Goal: Information Seeking & Learning: Learn about a topic

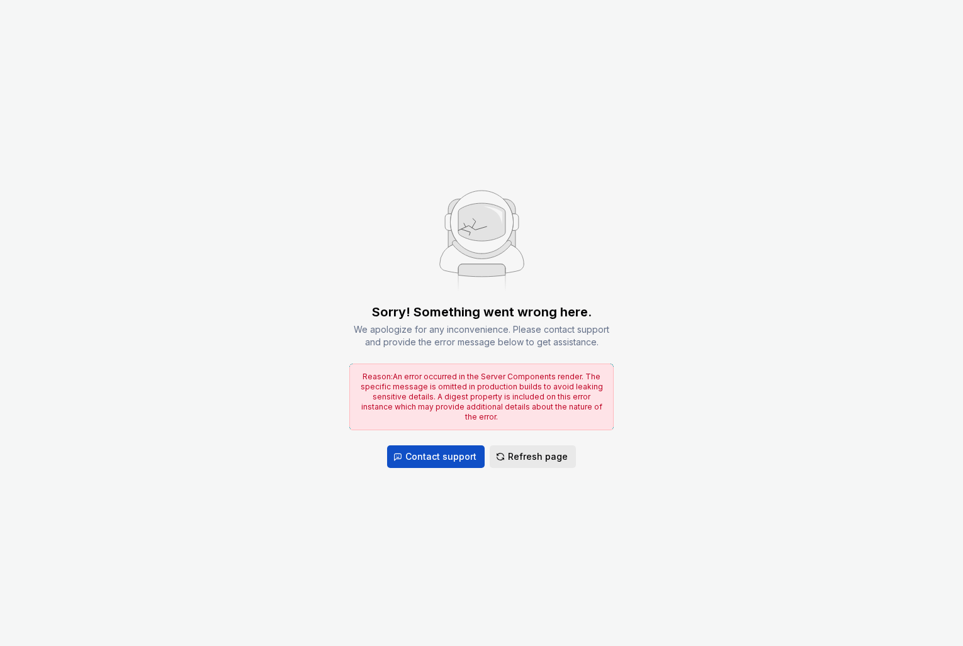
click at [538, 452] on span "Refresh page" at bounding box center [538, 457] width 60 height 13
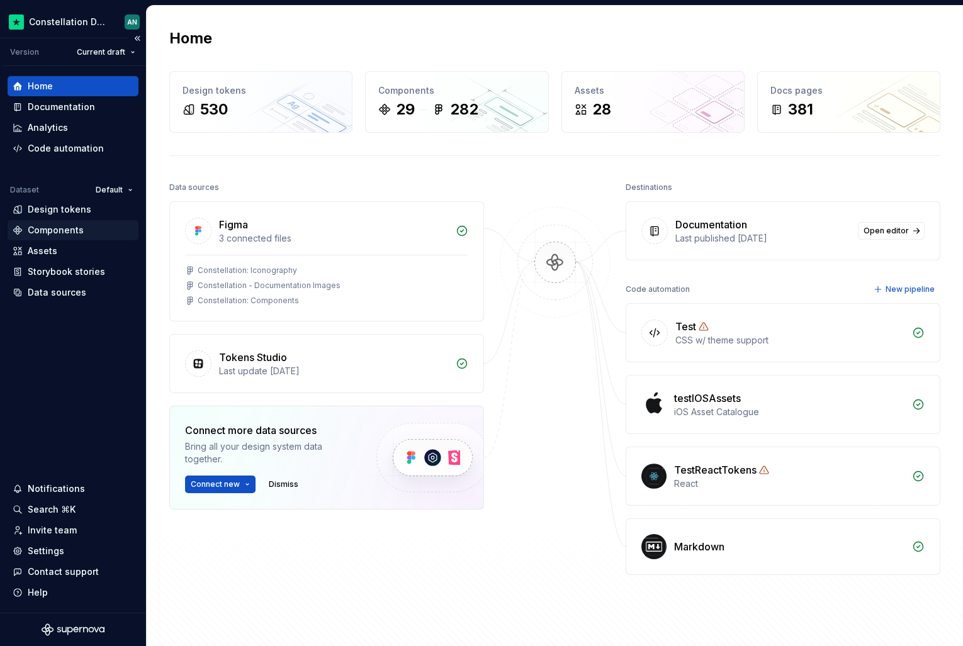
click at [65, 226] on div "Components" at bounding box center [56, 230] width 56 height 13
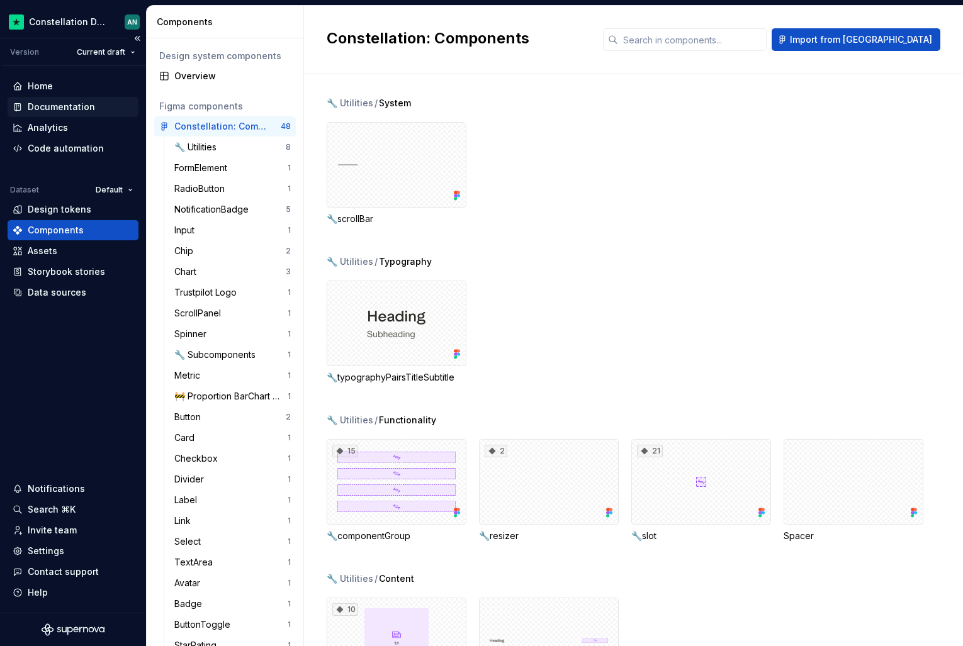
click at [81, 106] on div "Documentation" at bounding box center [61, 107] width 67 height 13
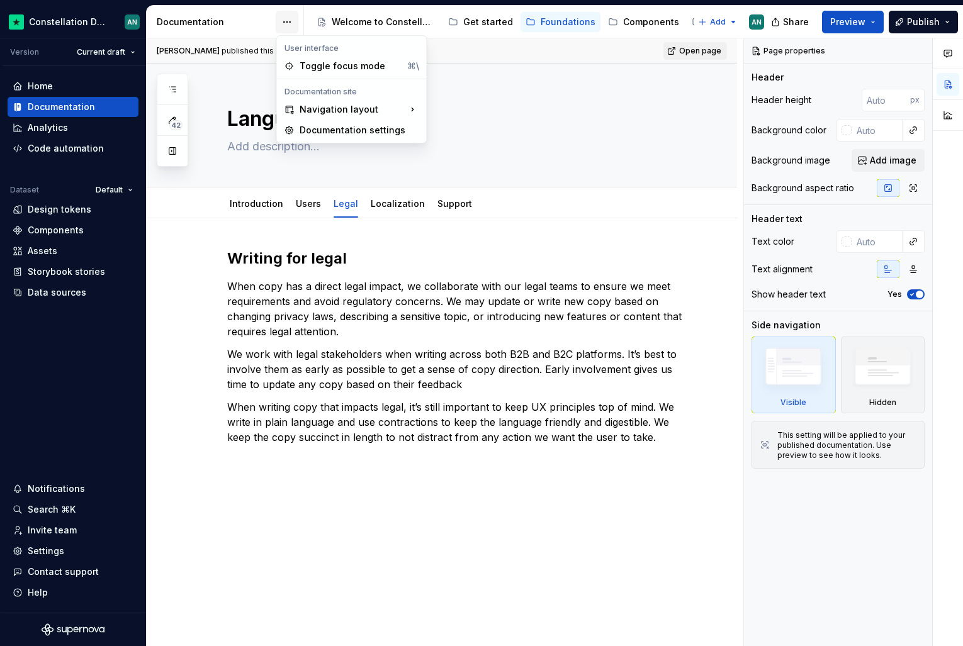
click at [286, 20] on html "Constellation Design System AN Version Current draft Home Documentation Analyti…" at bounding box center [481, 323] width 963 height 646
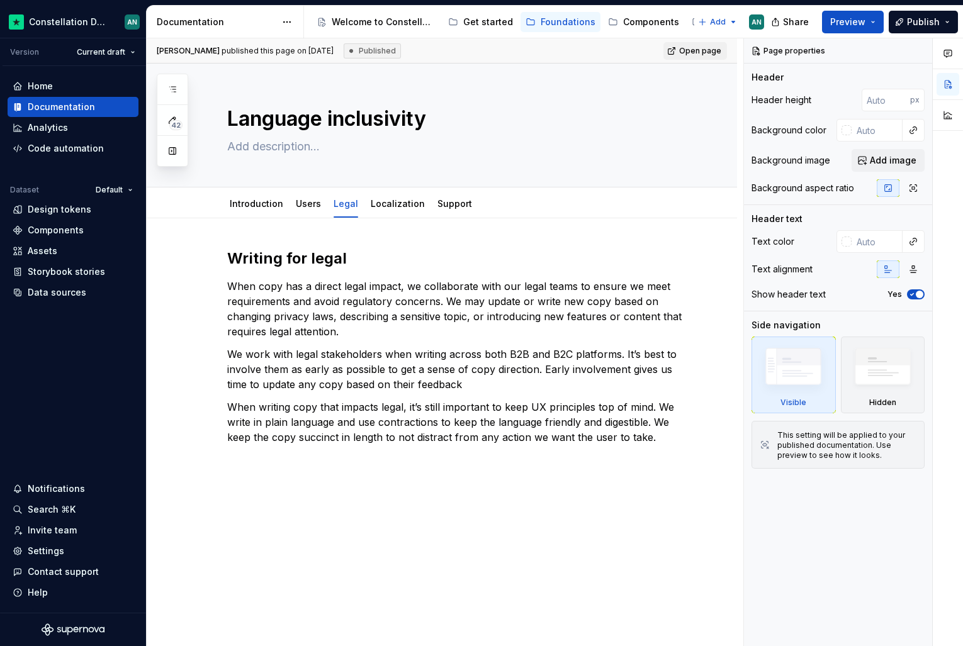
click at [284, 21] on html "Constellation Design System AN Version Current draft Home Documentation Analyti…" at bounding box center [481, 323] width 963 height 646
click at [232, 24] on div "Documentation" at bounding box center [216, 22] width 119 height 13
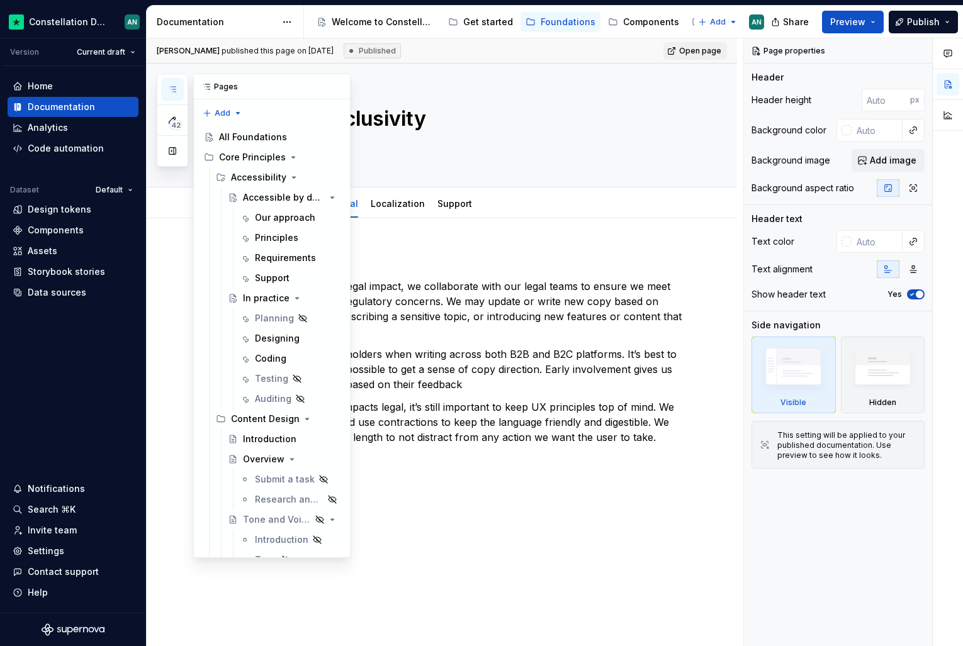
click at [168, 91] on icon "button" at bounding box center [172, 89] width 10 height 10
click at [278, 340] on div "Designing" at bounding box center [277, 338] width 45 height 13
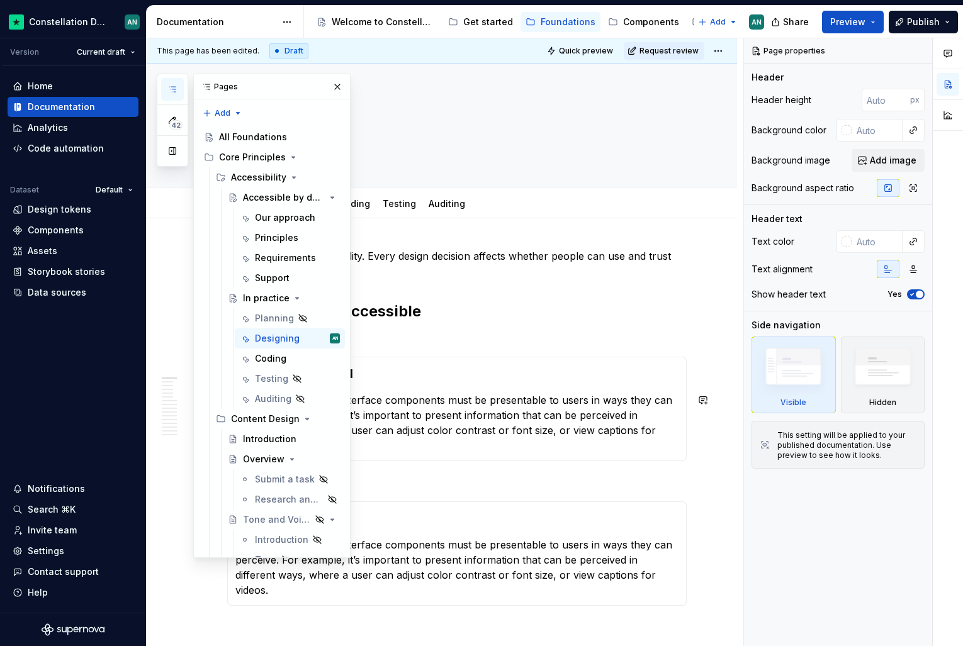
click at [408, 407] on p "Information and user interface components must be presentable to users in ways …" at bounding box center [456, 423] width 443 height 60
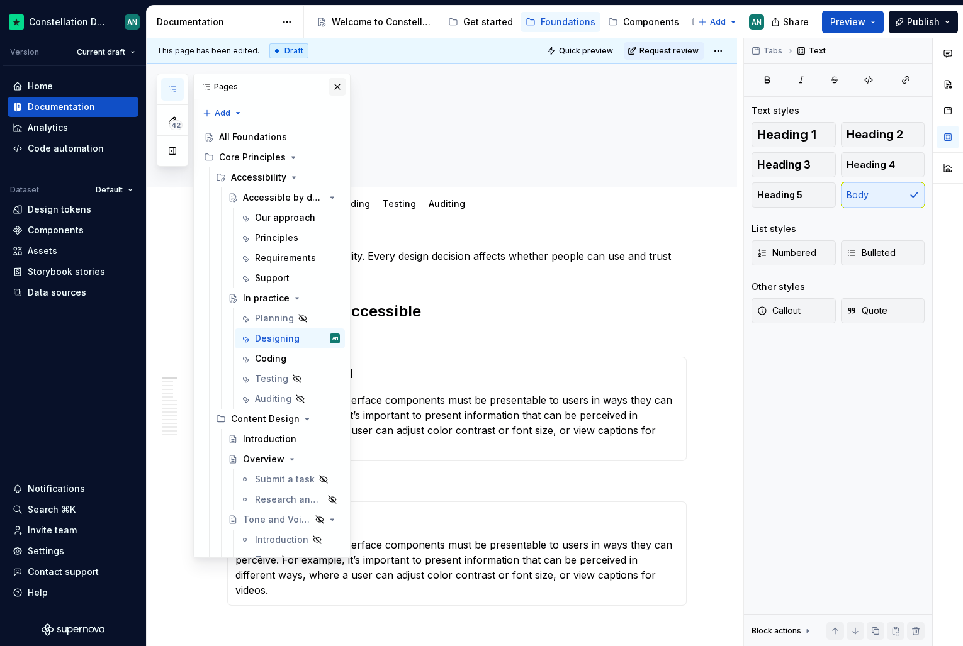
click at [337, 85] on button "button" at bounding box center [338, 87] width 18 height 18
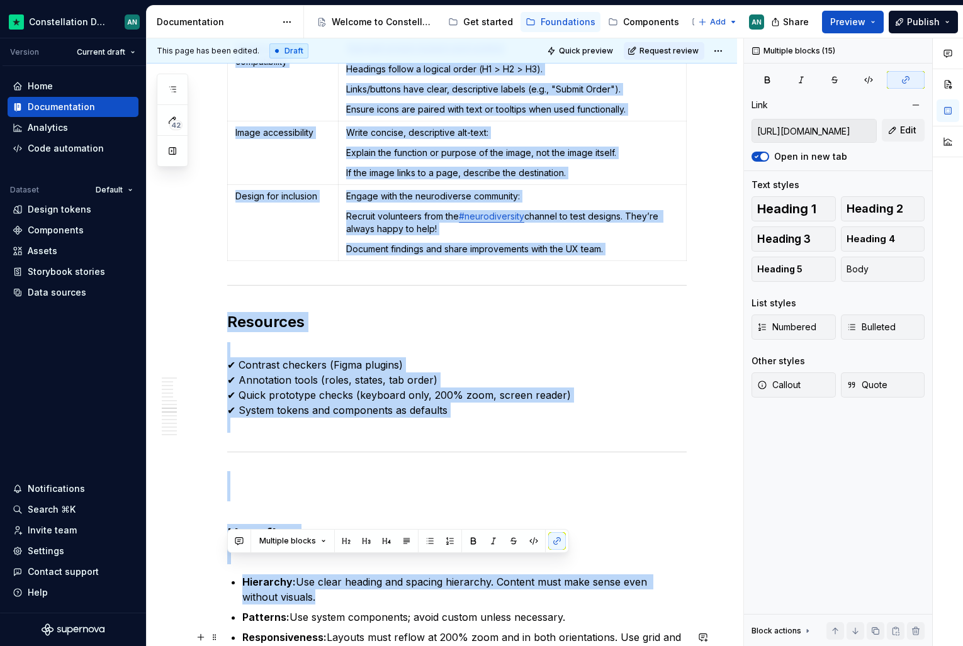
scroll to position [1697, 0]
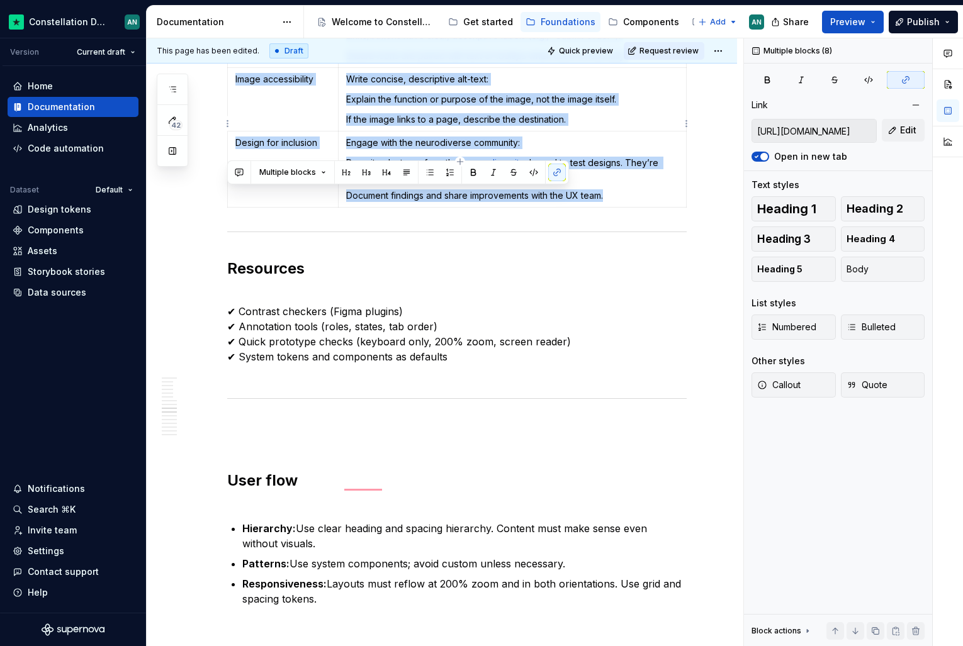
drag, startPoint x: 243, startPoint y: 250, endPoint x: 476, endPoint y: 161, distance: 249.8
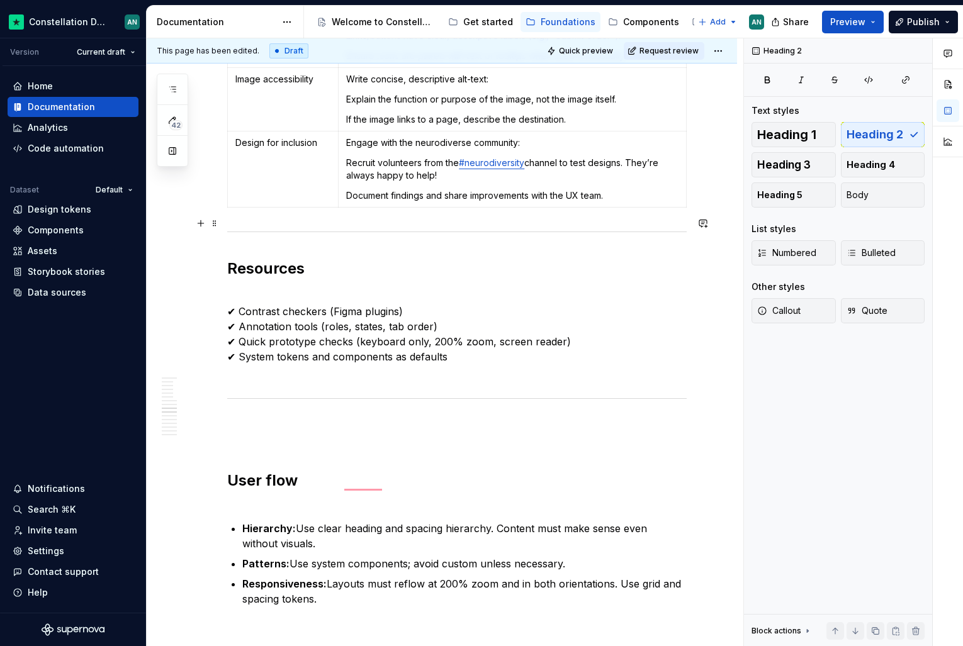
click at [425, 259] on h2 "Resources" at bounding box center [456, 269] width 459 height 20
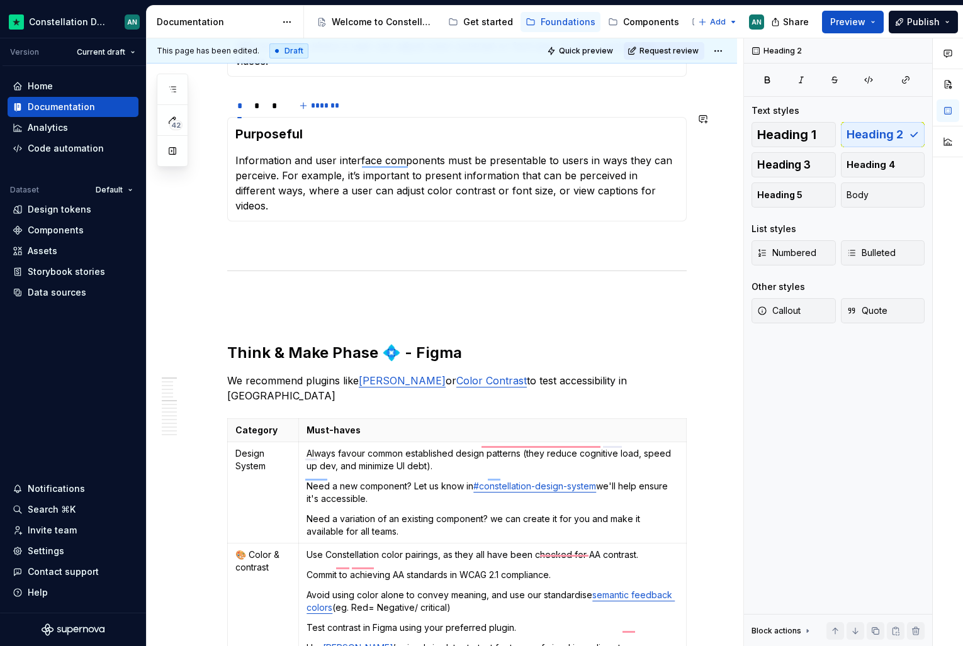
scroll to position [0, 0]
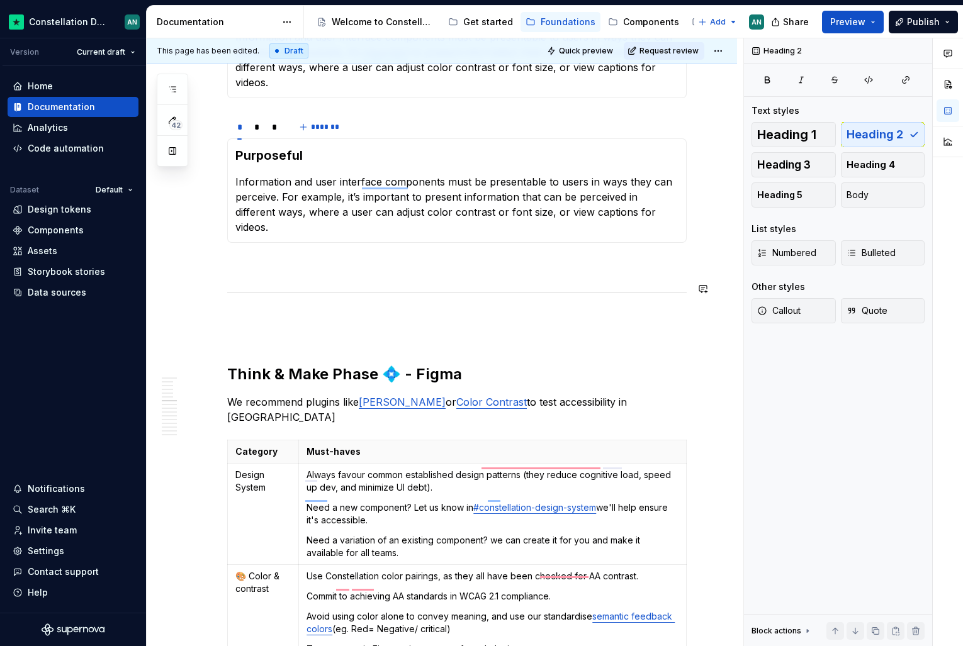
click at [303, 312] on p "To enrich screen reader interactions, please activate Accessibility in Grammarl…" at bounding box center [456, 327] width 459 height 30
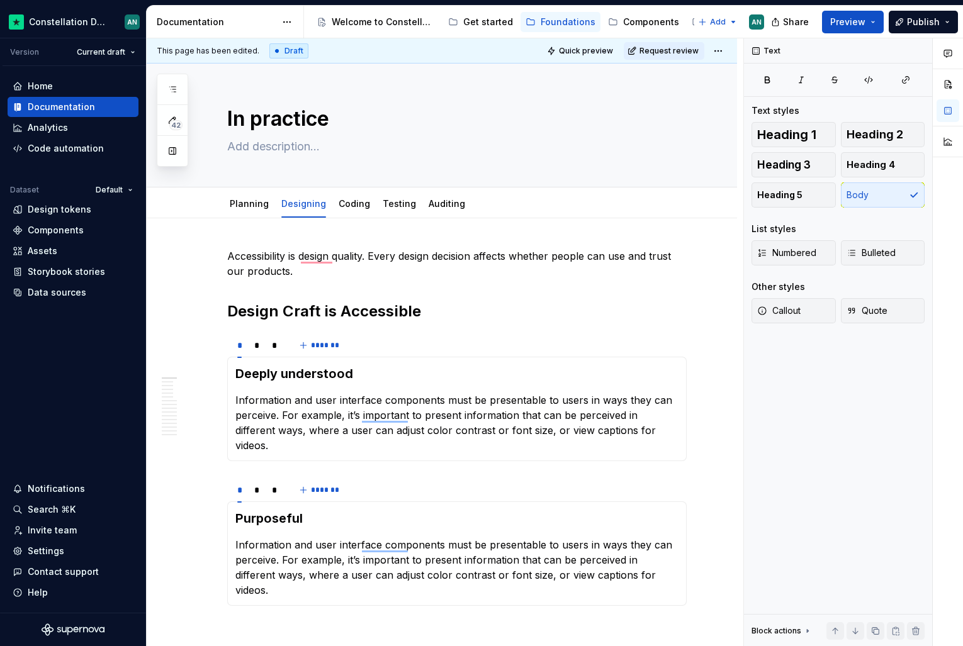
type textarea "*"
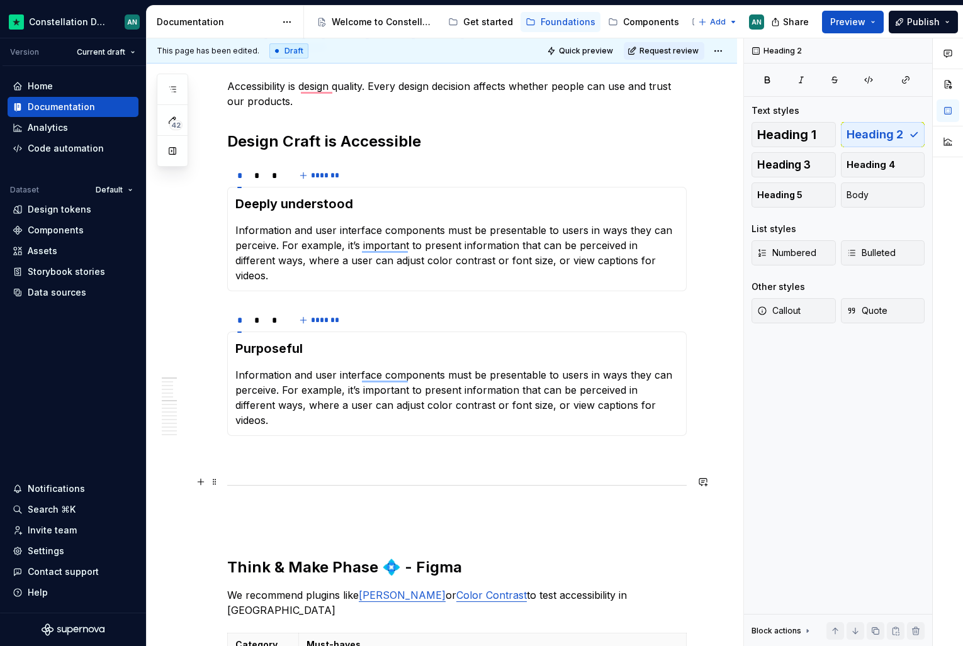
click at [276, 505] on p "To enrich screen reader interactions, please activate Accessibility in Grammarl…" at bounding box center [456, 520] width 459 height 30
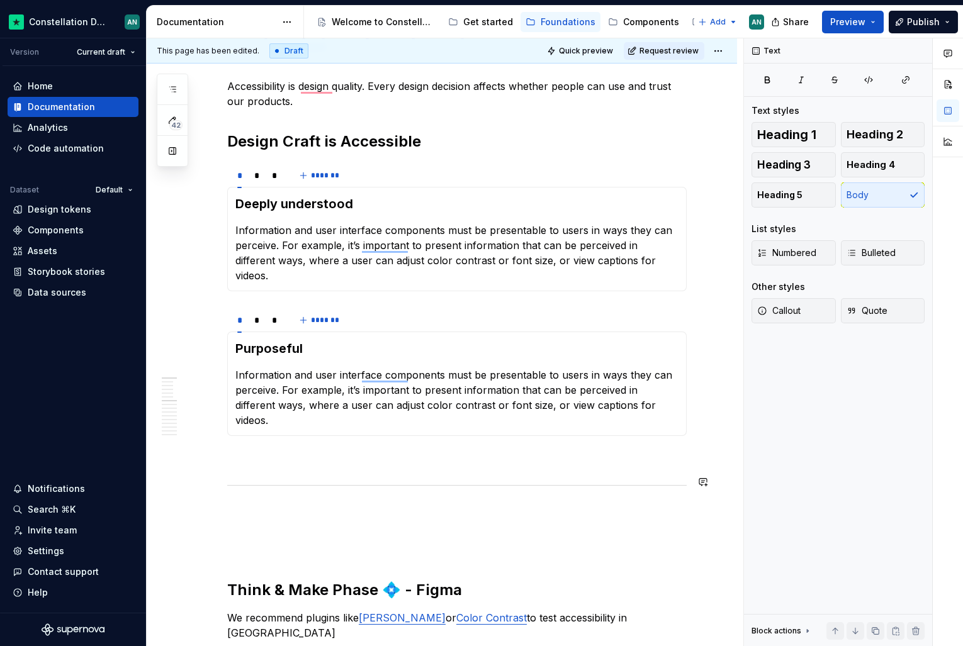
paste div "To enrich screen reader interactions, please activate Accessibility in Grammarl…"
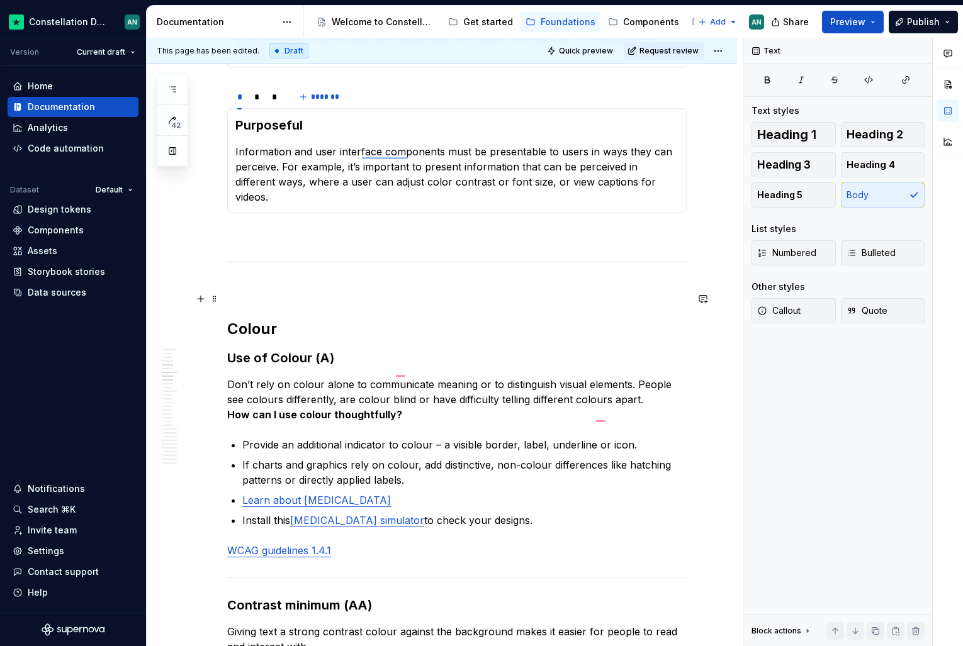
click at [270, 319] on h2 "Colour" at bounding box center [456, 329] width 459 height 20
click at [291, 281] on p "To enrich screen reader interactions, please activate Accessibility in Grammarl…" at bounding box center [456, 288] width 459 height 15
click at [299, 351] on strong "Use of Colour (A)" at bounding box center [280, 358] width 107 height 15
click at [252, 319] on h2 "Color" at bounding box center [456, 329] width 459 height 20
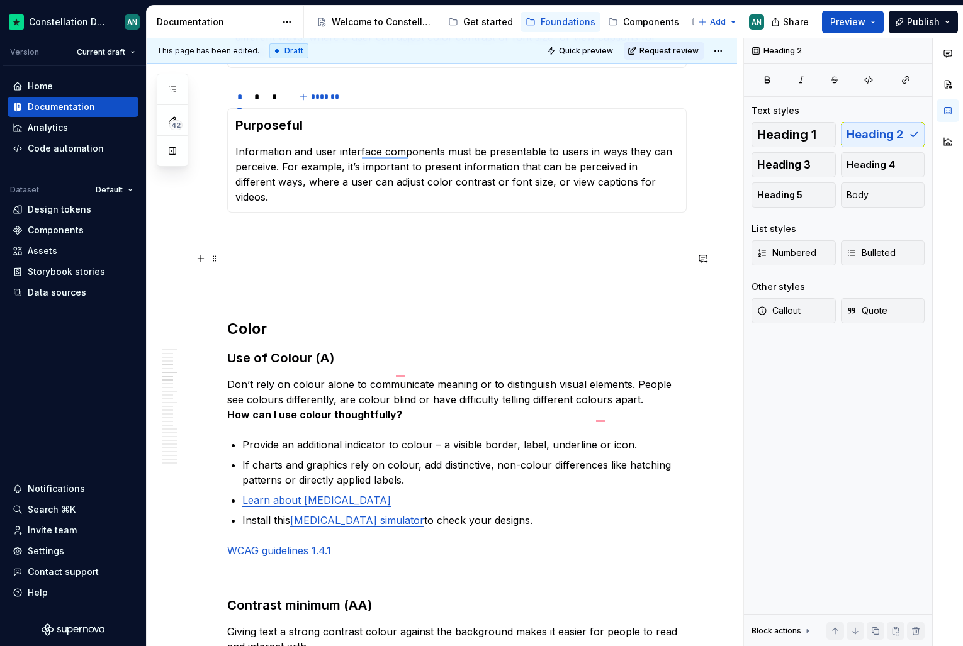
click at [259, 281] on p "To enrich screen reader interactions, please activate Accessibility in Grammarl…" at bounding box center [456, 288] width 459 height 15
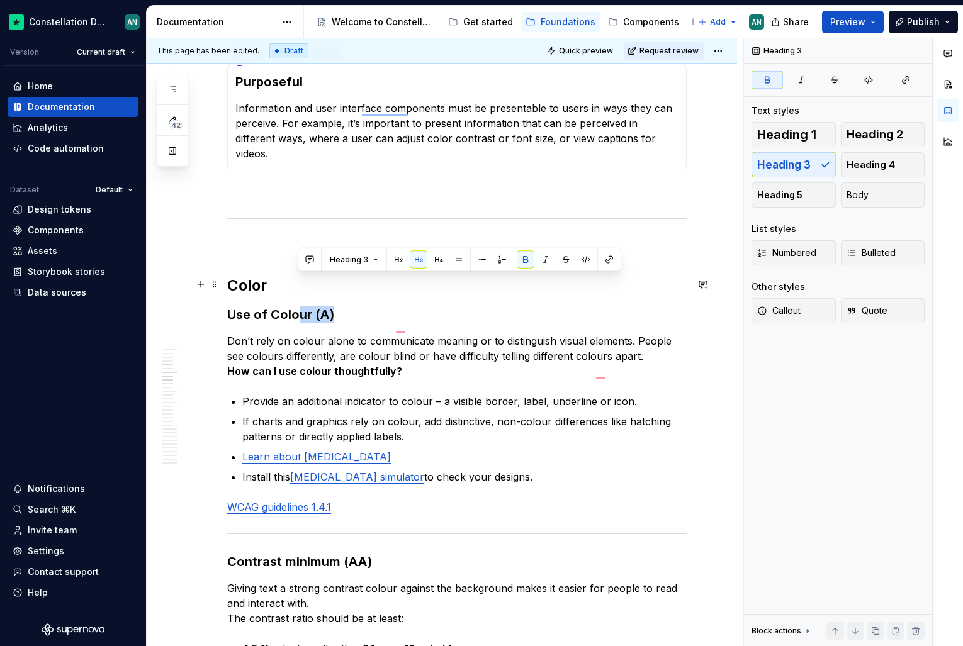
drag, startPoint x: 339, startPoint y: 281, endPoint x: 297, endPoint y: 282, distance: 42.2
click at [296, 306] on h3 "Use of Colour (A)" at bounding box center [456, 315] width 459 height 18
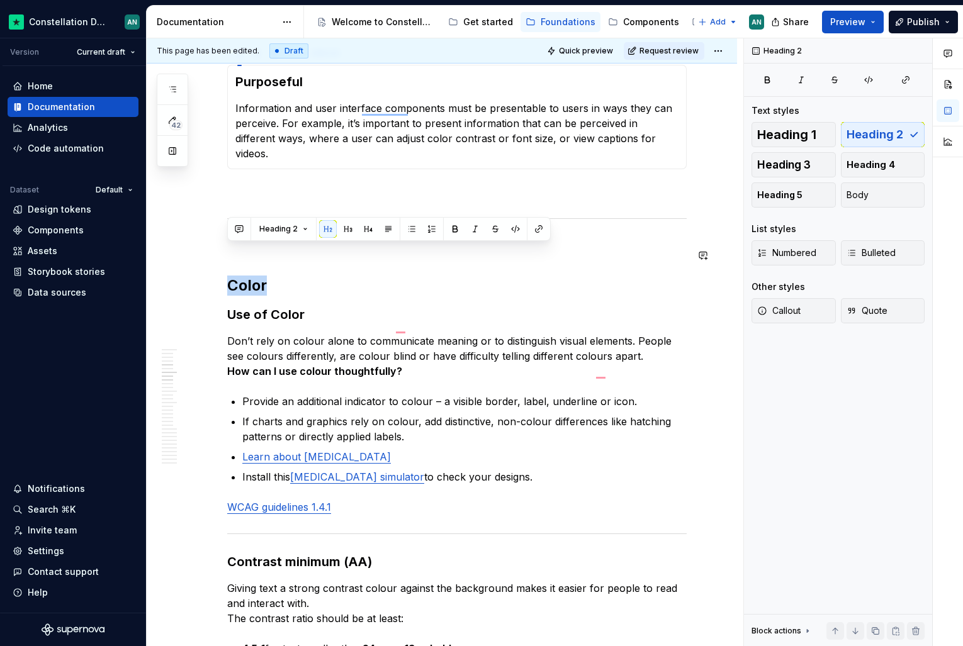
drag, startPoint x: 276, startPoint y: 259, endPoint x: 217, endPoint y: 230, distance: 66.1
click at [262, 276] on h2 "Color" at bounding box center [456, 286] width 459 height 20
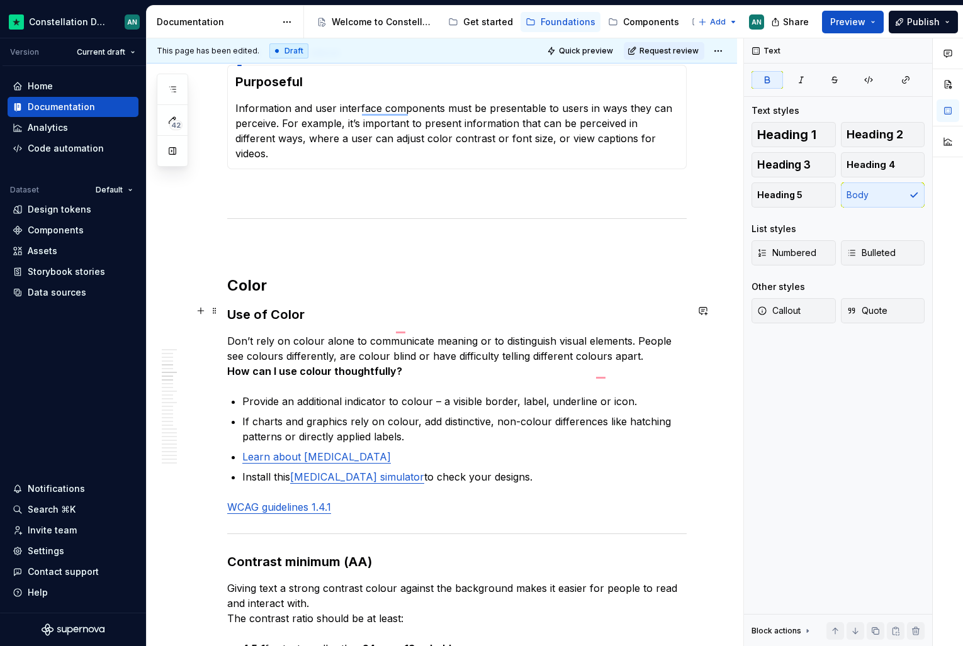
click at [424, 347] on p "Don’t rely on colour alone to communicate meaning or to distinguish visual elem…" at bounding box center [456, 356] width 459 height 45
drag, startPoint x: 320, startPoint y: 340, endPoint x: 313, endPoint y: 337, distance: 7.6
click at [313, 365] on strong "How can I use colour thoughtfully?" at bounding box center [314, 371] width 175 height 13
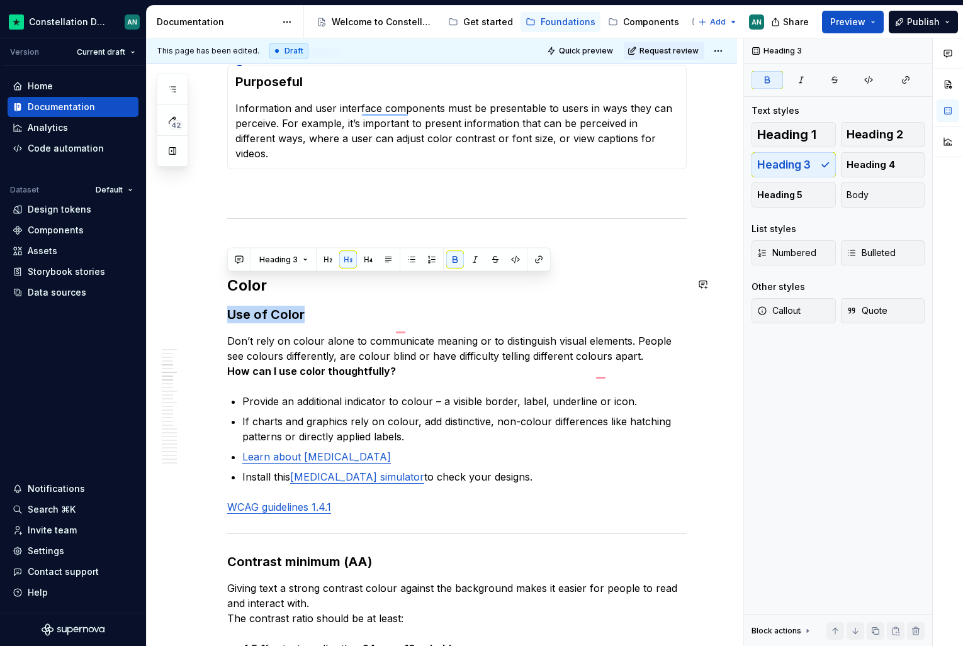
drag, startPoint x: 357, startPoint y: 283, endPoint x: 227, endPoint y: 273, distance: 131.3
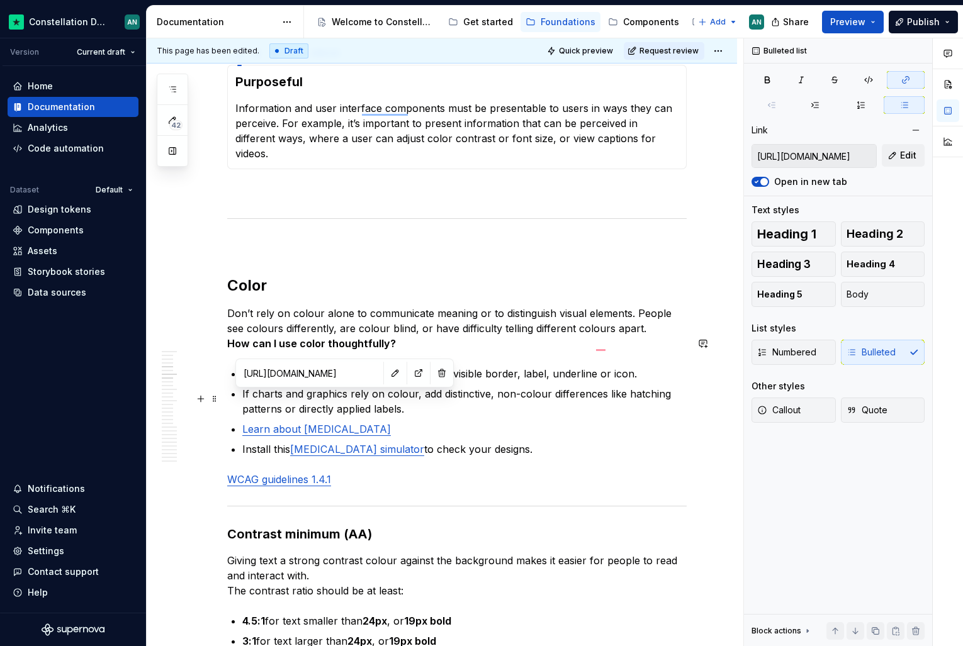
click at [329, 423] on link "Learn about [MEDICAL_DATA]" at bounding box center [316, 429] width 149 height 13
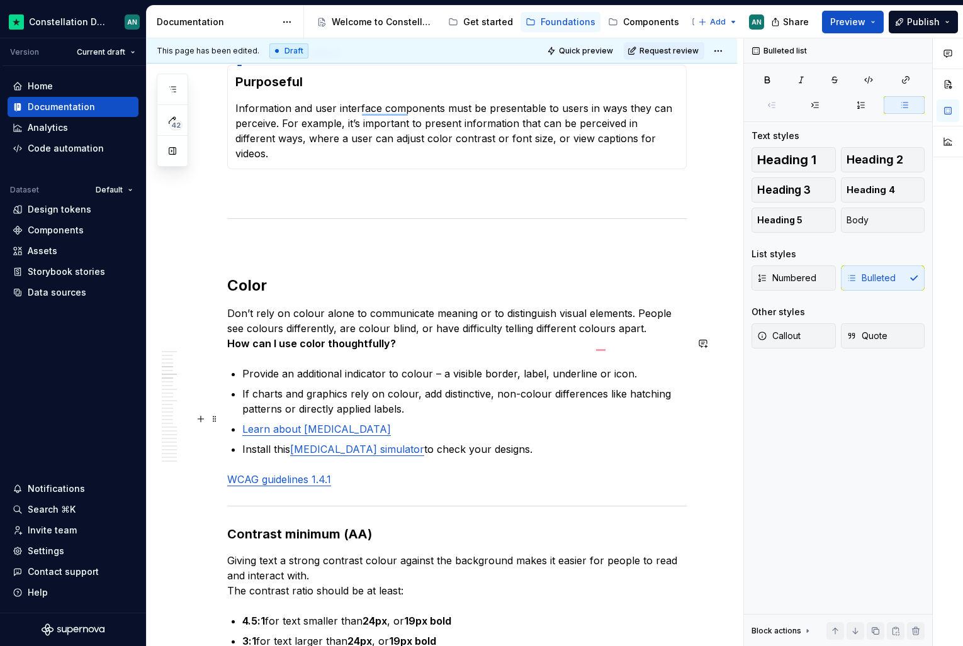
click at [428, 407] on ul "Provide an additional indicator to colour – a visible border, label, underline …" at bounding box center [464, 411] width 444 height 91
click at [548, 366] on p "Provide an additional indicator to colour – a visible border, label, underline …" at bounding box center [464, 373] width 444 height 15
click at [476, 386] on p "If charts and graphics rely on colour, add distinctive, non-colour differences …" at bounding box center [464, 401] width 444 height 30
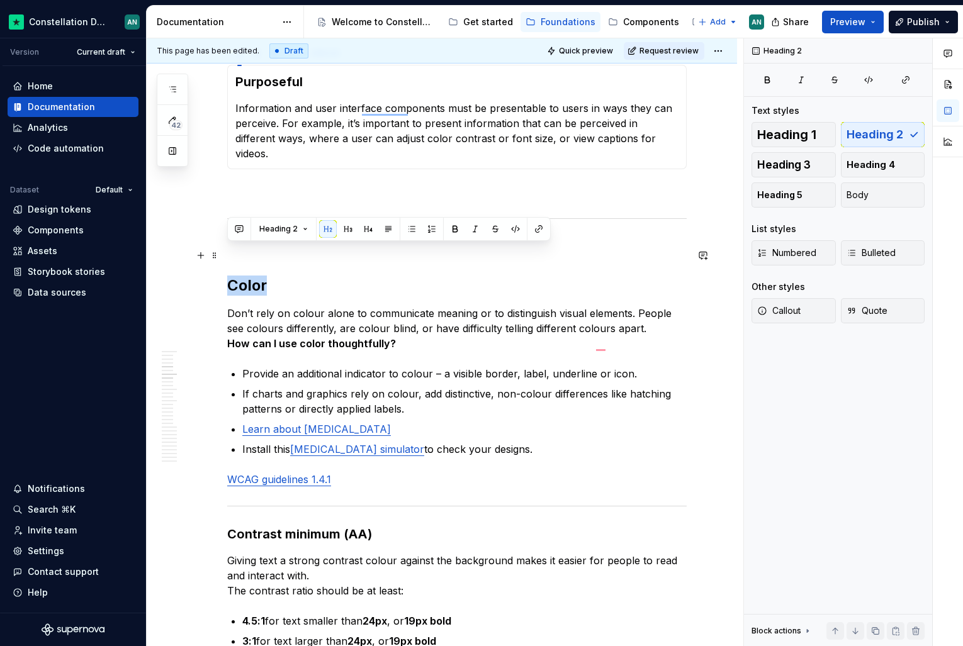
drag, startPoint x: 228, startPoint y: 256, endPoint x: 295, endPoint y: 257, distance: 66.1
click at [295, 276] on h2 "Color" at bounding box center [456, 286] width 459 height 20
copy h2 "Color"
click at [247, 238] on p "To enrich screen reader interactions, please activate Accessibility in Grammarl…" at bounding box center [456, 245] width 459 height 15
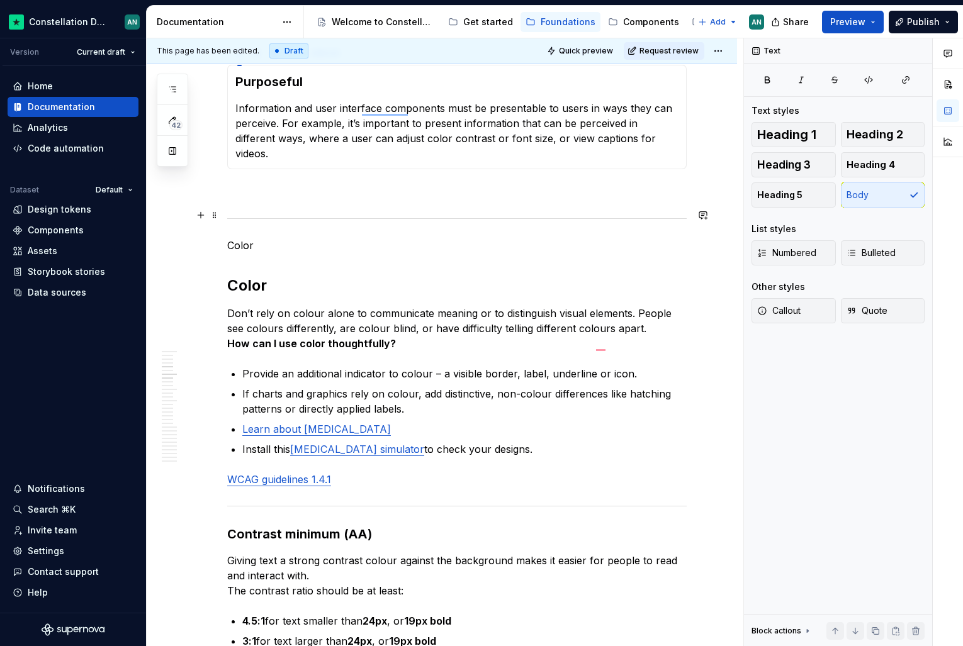
click at [244, 238] on p "Color" at bounding box center [456, 245] width 459 height 15
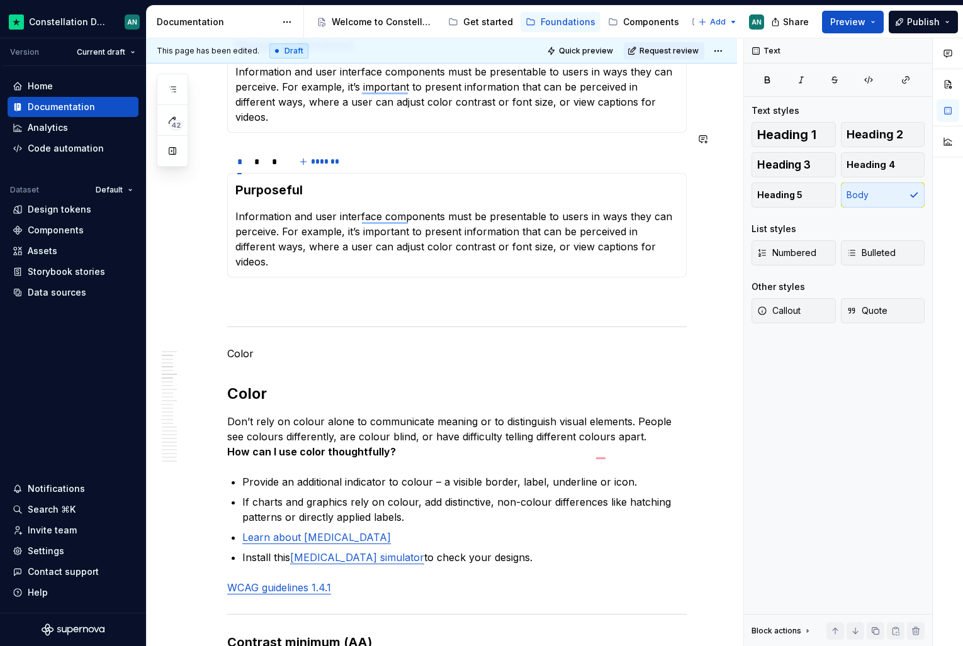
scroll to position [325, 0]
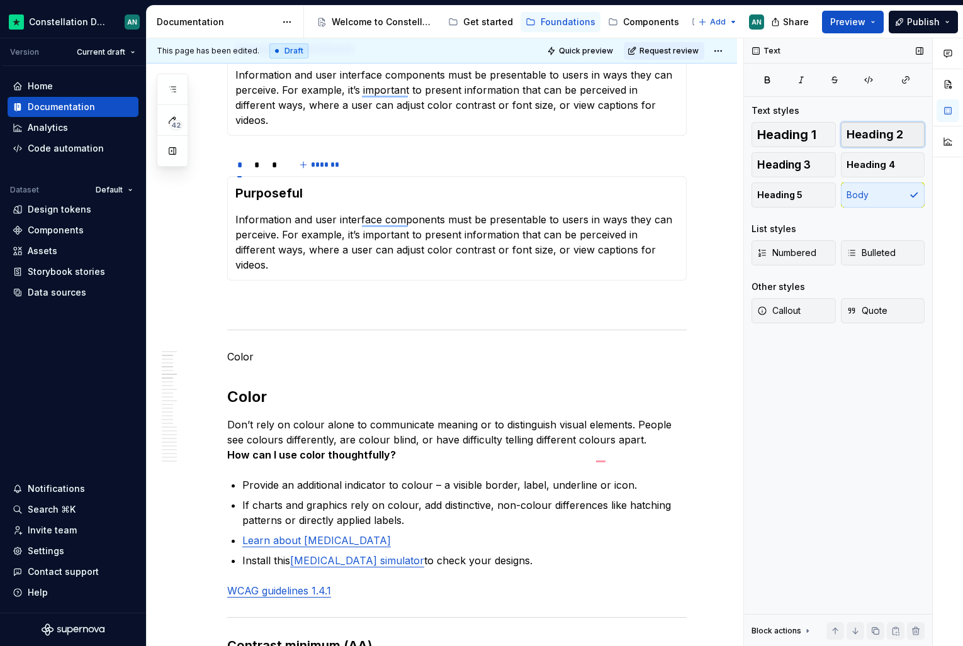
click at [882, 134] on span "Heading 2" at bounding box center [875, 134] width 57 height 13
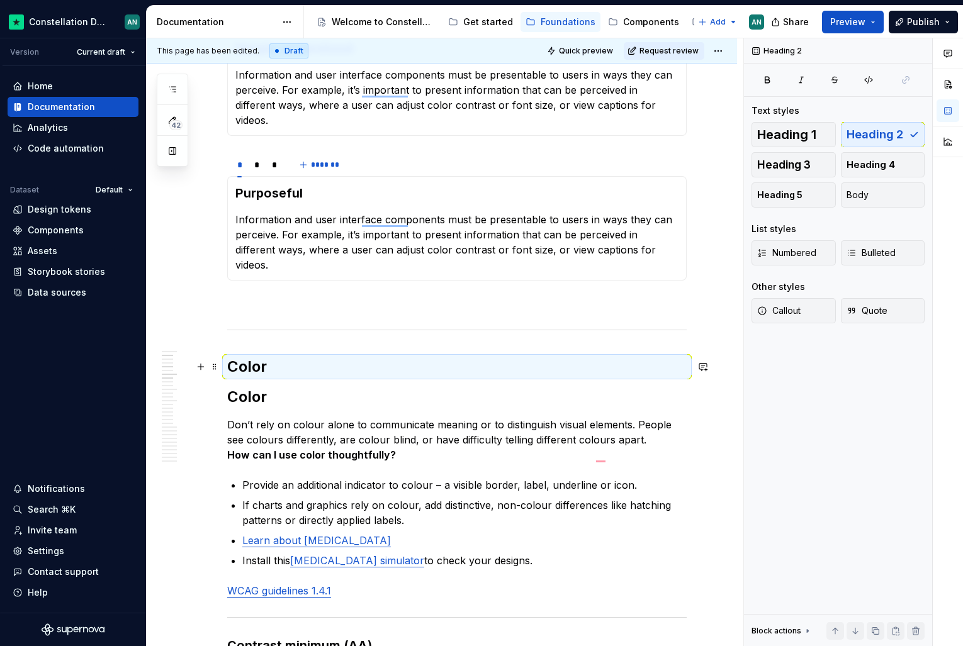
click at [230, 387] on h2 "Color" at bounding box center [456, 397] width 459 height 20
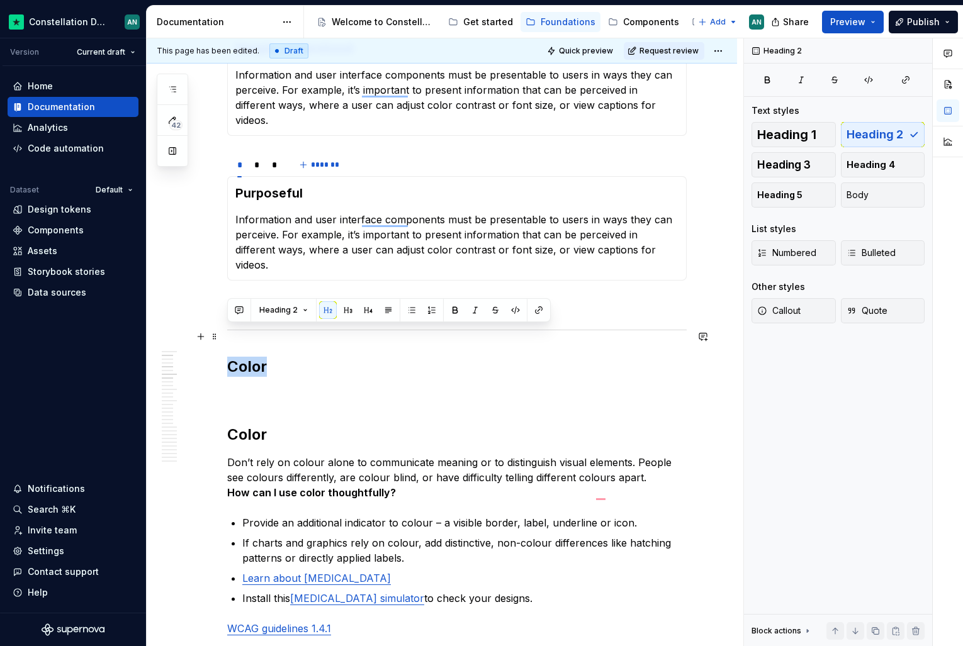
drag, startPoint x: 271, startPoint y: 334, endPoint x: 225, endPoint y: 333, distance: 45.9
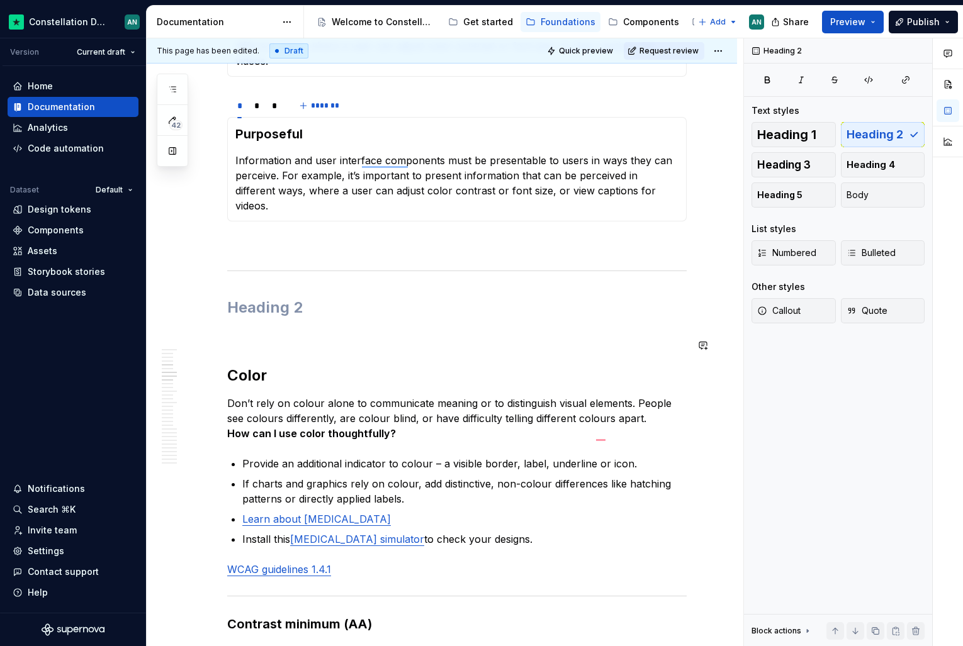
click at [239, 298] on h2 "To enrich screen reader interactions, please activate Accessibility in Grammarl…" at bounding box center [456, 308] width 459 height 20
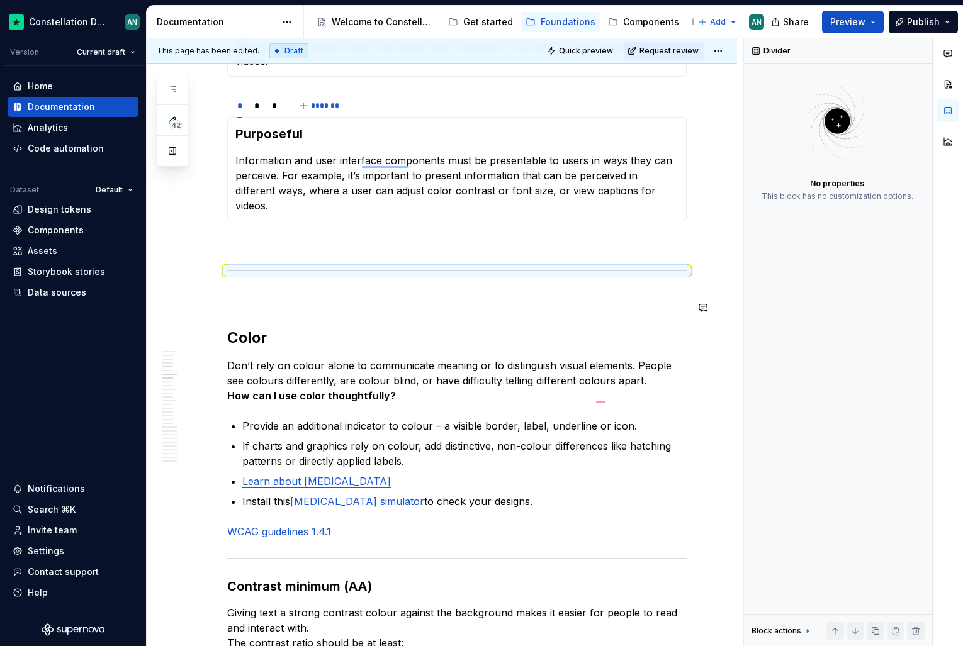
click at [274, 290] on p "To enrich screen reader interactions, please activate Accessibility in Grammarl…" at bounding box center [456, 297] width 459 height 15
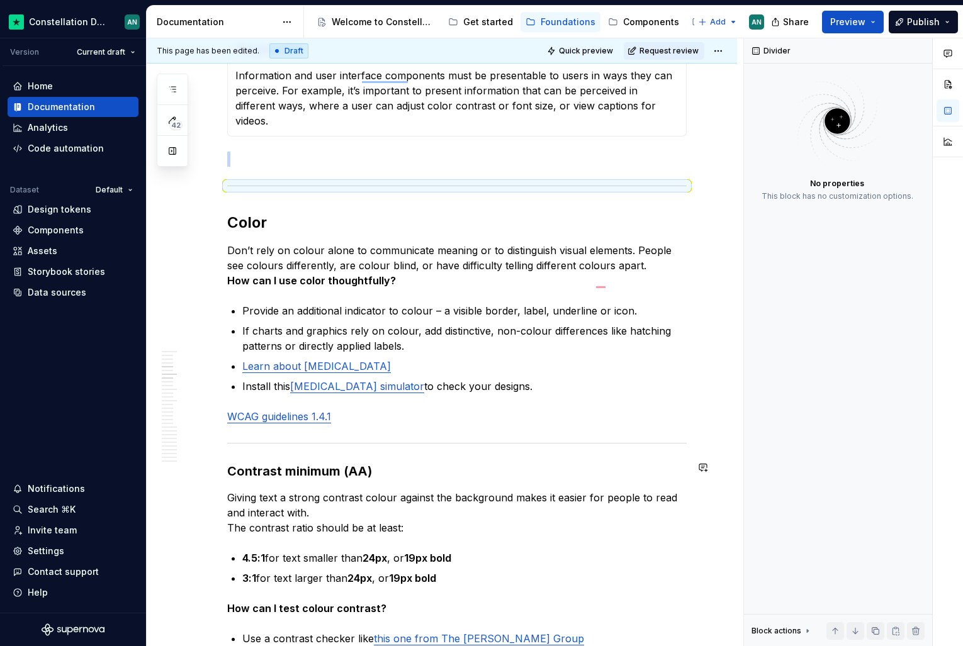
scroll to position [471, 0]
click at [298, 211] on h2 "Color" at bounding box center [456, 221] width 459 height 20
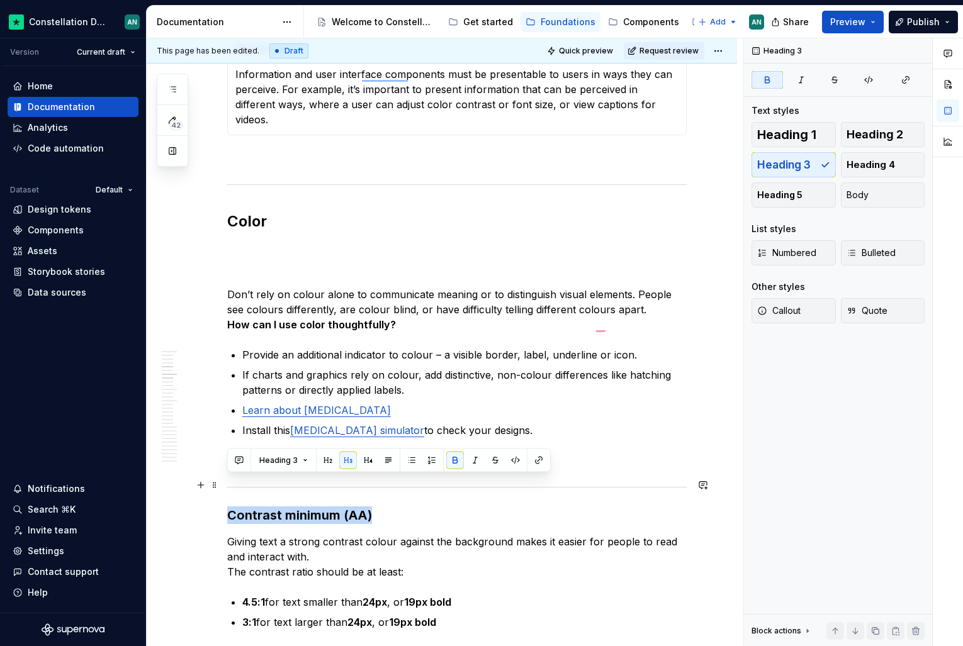
drag, startPoint x: 402, startPoint y: 487, endPoint x: 229, endPoint y: 478, distance: 172.7
click at [229, 507] on h3 "Contrast minimum (AA)" at bounding box center [456, 516] width 459 height 18
copy strong "Contrast minimum (AA)"
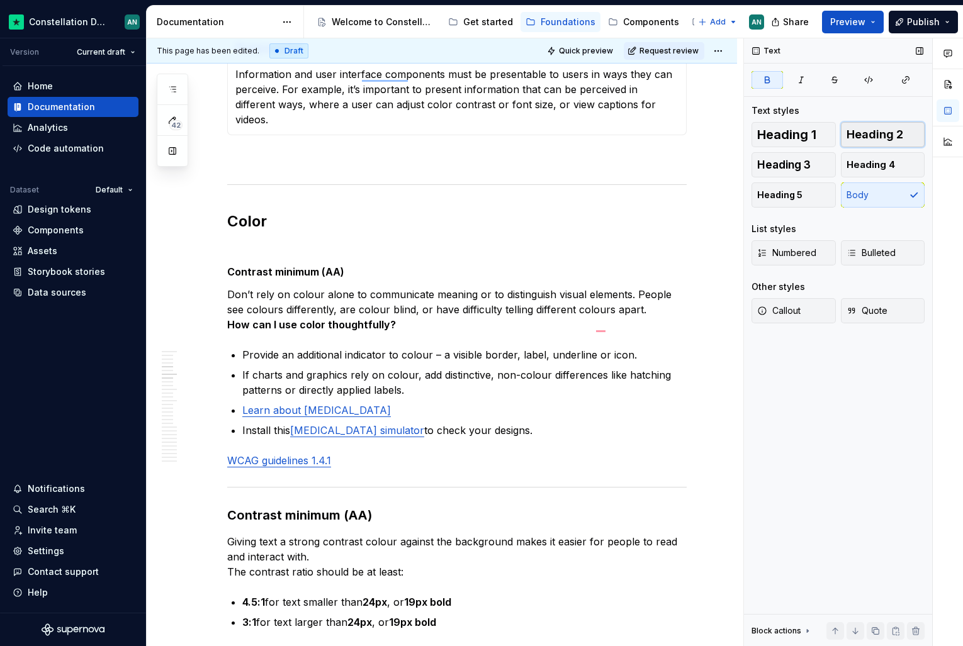
click at [894, 142] on button "Heading 2" at bounding box center [883, 134] width 84 height 25
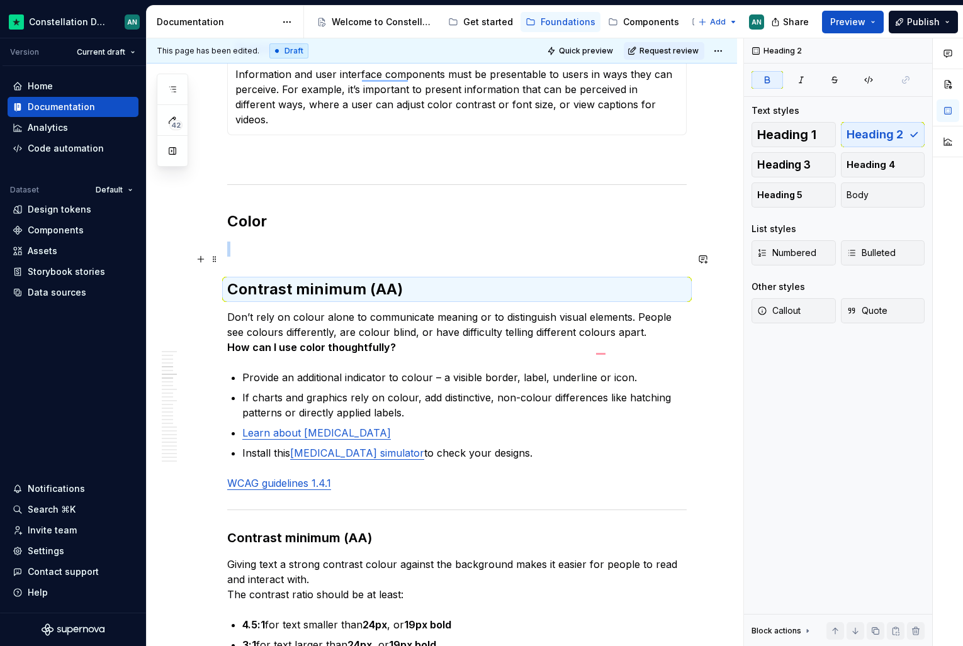
click at [460, 279] on h2 "Contrast minimum (AA)" at bounding box center [456, 289] width 459 height 20
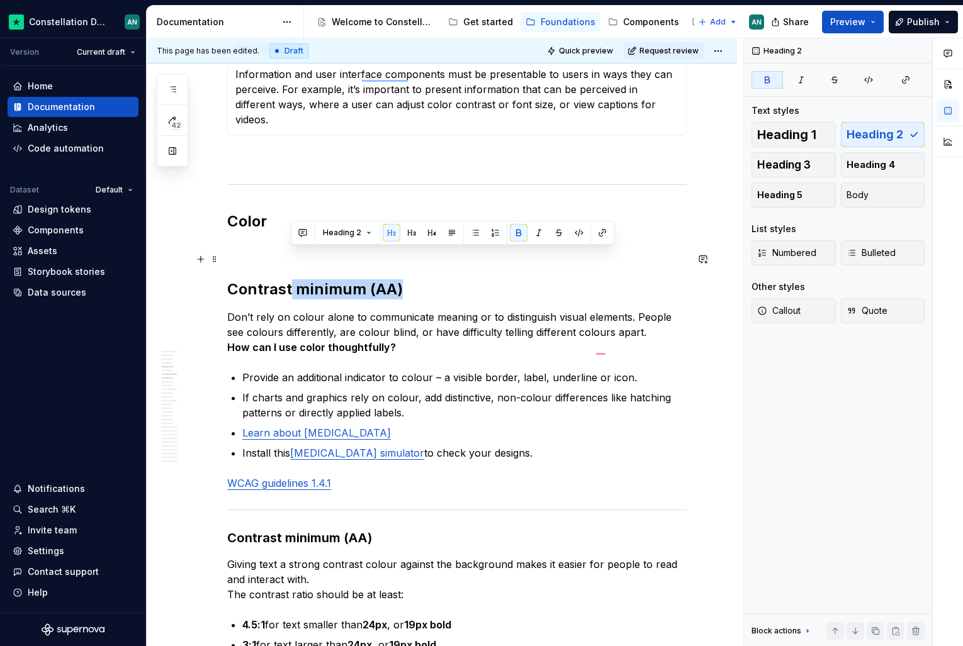
drag, startPoint x: 415, startPoint y: 261, endPoint x: 290, endPoint y: 259, distance: 125.9
click at [290, 279] on h2 "Contrast minimum (AA)" at bounding box center [456, 289] width 459 height 20
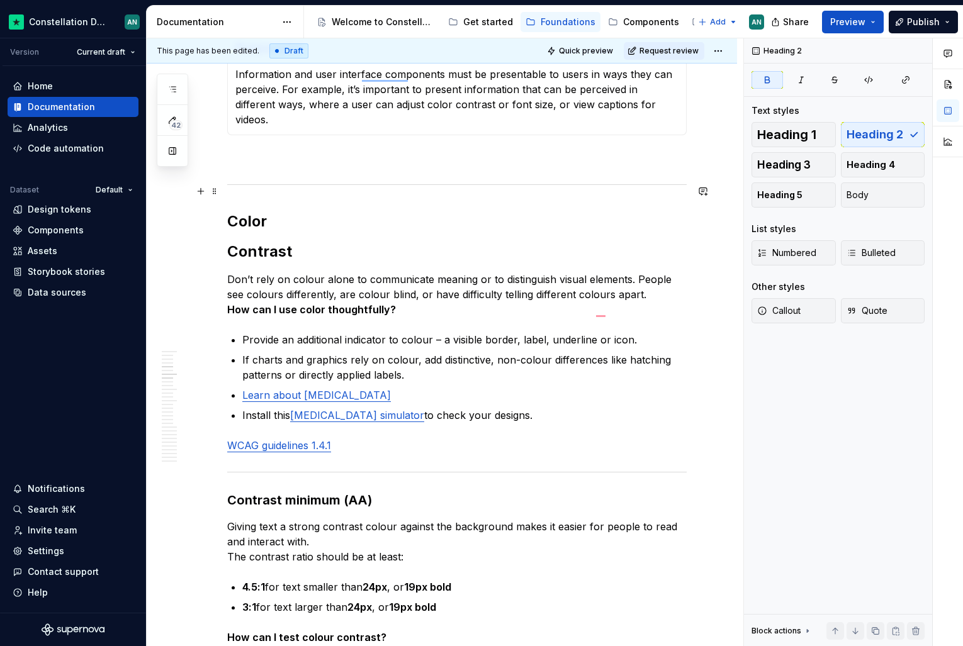
click at [262, 211] on h2 "Color" at bounding box center [456, 221] width 459 height 20
click at [785, 128] on span "Heading 1" at bounding box center [786, 134] width 59 height 13
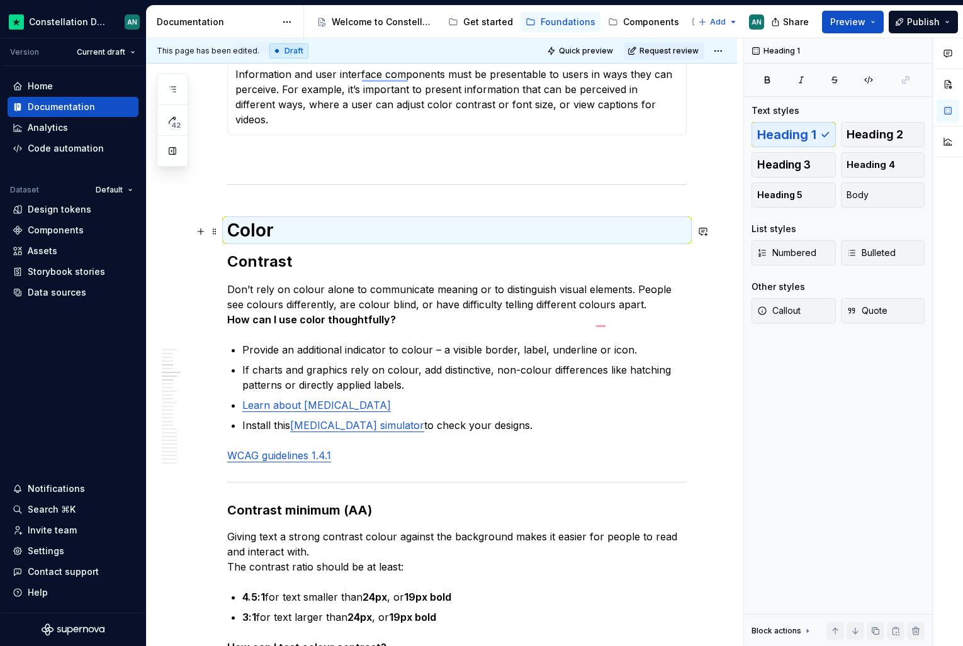
click at [266, 252] on strong "Contrast" at bounding box center [259, 261] width 65 height 18
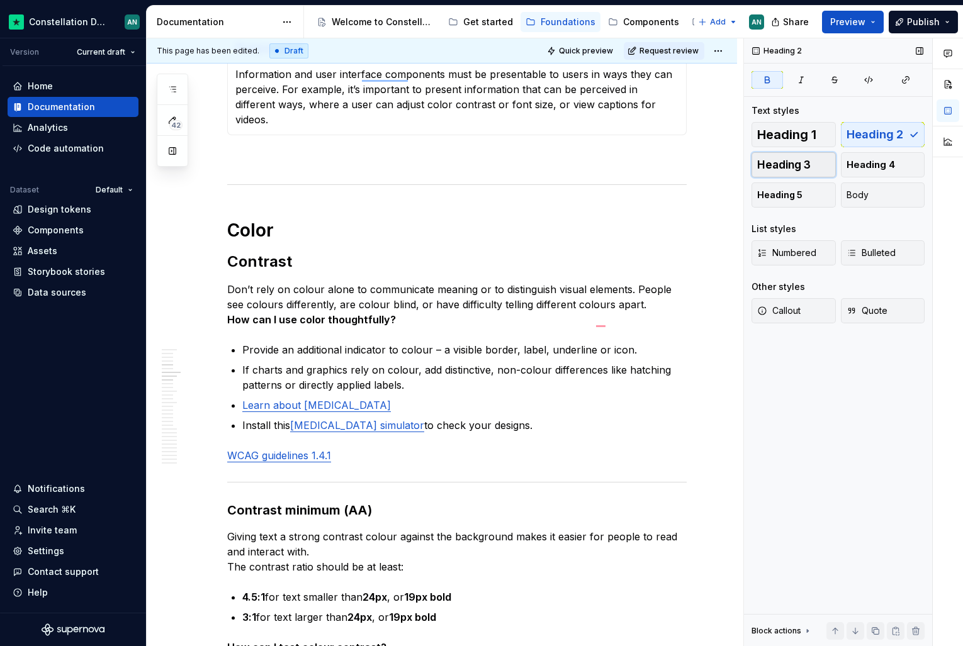
click at [782, 155] on button "Heading 3" at bounding box center [793, 164] width 84 height 25
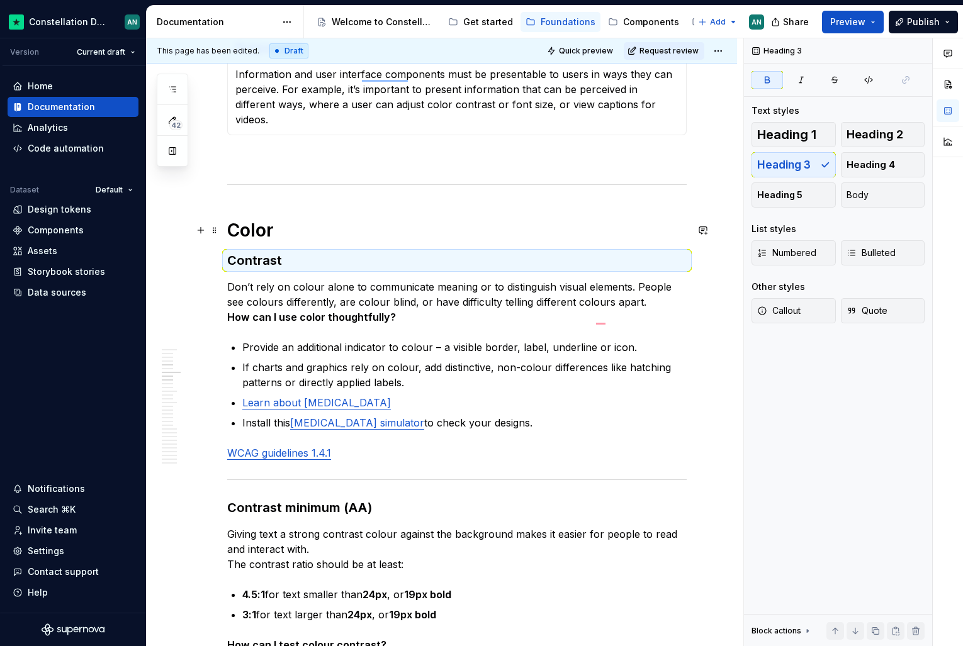
click at [307, 252] on h3 "Contrast" at bounding box center [456, 261] width 459 height 18
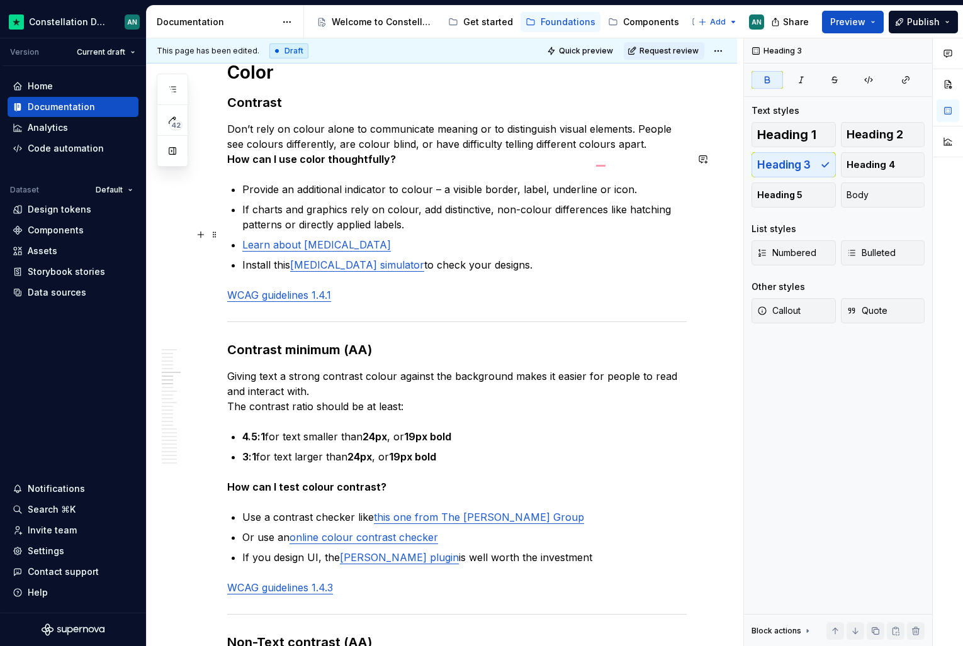
scroll to position [629, 0]
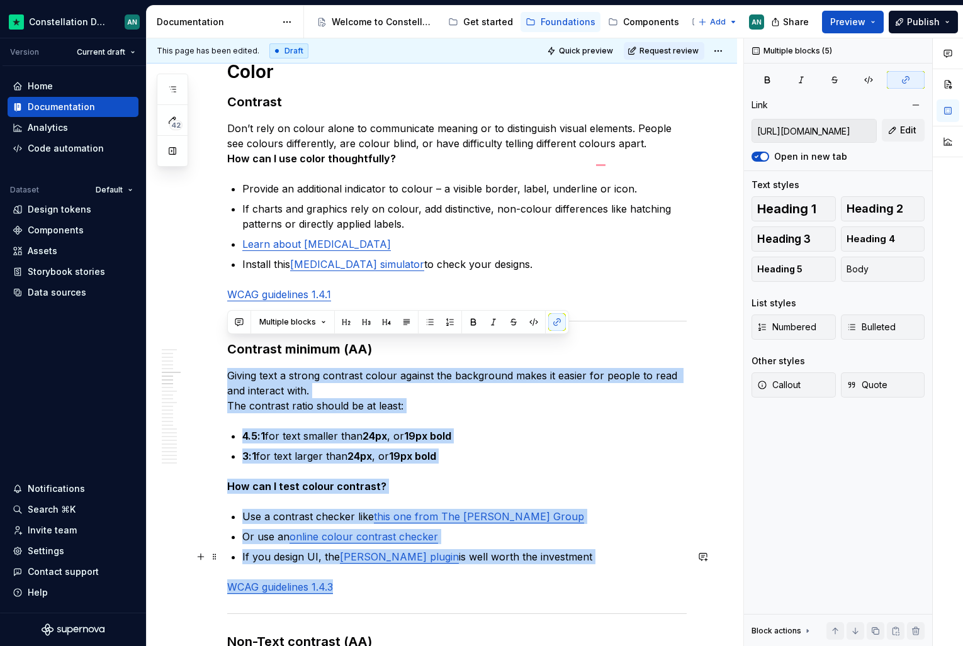
drag, startPoint x: 229, startPoint y: 342, endPoint x: 538, endPoint y: 560, distance: 378.1
copy div "Giving text a strong contrast colour against the background makes it easier for…"
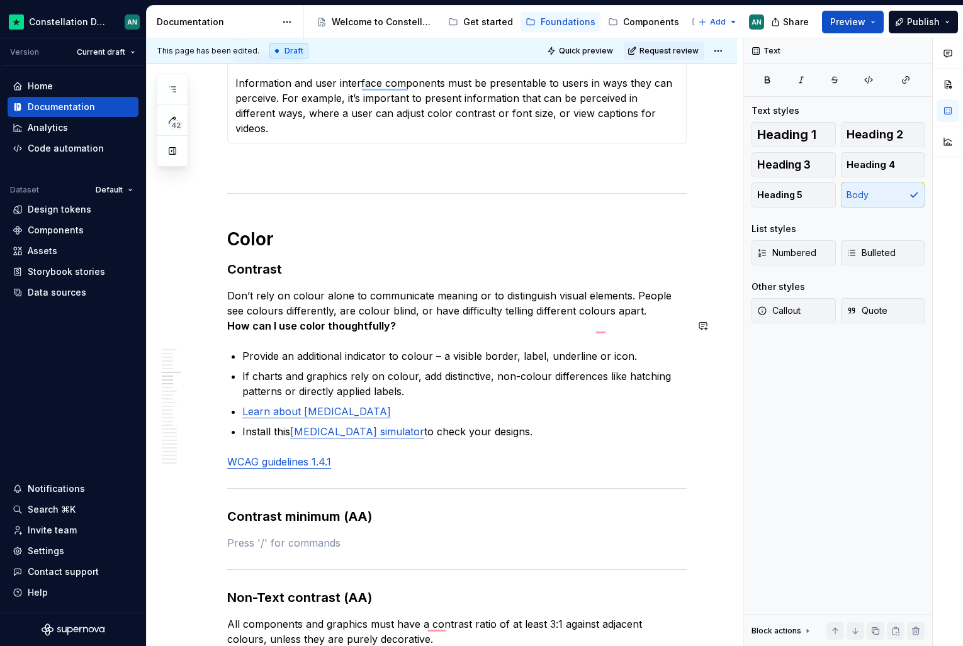
scroll to position [439, 0]
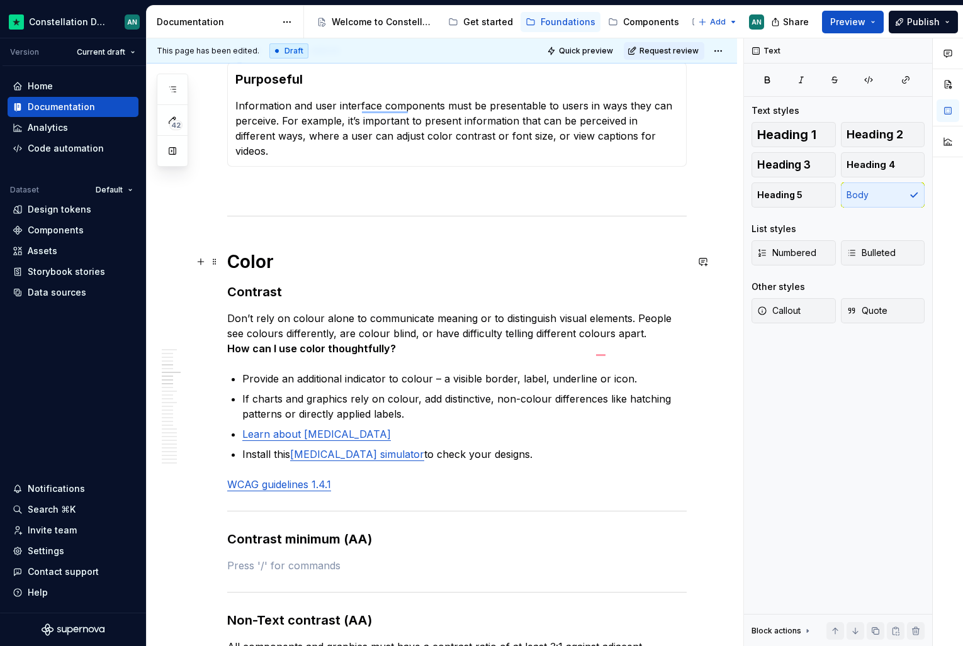
click at [346, 283] on h3 "Contrast" at bounding box center [456, 292] width 459 height 18
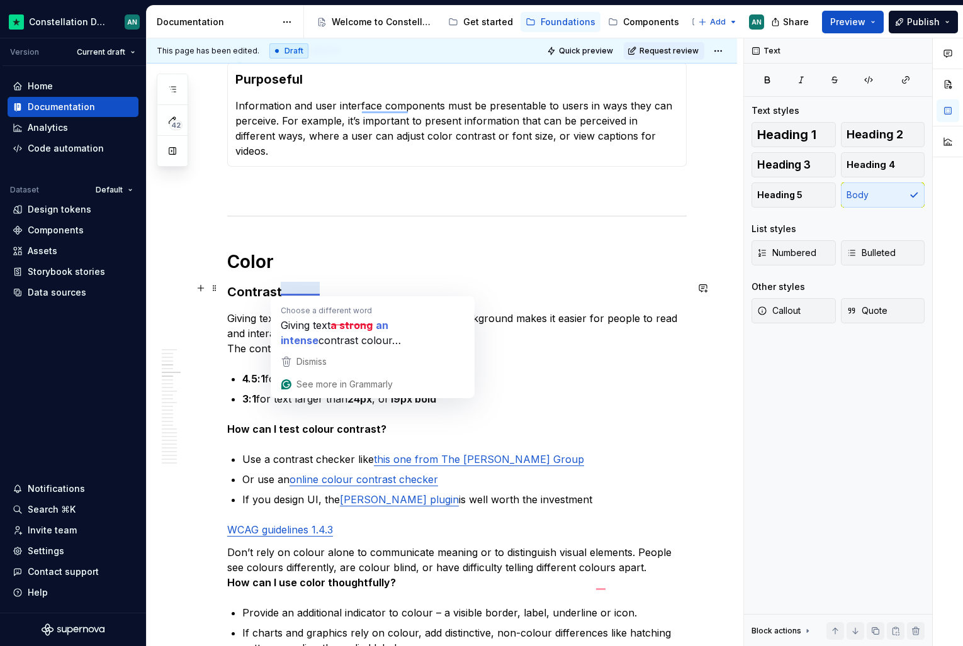
click at [313, 311] on p "Giving text a strong contrast colour against the background makes it easier for…" at bounding box center [456, 333] width 459 height 45
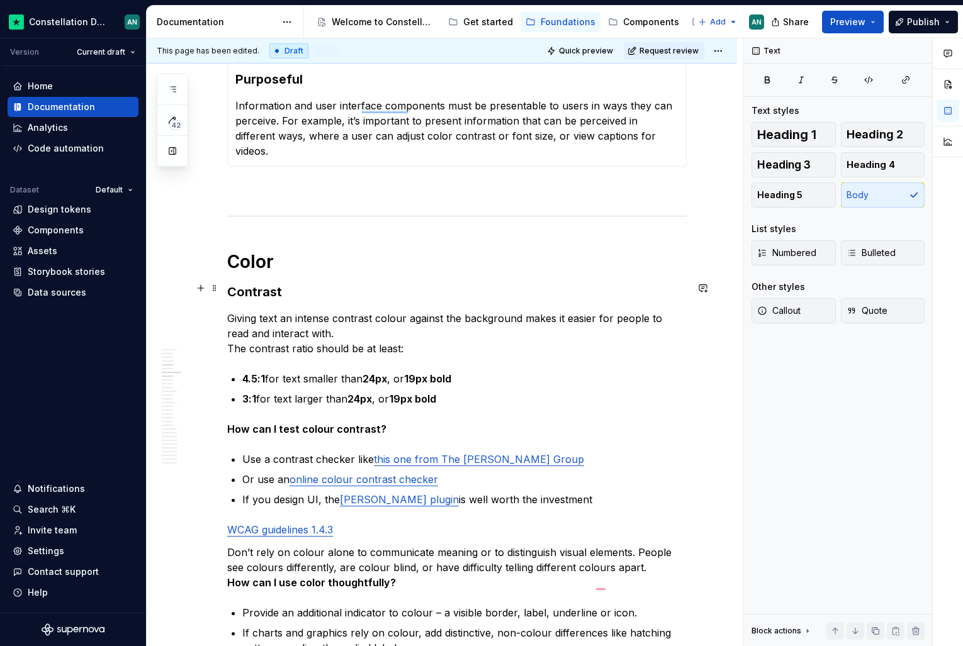
click at [363, 311] on p "Giving text an intense contrast colour against the background makes it easier f…" at bounding box center [456, 333] width 459 height 45
click at [232, 319] on p "Giving text an intense contrast colour against the background makes it easier f…" at bounding box center [456, 333] width 459 height 45
click at [389, 325] on p "Giving text an intense contrast colour against the background makes it easier f…" at bounding box center [456, 333] width 459 height 45
click at [228, 311] on p "Giving text an intense contrast colour against the background makes it easier f…" at bounding box center [456, 333] width 459 height 45
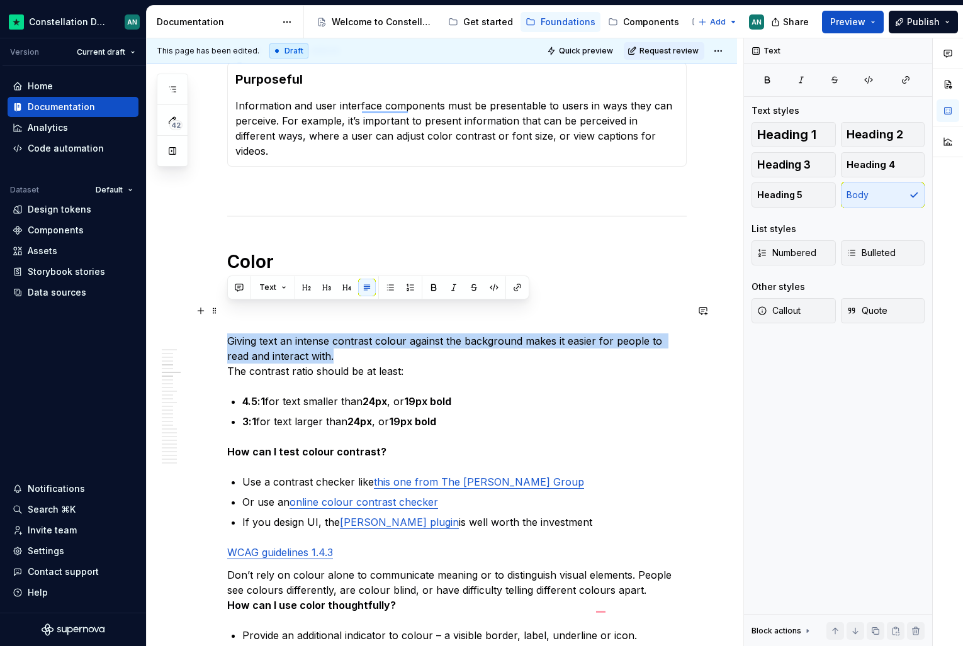
drag, startPoint x: 372, startPoint y: 327, endPoint x: 230, endPoint y: 307, distance: 143.0
click at [230, 334] on p "Giving text an intense contrast colour against the background makes it easier f…" at bounding box center [456, 356] width 459 height 45
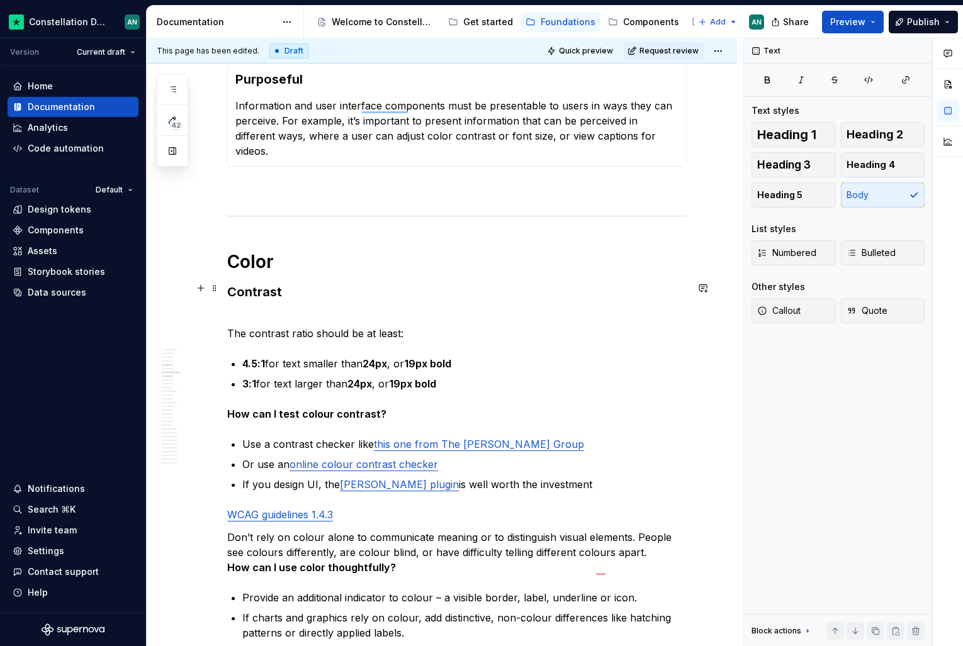
click at [315, 311] on p "The contrast ratio should be at least:" at bounding box center [456, 326] width 459 height 30
click at [299, 408] on strong "How can I test colour contrast?" at bounding box center [306, 414] width 159 height 13
click at [227, 408] on strong "How can I test colour contrast?" at bounding box center [306, 414] width 159 height 13
click at [257, 311] on p "The contrast ratio between text and its background should be at least:" at bounding box center [456, 326] width 459 height 30
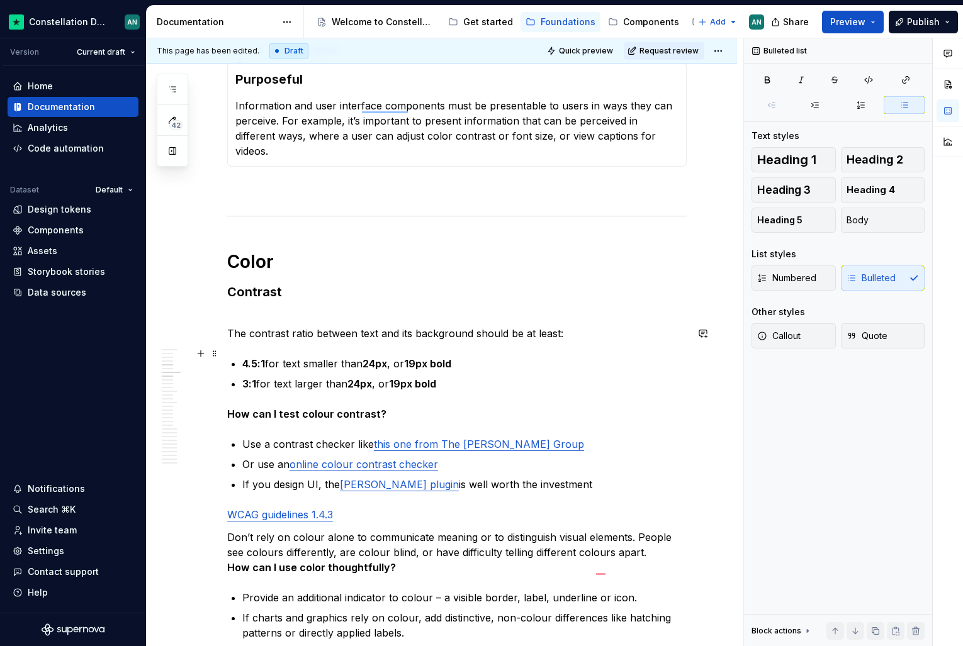
click at [390, 376] on p "3:1 for text larger than 24px , or 19px bold" at bounding box center [464, 383] width 444 height 15
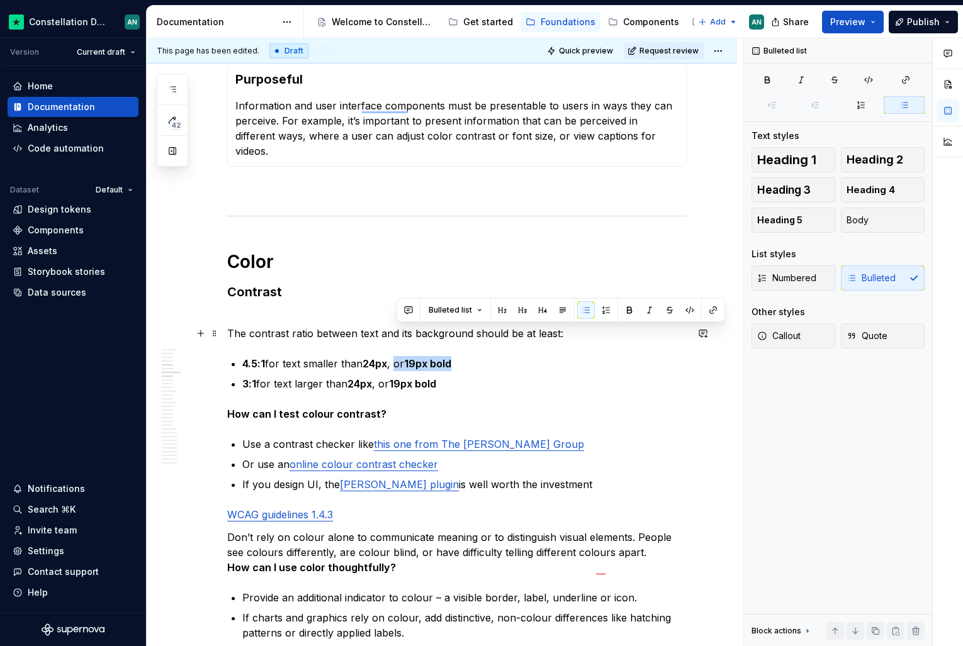
drag, startPoint x: 461, startPoint y: 337, endPoint x: 397, endPoint y: 337, distance: 63.6
click at [397, 356] on p "4.5:1 for text smaller than 24px , or 19px bold" at bounding box center [464, 363] width 444 height 15
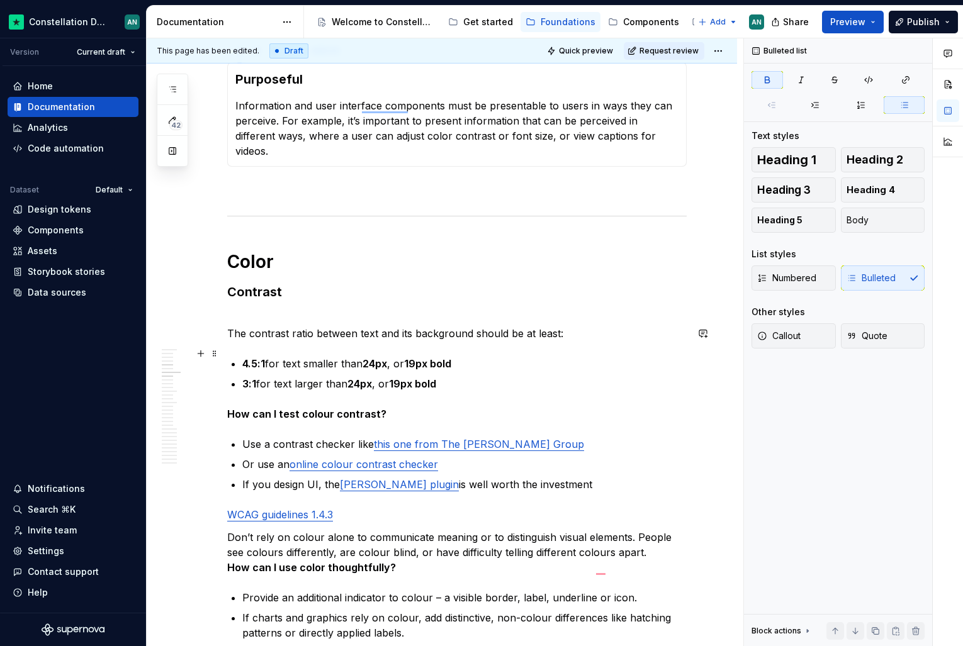
click at [441, 356] on ul "4.5:1 for text smaller than 24px , or 19px bold 3:1 for text larger than 24px ,…" at bounding box center [464, 373] width 444 height 35
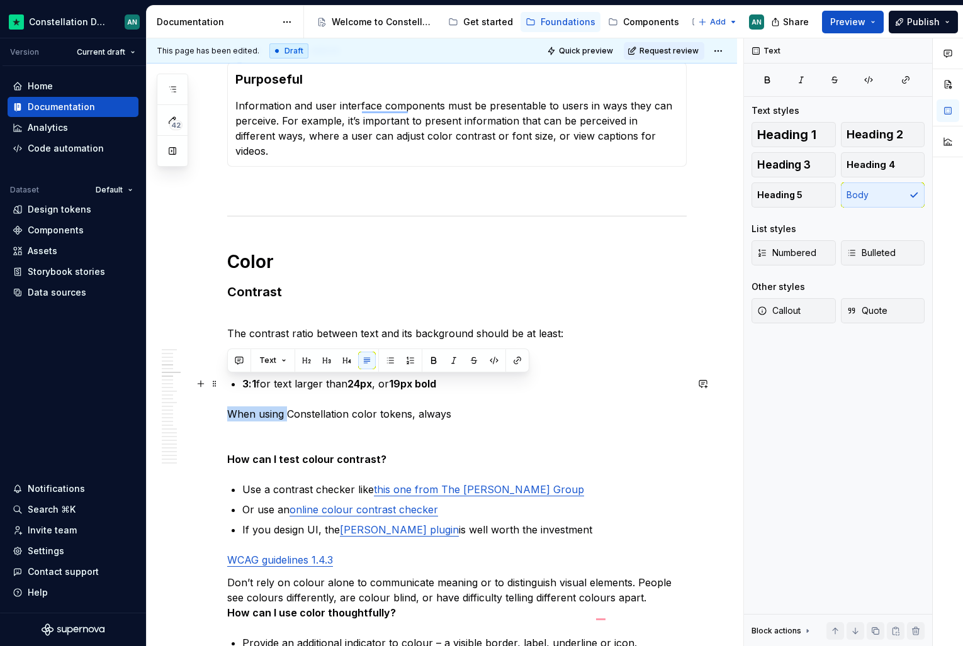
drag, startPoint x: 290, startPoint y: 384, endPoint x: 230, endPoint y: 382, distance: 59.8
click at [230, 407] on p "When using Constellation color tokens, always" at bounding box center [456, 414] width 459 height 15
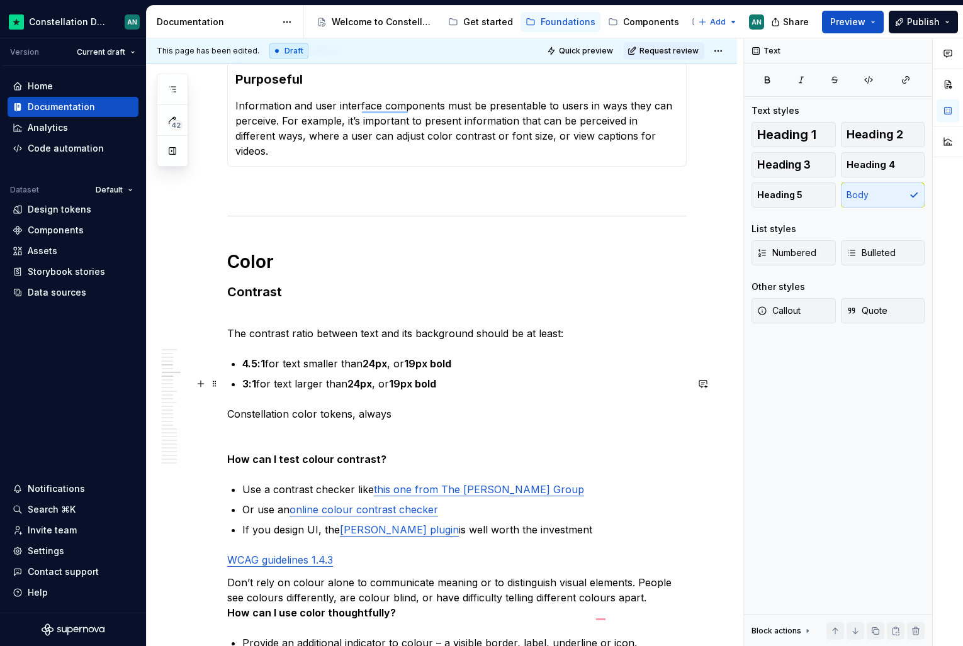
click at [355, 407] on p "Constellation color tokens, always" at bounding box center [456, 414] width 459 height 15
click at [404, 407] on p "Constellation color tokens are tested in advance, always" at bounding box center [456, 414] width 459 height 15
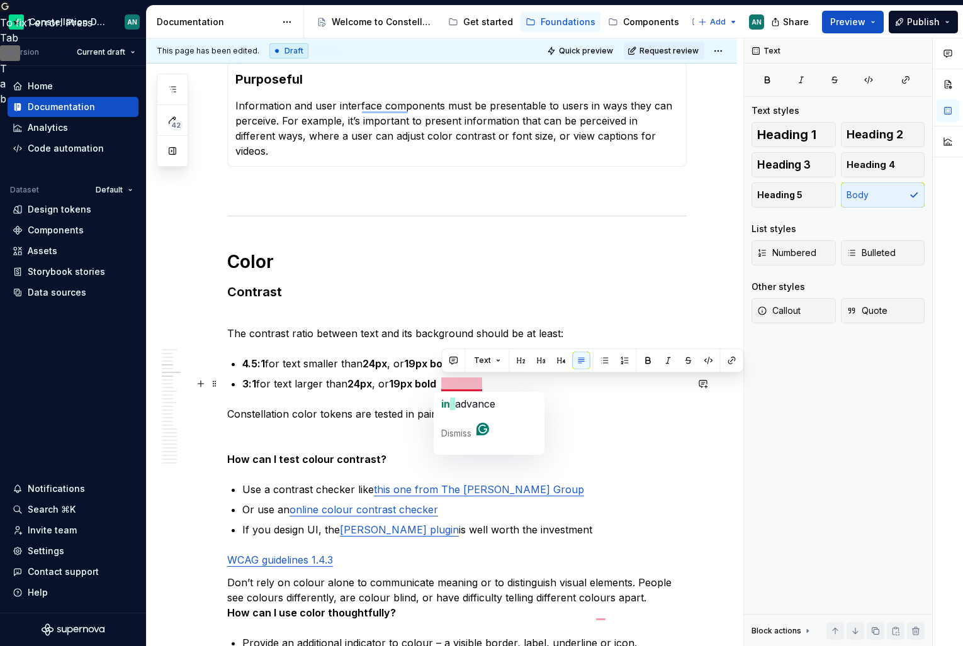
drag, startPoint x: 442, startPoint y: 386, endPoint x: 543, endPoint y: 388, distance: 100.7
click at [543, 407] on p "Constellation color tokens are tested in pairs advance, always" at bounding box center [456, 414] width 459 height 15
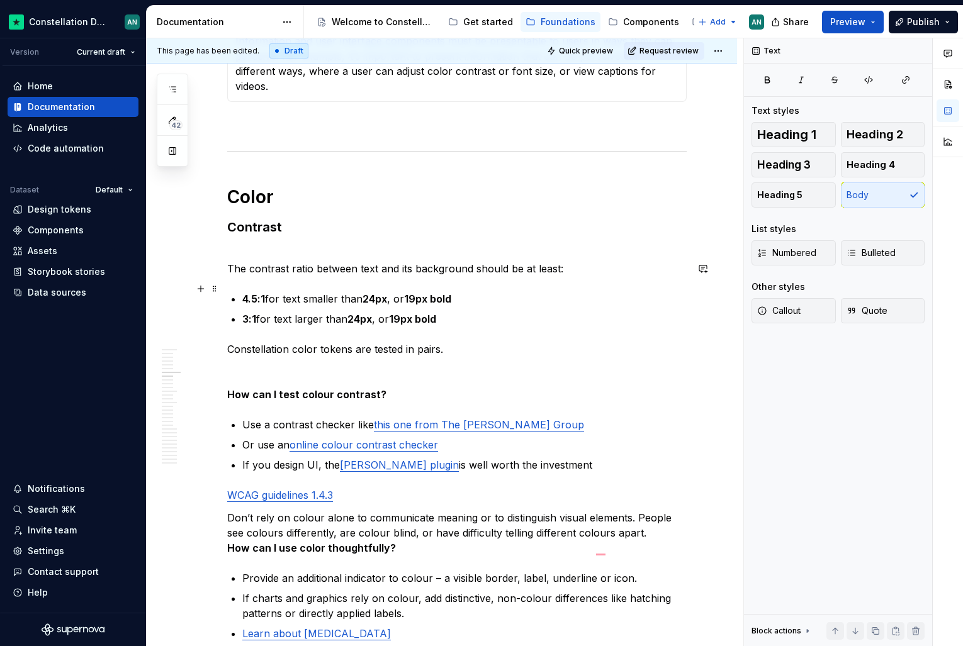
scroll to position [500, 0]
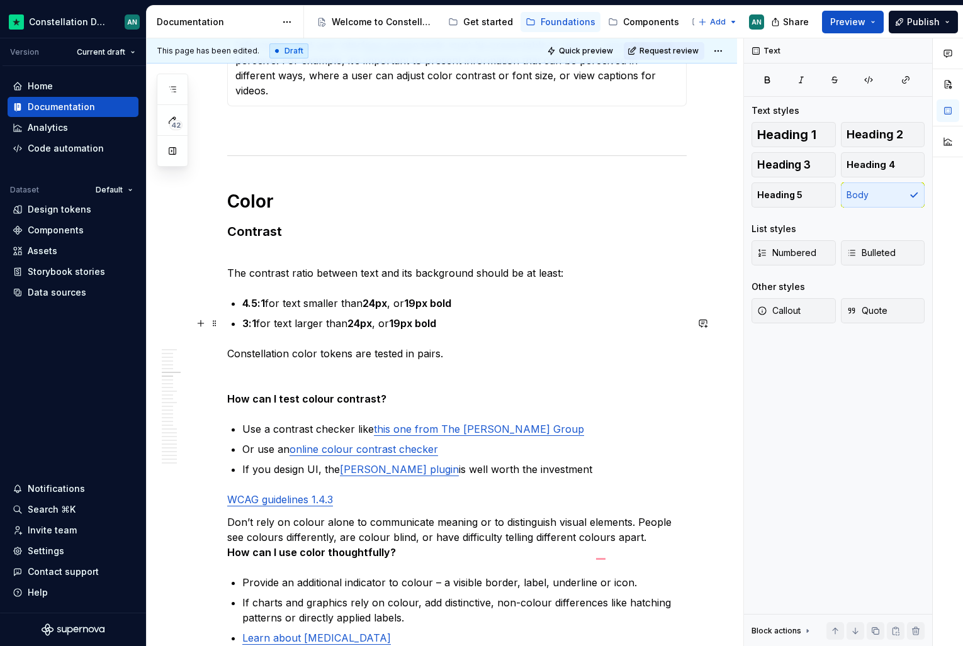
click at [437, 346] on p "Constellation color tokens are tested in pairs." at bounding box center [456, 353] width 459 height 15
click at [453, 346] on p "Constellation color tokens are tested in pairs." at bounding box center [456, 353] width 459 height 15
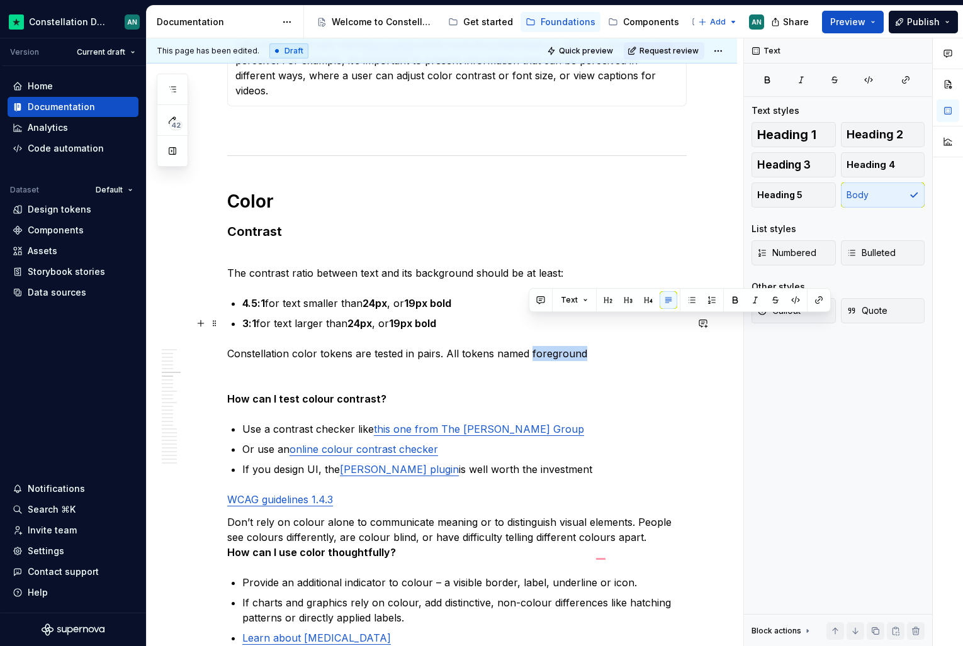
drag, startPoint x: 581, startPoint y: 324, endPoint x: 529, endPoint y: 325, distance: 51.6
click at [529, 346] on p "Constellation color tokens are tested in pairs. All tokens named foreground" at bounding box center [456, 353] width 459 height 15
click at [596, 346] on p "Constellation color tokens are tested in pairs. All tokens named foreground" at bounding box center [456, 353] width 459 height 15
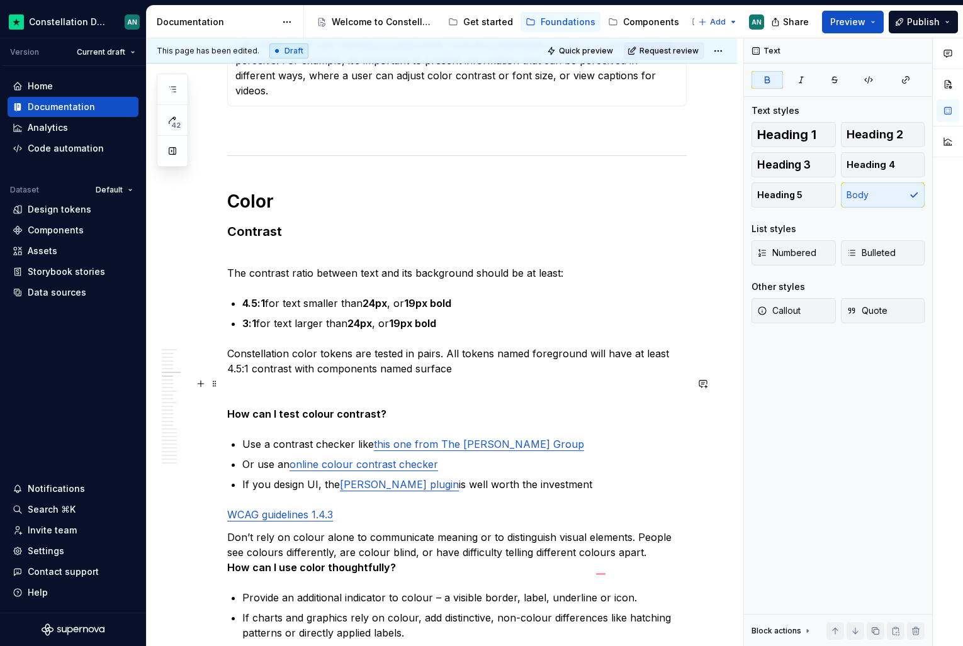
click at [432, 407] on p "How can I test colour contrast?" at bounding box center [456, 414] width 459 height 15
click at [232, 384] on p "To enrich screen reader interactions, please activate Accessibility in Grammarl…" at bounding box center [456, 391] width 459 height 15
click at [378, 408] on strong "How can I test colour contrast?" at bounding box center [306, 414] width 159 height 13
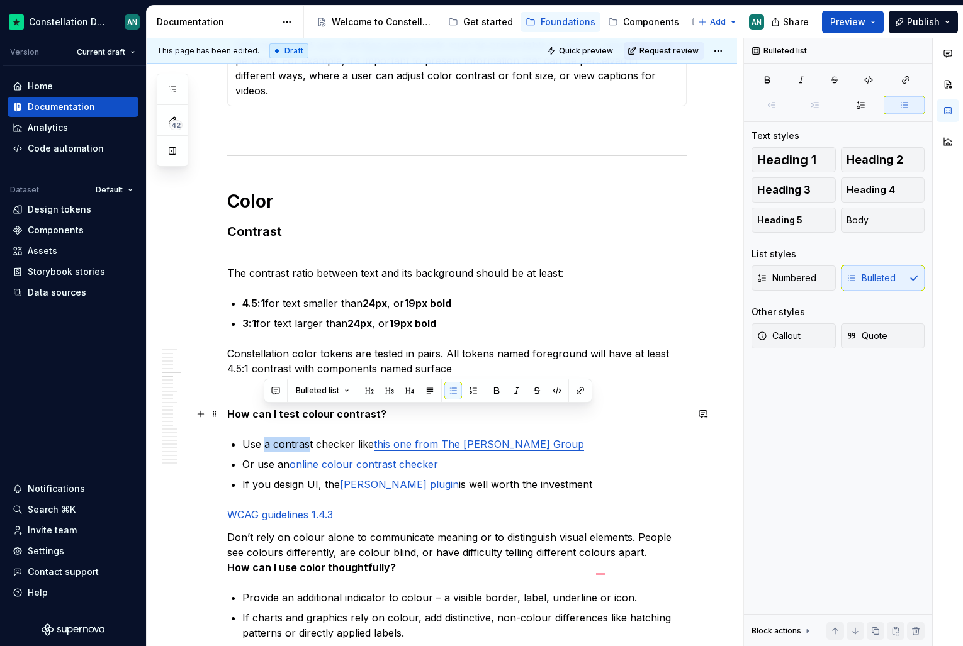
drag, startPoint x: 264, startPoint y: 417, endPoint x: 309, endPoint y: 416, distance: 44.7
click at [309, 437] on p "Use a contrast checker like this one from The [PERSON_NAME] Group" at bounding box center [464, 444] width 444 height 15
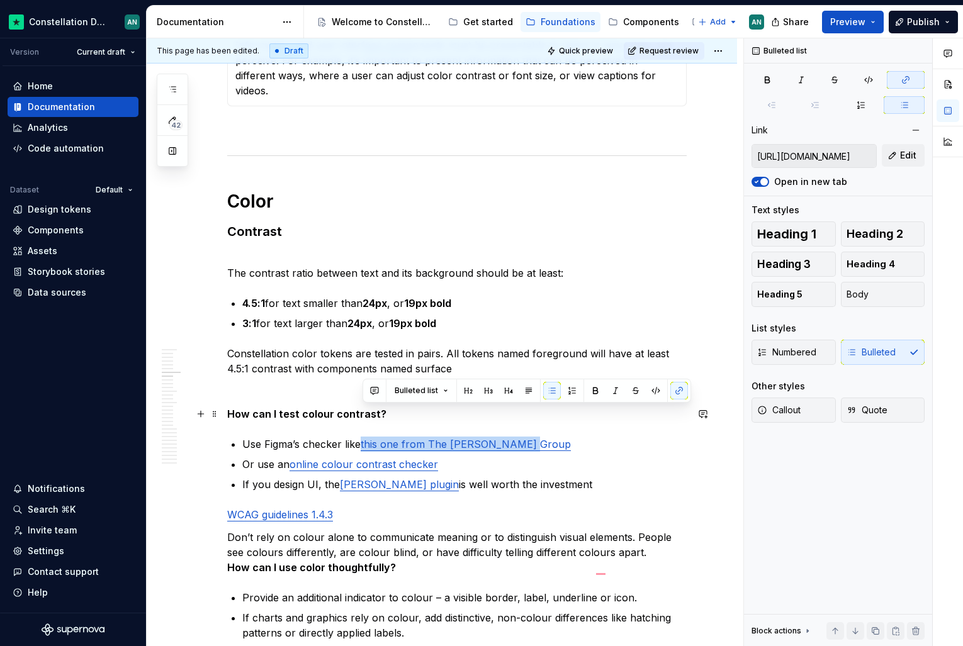
drag, startPoint x: 563, startPoint y: 415, endPoint x: 362, endPoint y: 417, distance: 201.4
click at [362, 437] on p "Use Figma’s checker like this one from The [PERSON_NAME] Group" at bounding box center [464, 444] width 444 height 15
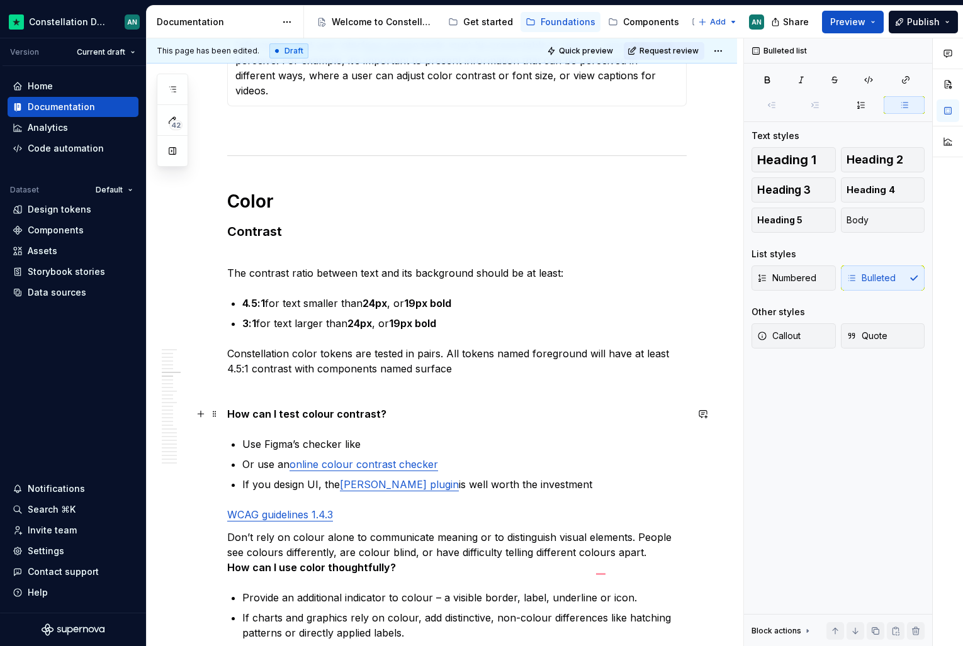
click at [303, 437] on p "Use Figma’s checker like" at bounding box center [464, 444] width 444 height 15
click at [456, 437] on p "Use Figma’s contrast checkerchecker like" at bounding box center [464, 444] width 444 height 15
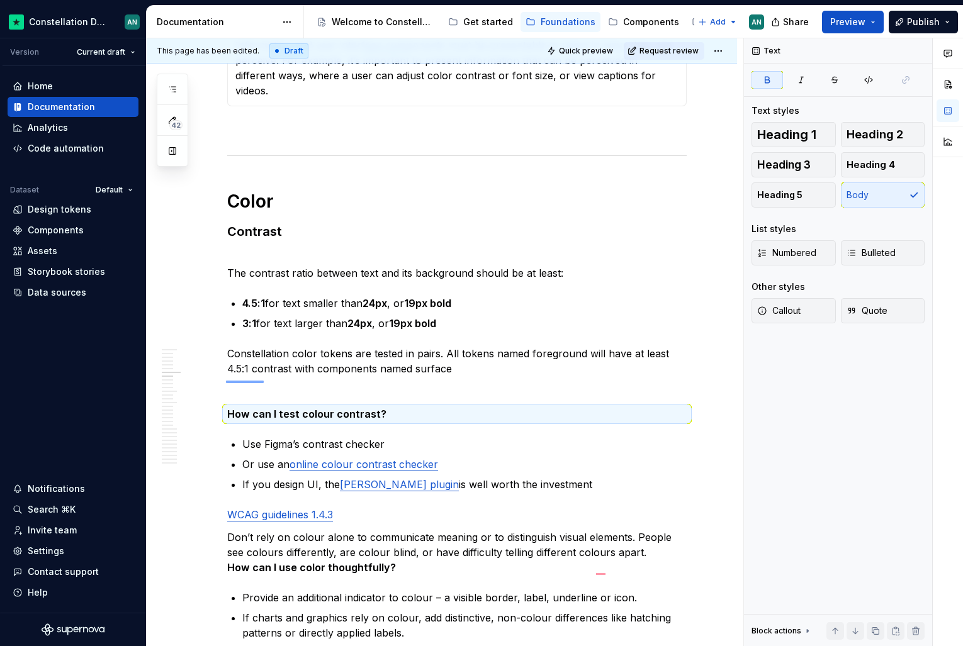
drag, startPoint x: 226, startPoint y: 381, endPoint x: 264, endPoint y: 381, distance: 37.8
click at [264, 381] on div "This page has been edited. Draft Quick preview Request review In practice Edit …" at bounding box center [445, 342] width 597 height 609
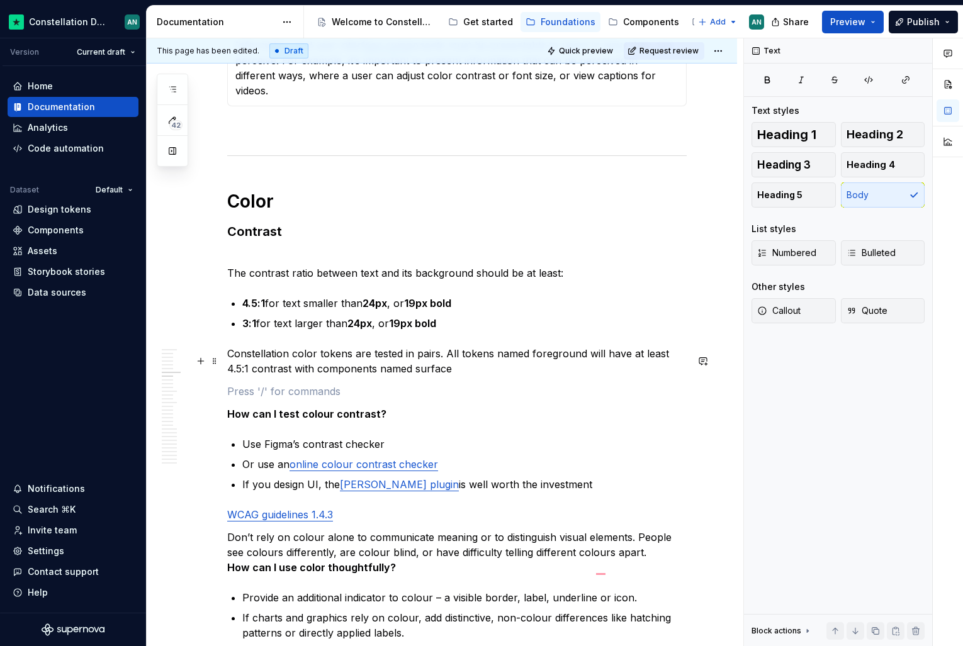
click at [300, 384] on p "To enrich screen reader interactions, please activate Accessibility in Grammarl…" at bounding box center [456, 391] width 459 height 15
click at [452, 346] on p "Constellation color tokens are tested in pairs. All tokens named foreground wil…" at bounding box center [456, 361] width 459 height 30
click at [289, 384] on p "To enrich screen reader interactions, please activate Accessibility in Grammarl…" at bounding box center [456, 391] width 459 height 15
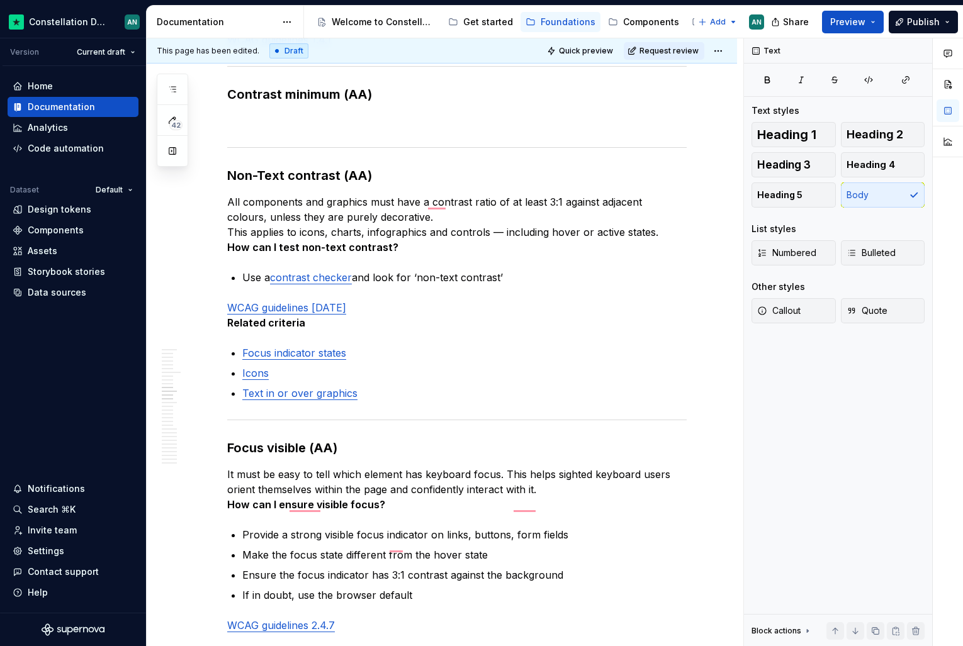
scroll to position [1516, 0]
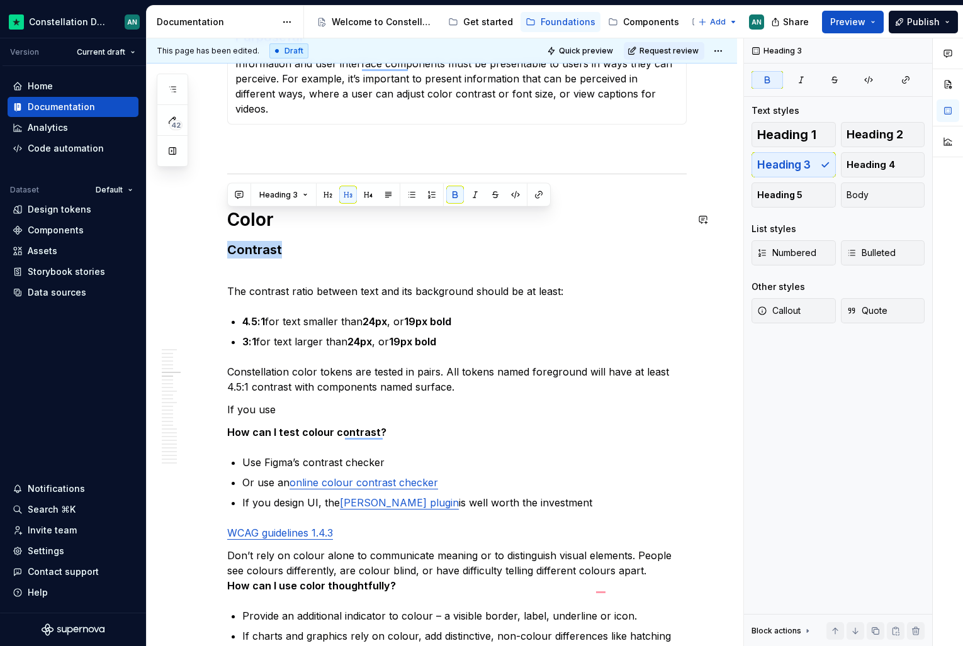
drag, startPoint x: 288, startPoint y: 222, endPoint x: 227, endPoint y: 222, distance: 60.4
click at [227, 241] on h3 "Contrast" at bounding box center [456, 250] width 459 height 18
copy strong "Contrast"
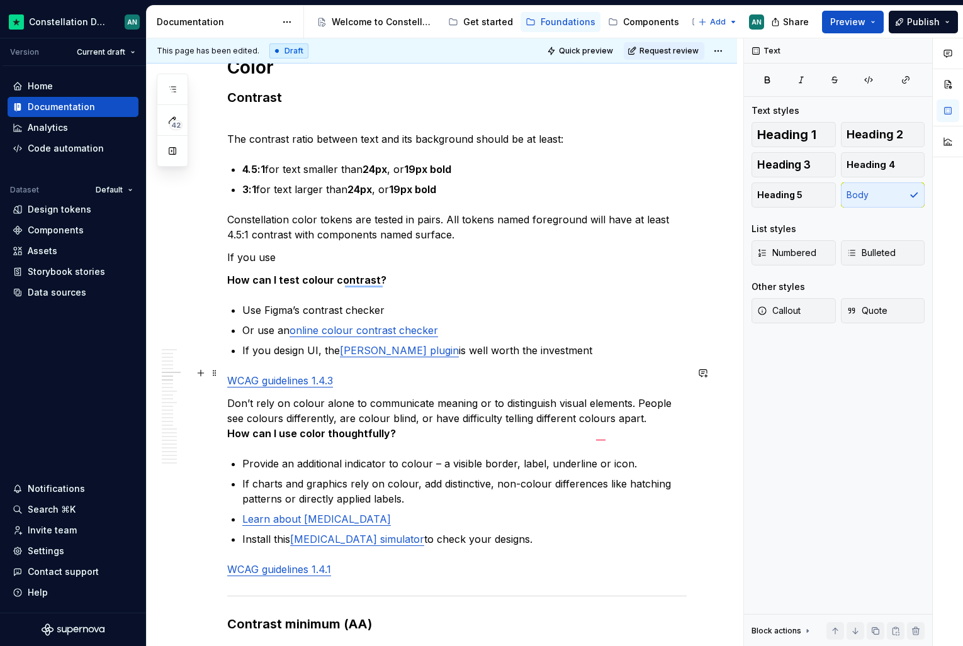
click at [228, 396] on p "Don’t rely on colour alone to communicate meaning or to distinguish visual elem…" at bounding box center [456, 418] width 459 height 45
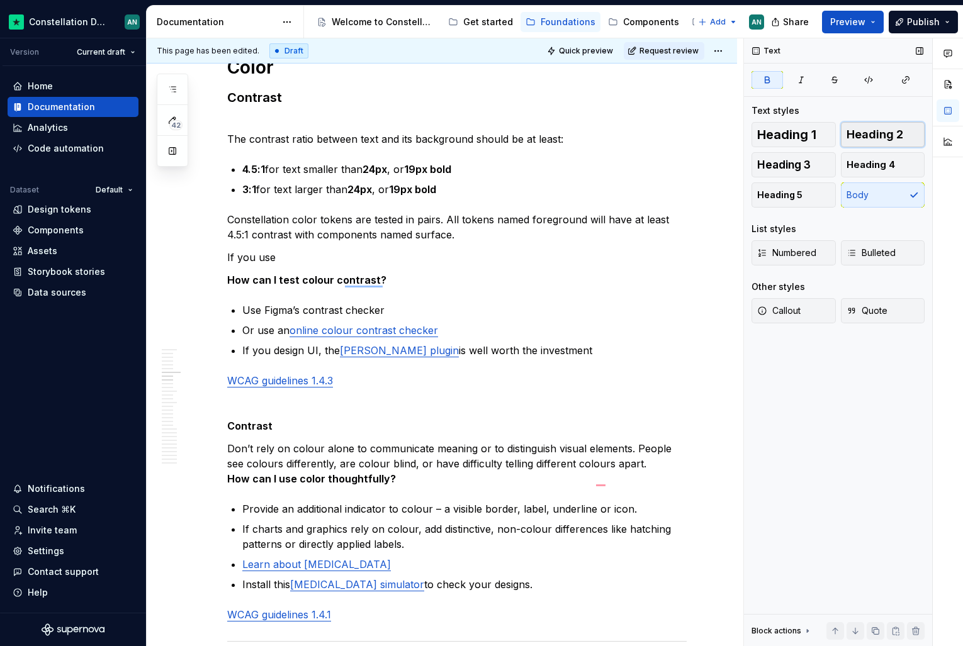
click at [890, 138] on span "Heading 2" at bounding box center [875, 134] width 57 height 13
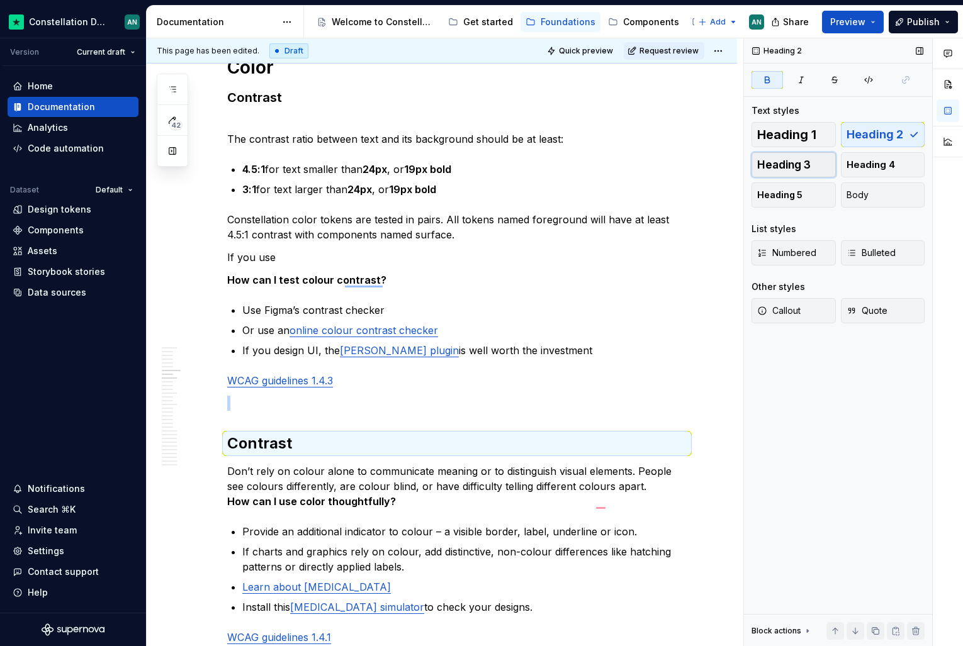
click at [802, 171] on button "Heading 3" at bounding box center [793, 164] width 84 height 25
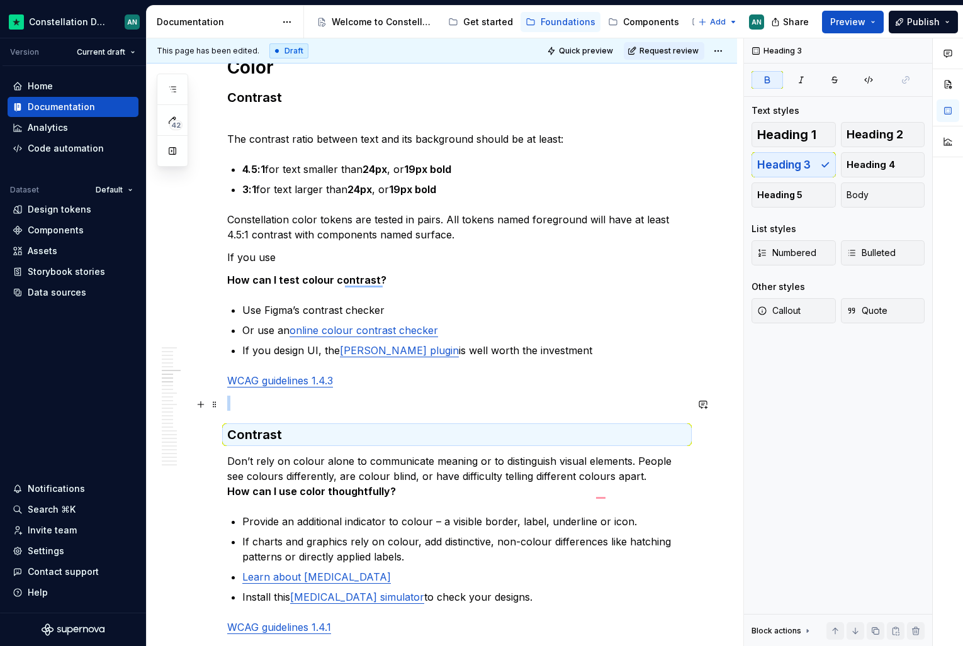
click at [250, 427] on strong "Contrast" at bounding box center [254, 434] width 55 height 15
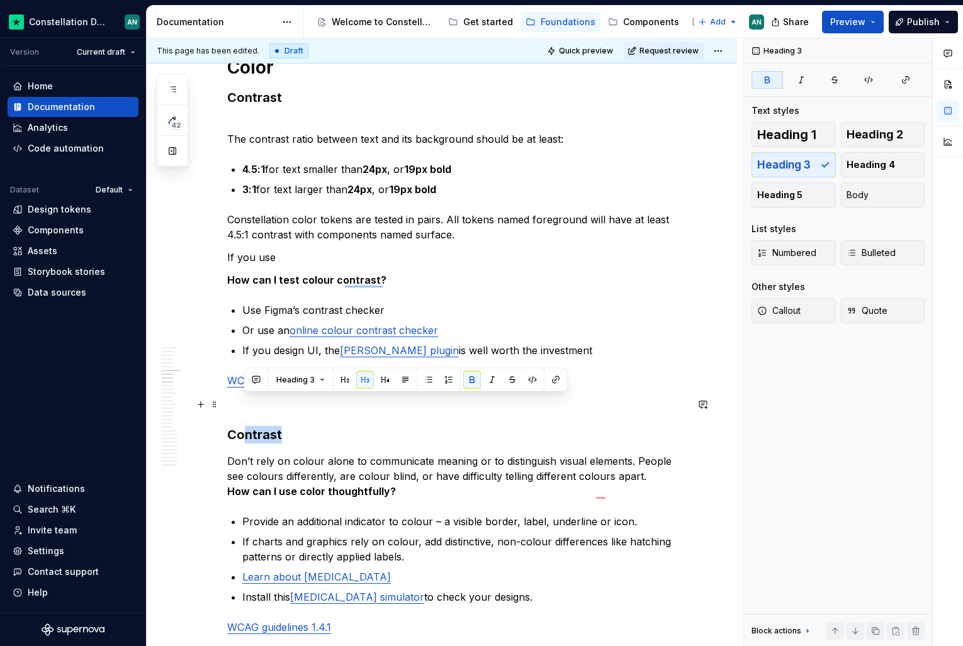
drag, startPoint x: 246, startPoint y: 403, endPoint x: 344, endPoint y: 405, distance: 97.6
click at [344, 426] on h3 "Contrast" at bounding box center [456, 435] width 459 height 18
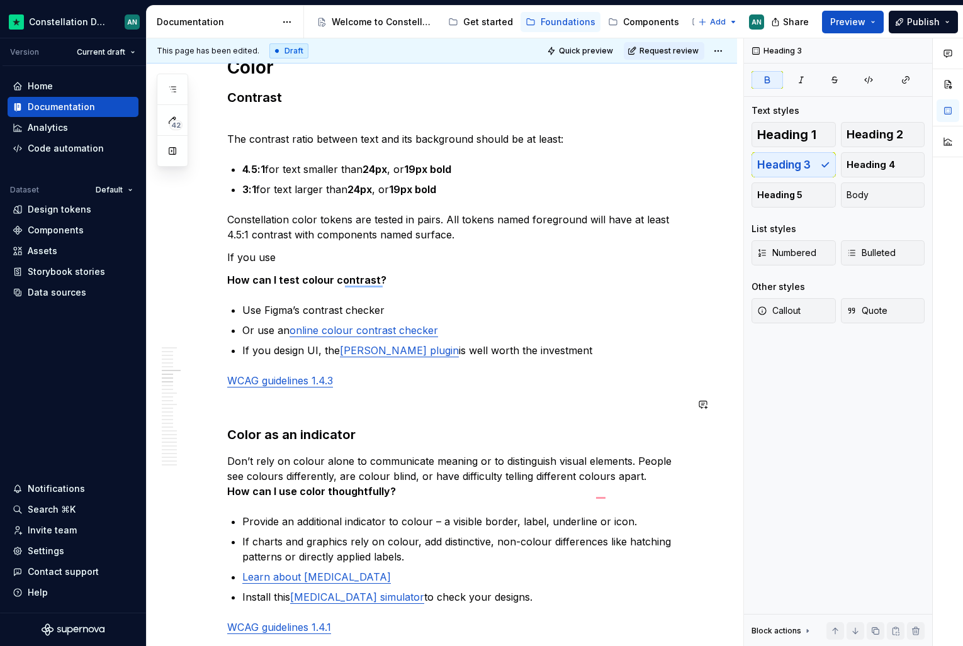
click at [399, 454] on p "Don’t rely on colour alone to communicate meaning or to distinguish visual elem…" at bounding box center [456, 476] width 459 height 45
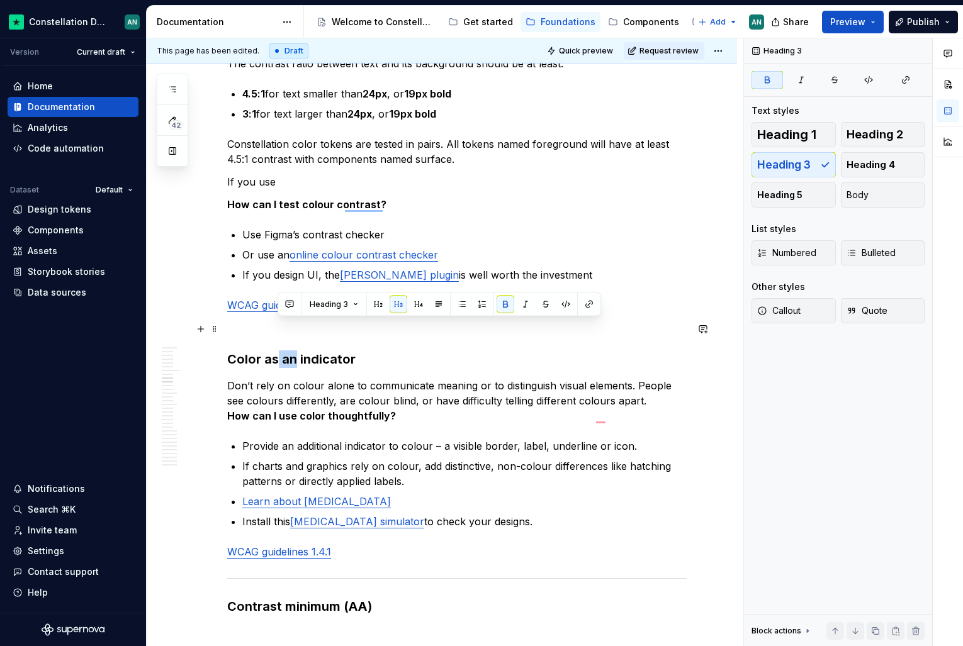
drag, startPoint x: 296, startPoint y: 330, endPoint x: 278, endPoint y: 329, distance: 18.3
click at [278, 352] on strong "Color as an indicator" at bounding box center [291, 359] width 128 height 15
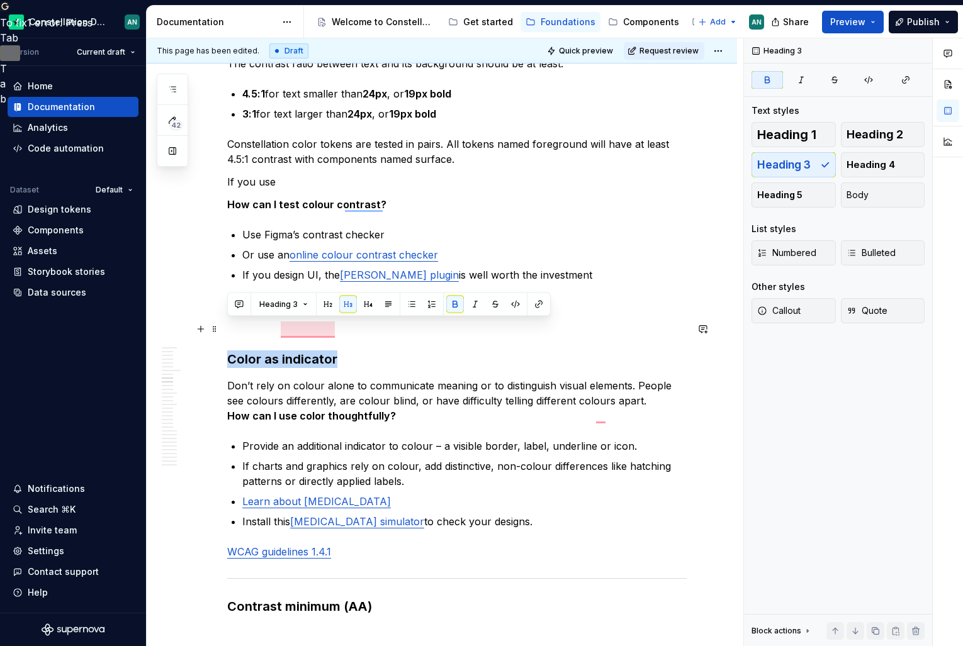
drag, startPoint x: 340, startPoint y: 329, endPoint x: 231, endPoint y: 332, distance: 109.6
click at [231, 351] on h3 "Color as indicator" at bounding box center [456, 360] width 459 height 18
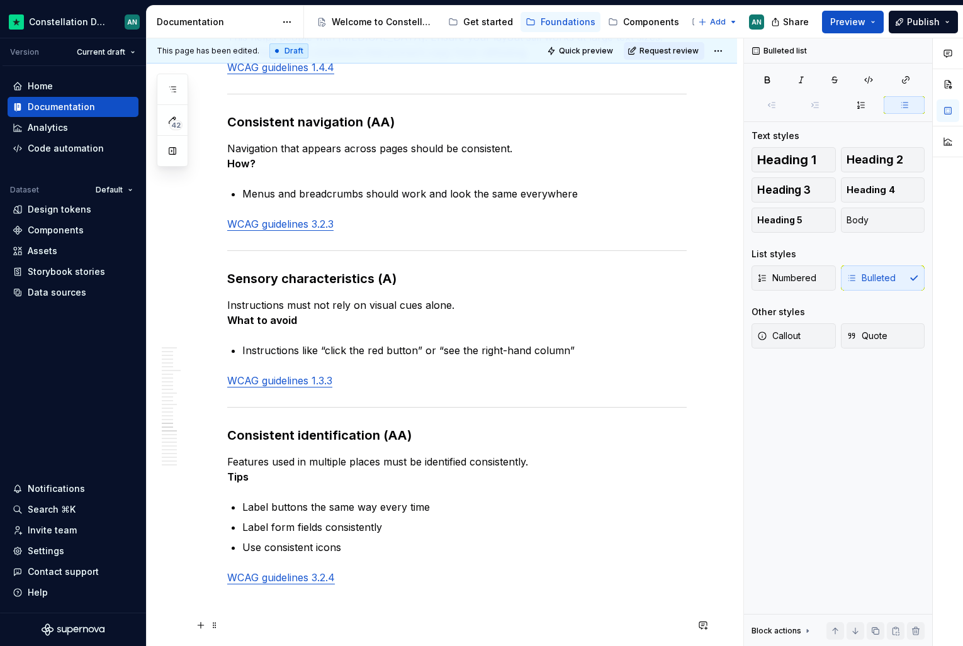
scroll to position [3008, 0]
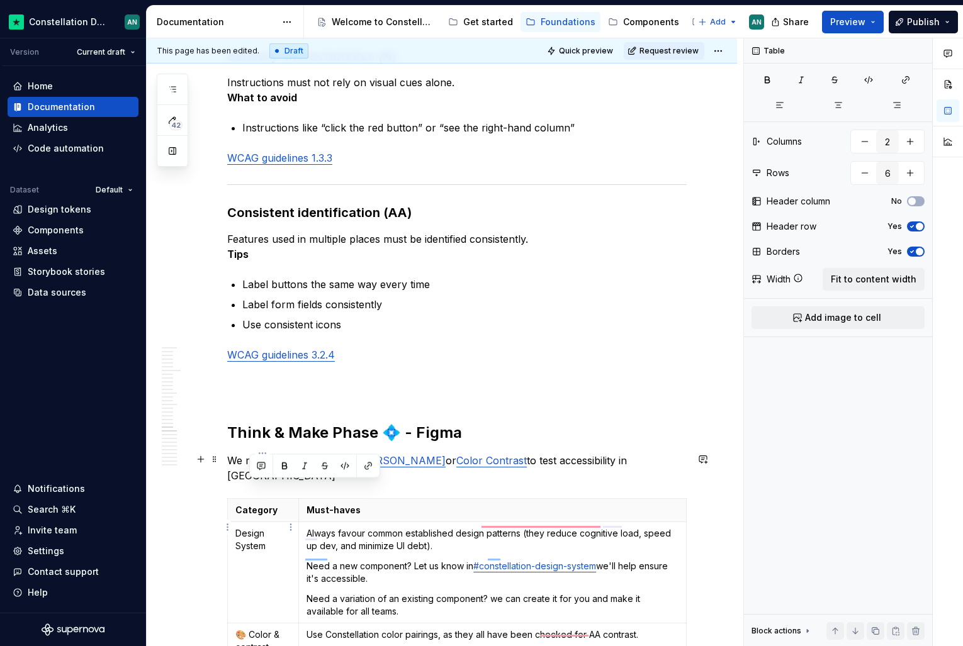
drag, startPoint x: 273, startPoint y: 507, endPoint x: 247, endPoint y: 492, distance: 29.9
click at [247, 522] on td "Design System" at bounding box center [263, 572] width 71 height 101
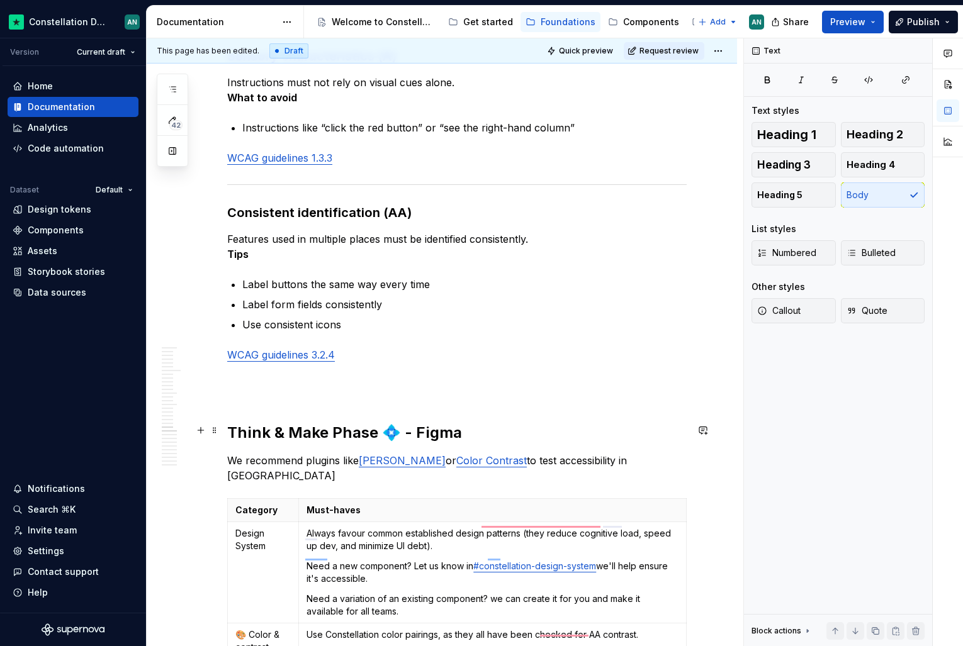
click at [275, 453] on p "We recommend plugins like [PERSON_NAME] or Color Contrast to test accessibility…" at bounding box center [456, 468] width 459 height 30
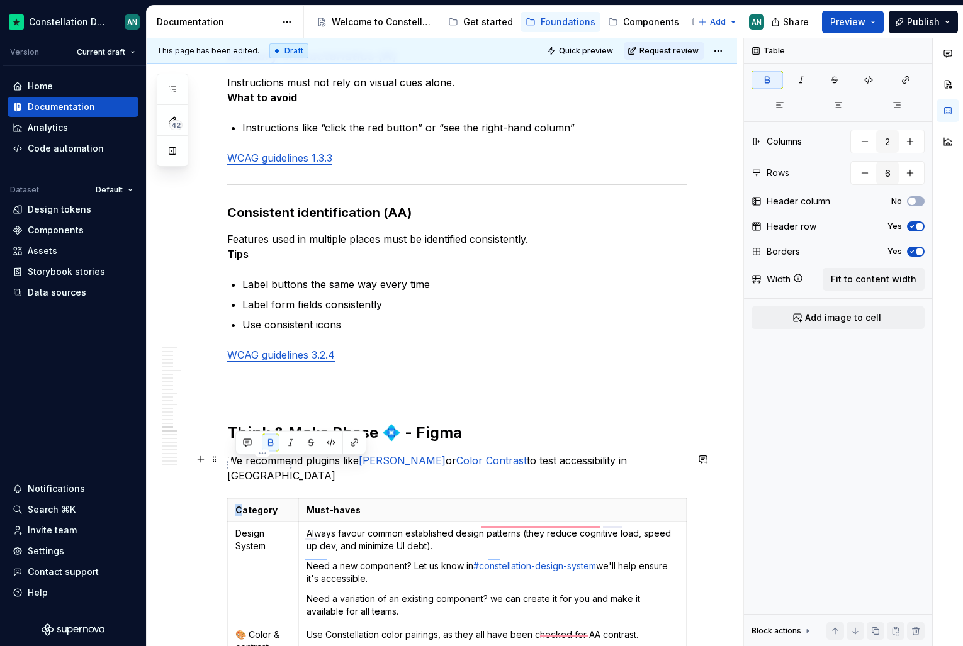
click at [239, 505] on strong "Category" at bounding box center [256, 510] width 42 height 11
click at [308, 560] on p "Need a new component? Let us know in #constellation-design-system we'll help en…" at bounding box center [493, 572] width 372 height 25
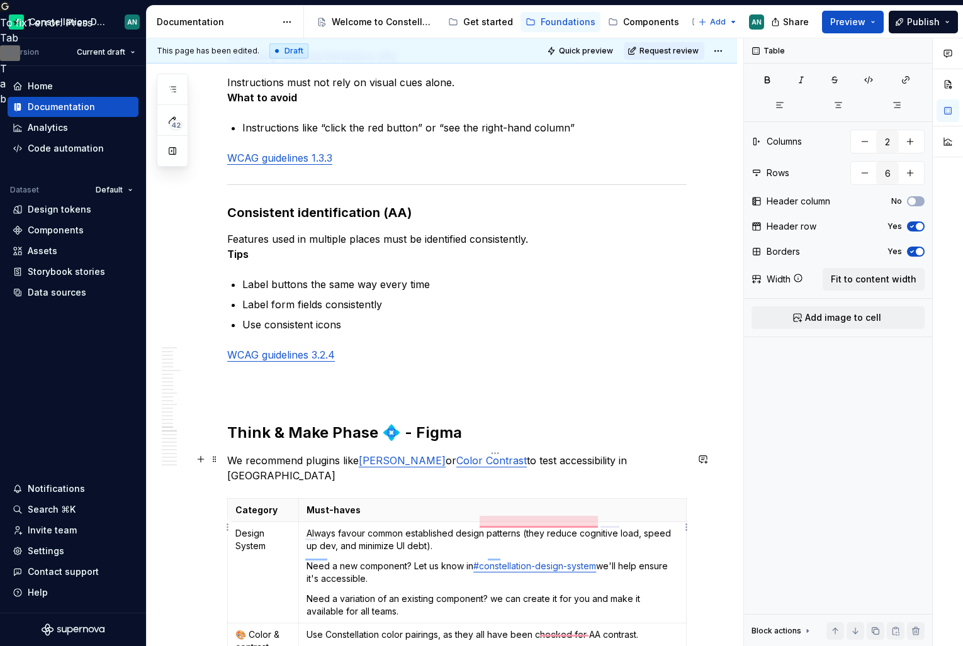
click at [307, 527] on p "Always favour common established design patterns (they reduce cognitive load, s…" at bounding box center [493, 539] width 372 height 25
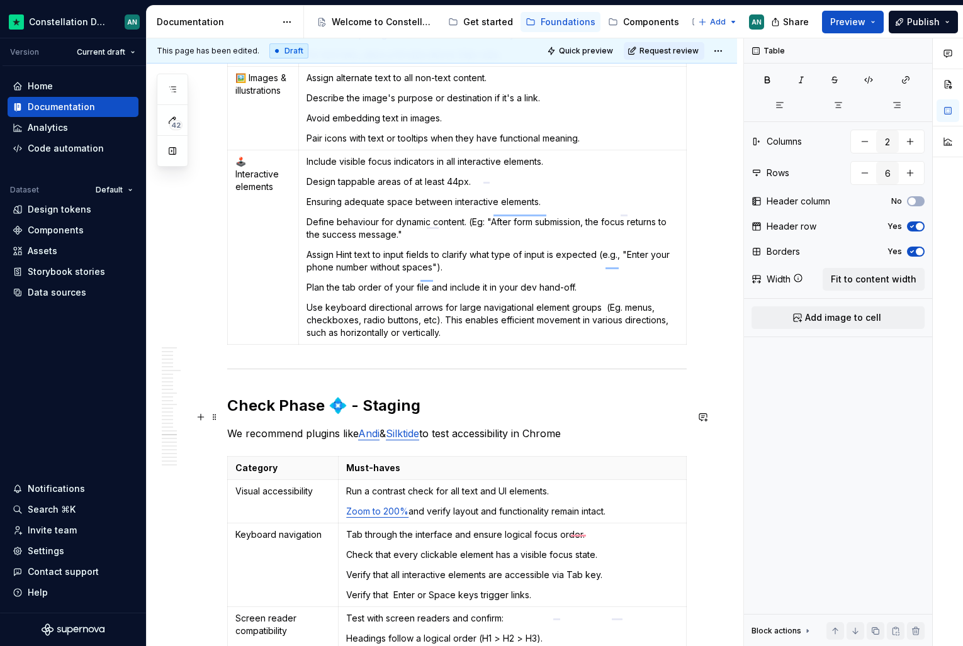
scroll to position [3779, 0]
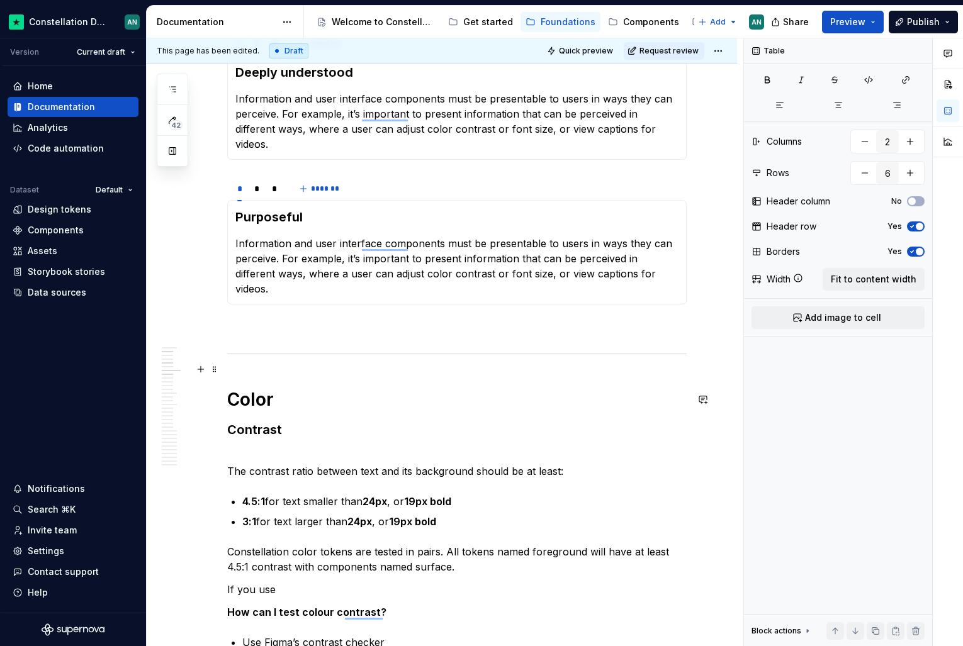
click at [288, 388] on h1 "Color" at bounding box center [456, 399] width 459 height 23
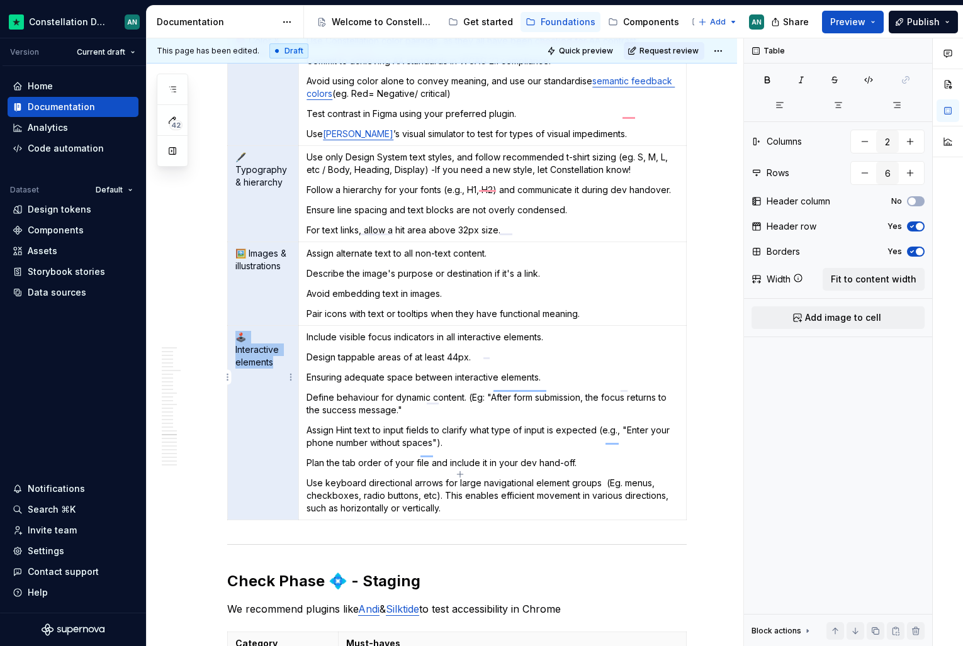
drag, startPoint x: 237, startPoint y: 266, endPoint x: 279, endPoint y: 318, distance: 66.3
click at [279, 318] on tbody "Category Must-haves Design System Always favour common established design patte…" at bounding box center [457, 213] width 459 height 616
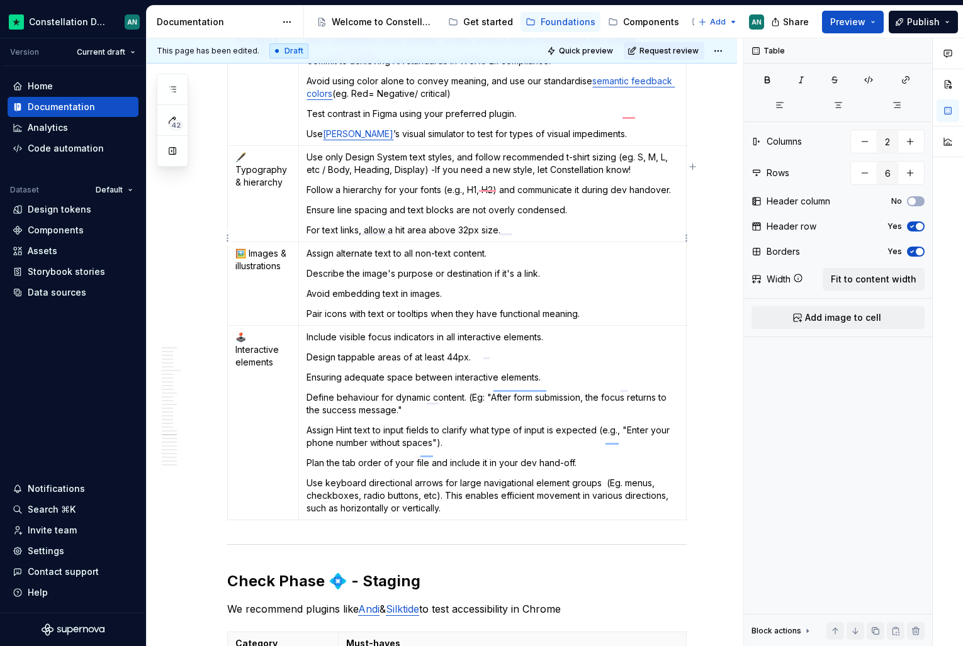
click at [424, 247] on p "Assign alternate text to all non-text content." at bounding box center [493, 253] width 372 height 13
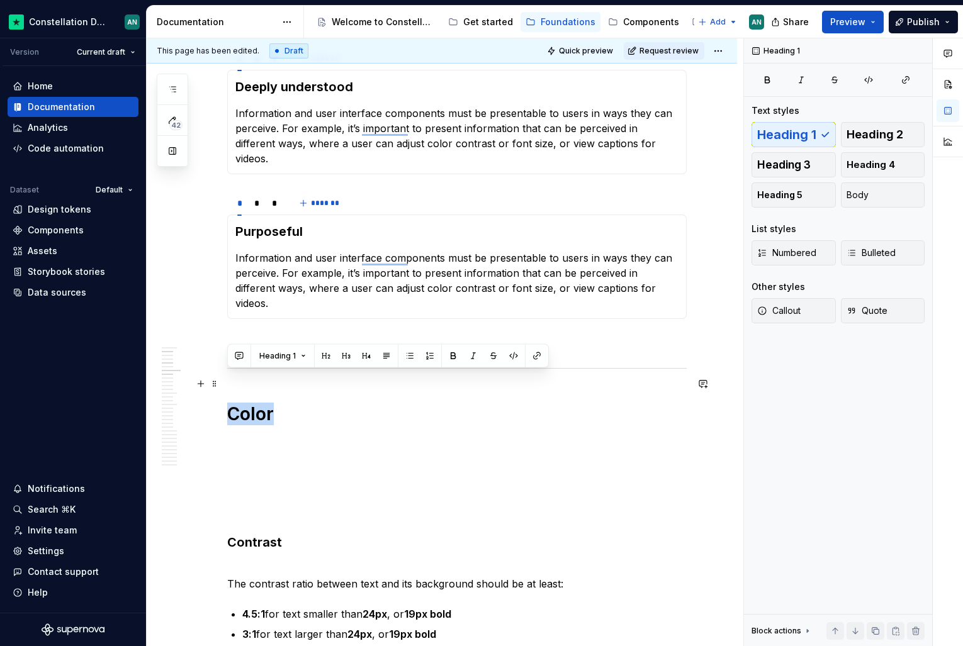
drag, startPoint x: 276, startPoint y: 391, endPoint x: 228, endPoint y: 389, distance: 47.9
click at [228, 403] on h1 "Color" at bounding box center [456, 414] width 459 height 23
copy h1 "Color"
click at [325, 403] on h1 "Color" at bounding box center [456, 414] width 459 height 23
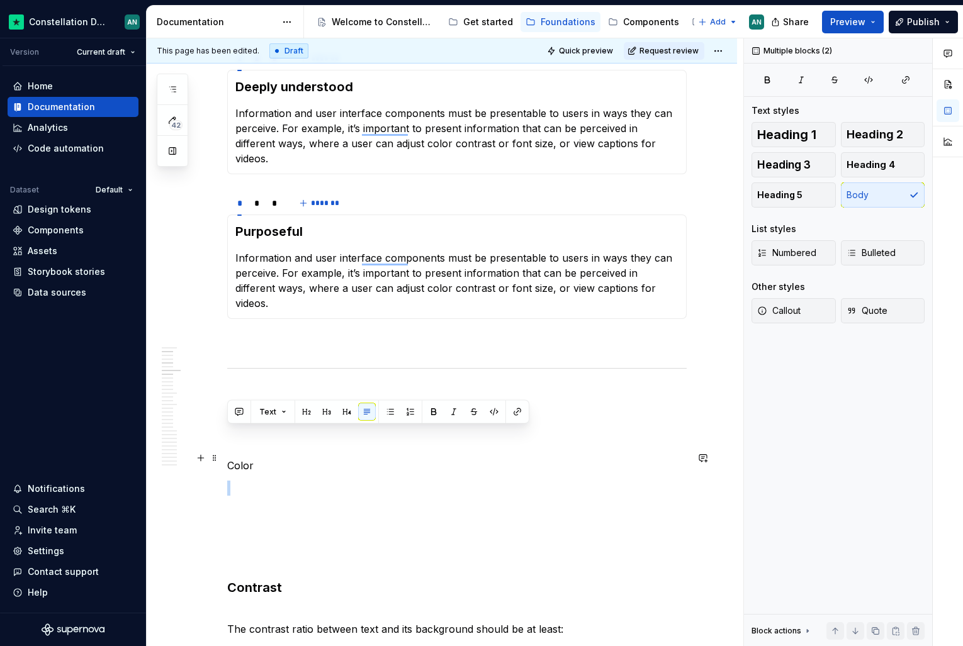
drag, startPoint x: 257, startPoint y: 432, endPoint x: 382, endPoint y: 453, distance: 126.3
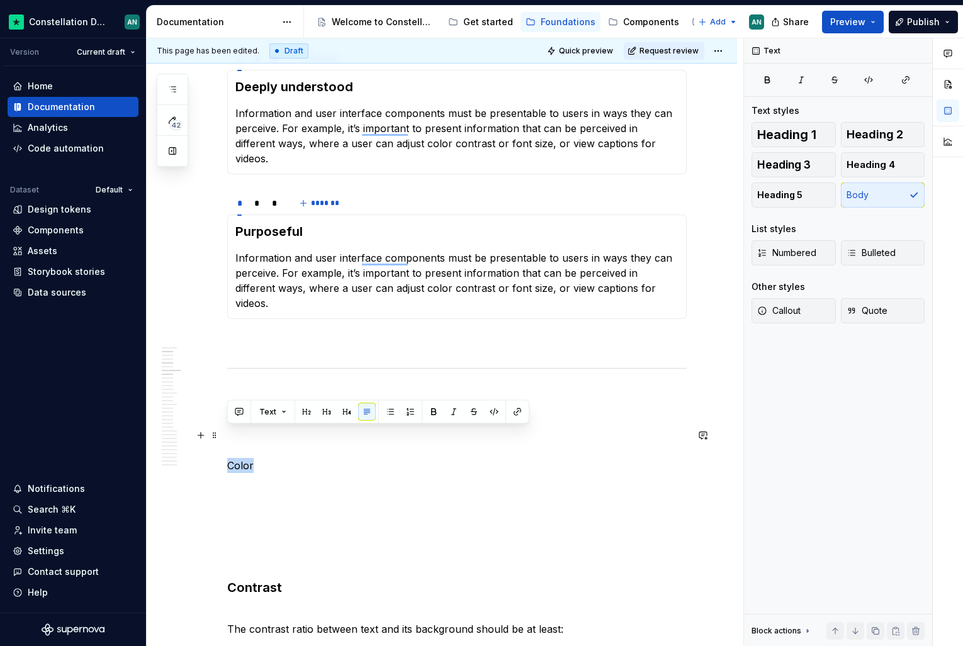
drag, startPoint x: 283, startPoint y: 437, endPoint x: 222, endPoint y: 436, distance: 61.7
click at [899, 138] on span "Heading 2" at bounding box center [875, 134] width 57 height 13
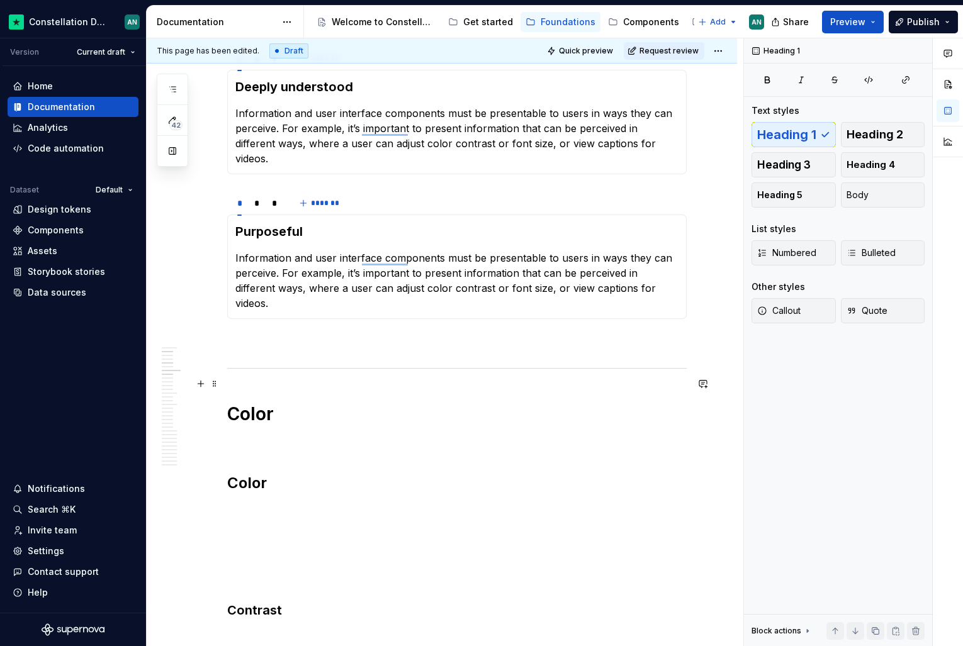
click at [257, 403] on h1 "Color" at bounding box center [456, 414] width 459 height 23
click at [862, 130] on span "Heading 2" at bounding box center [875, 134] width 57 height 13
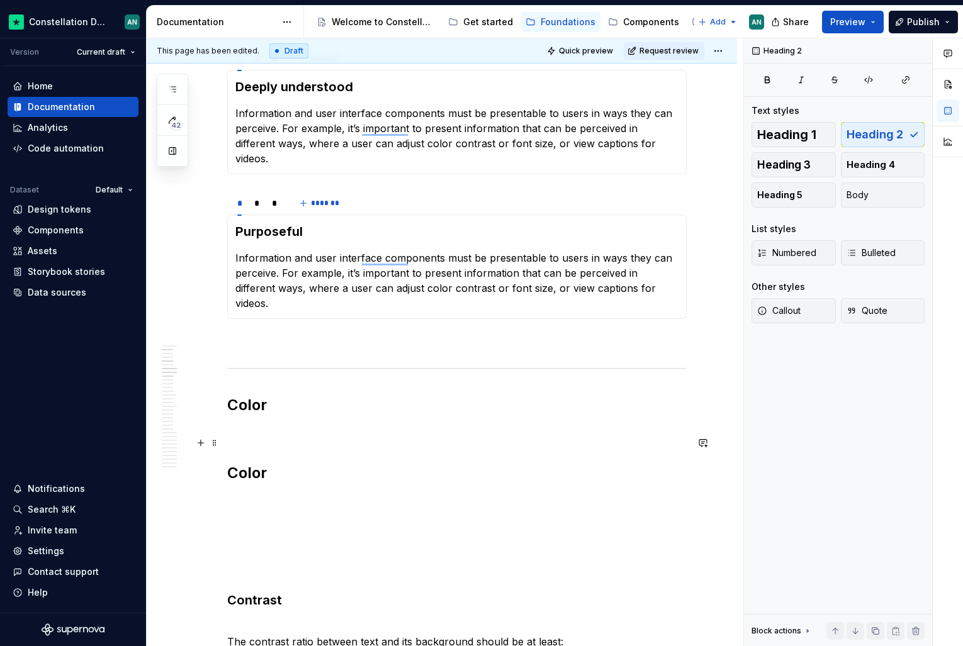
click at [239, 463] on h2 "Color" at bounding box center [456, 473] width 459 height 20
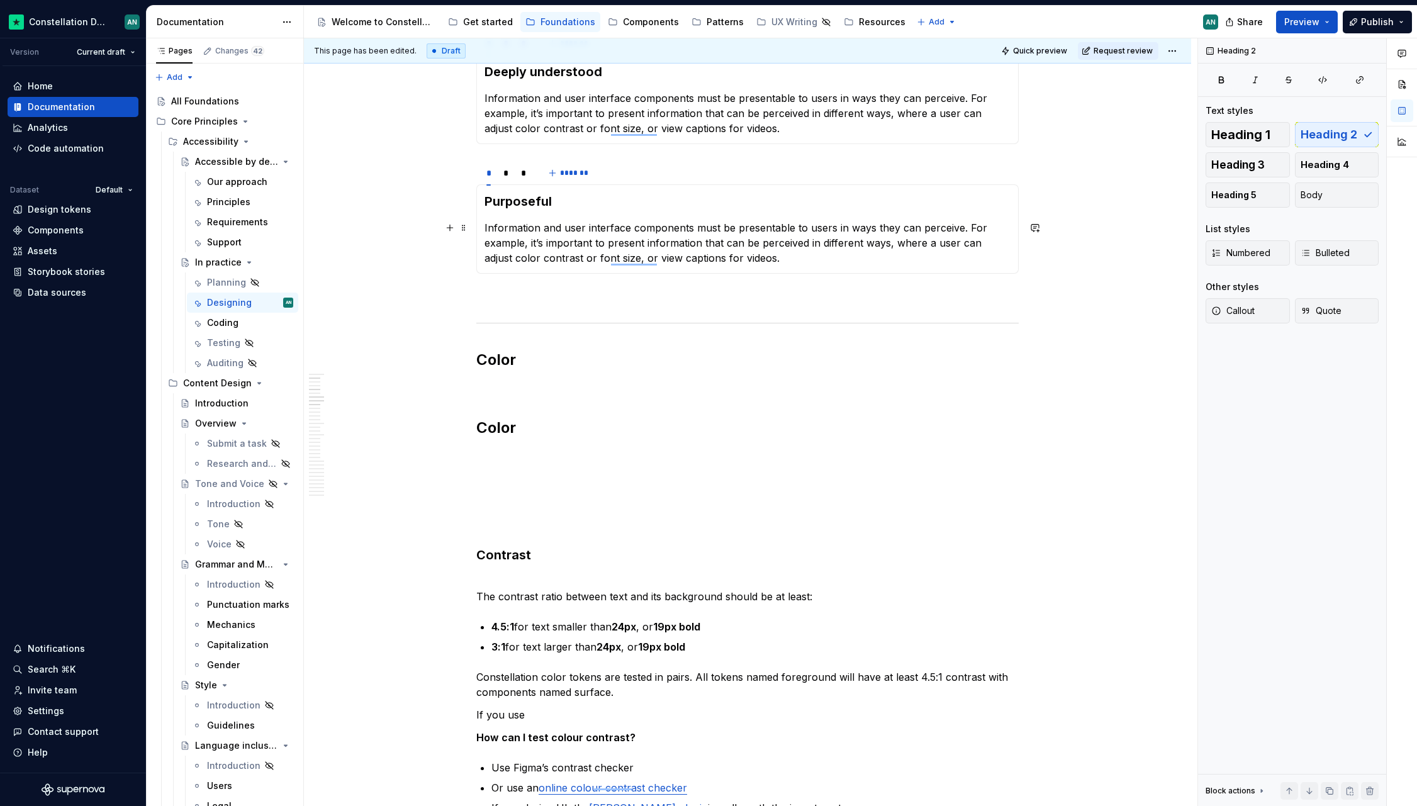
scroll to position [288, 0]
drag, startPoint x: 557, startPoint y: 481, endPoint x: 451, endPoint y: 404, distance: 131.6
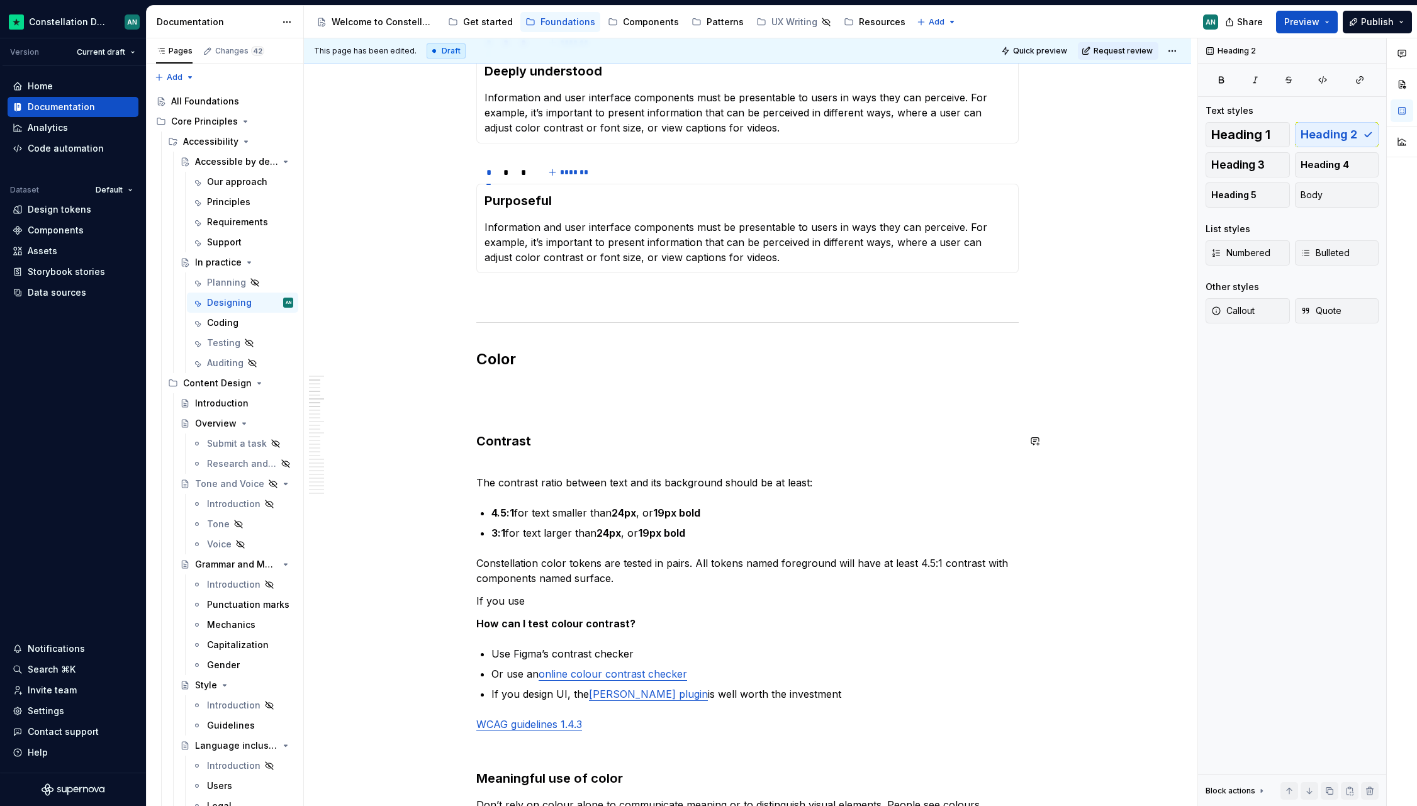
drag, startPoint x: 539, startPoint y: 607, endPoint x: 526, endPoint y: 595, distance: 17.9
click at [526, 595] on p "If you use" at bounding box center [747, 601] width 543 height 15
click at [668, 605] on p "If you use" at bounding box center [747, 601] width 543 height 15
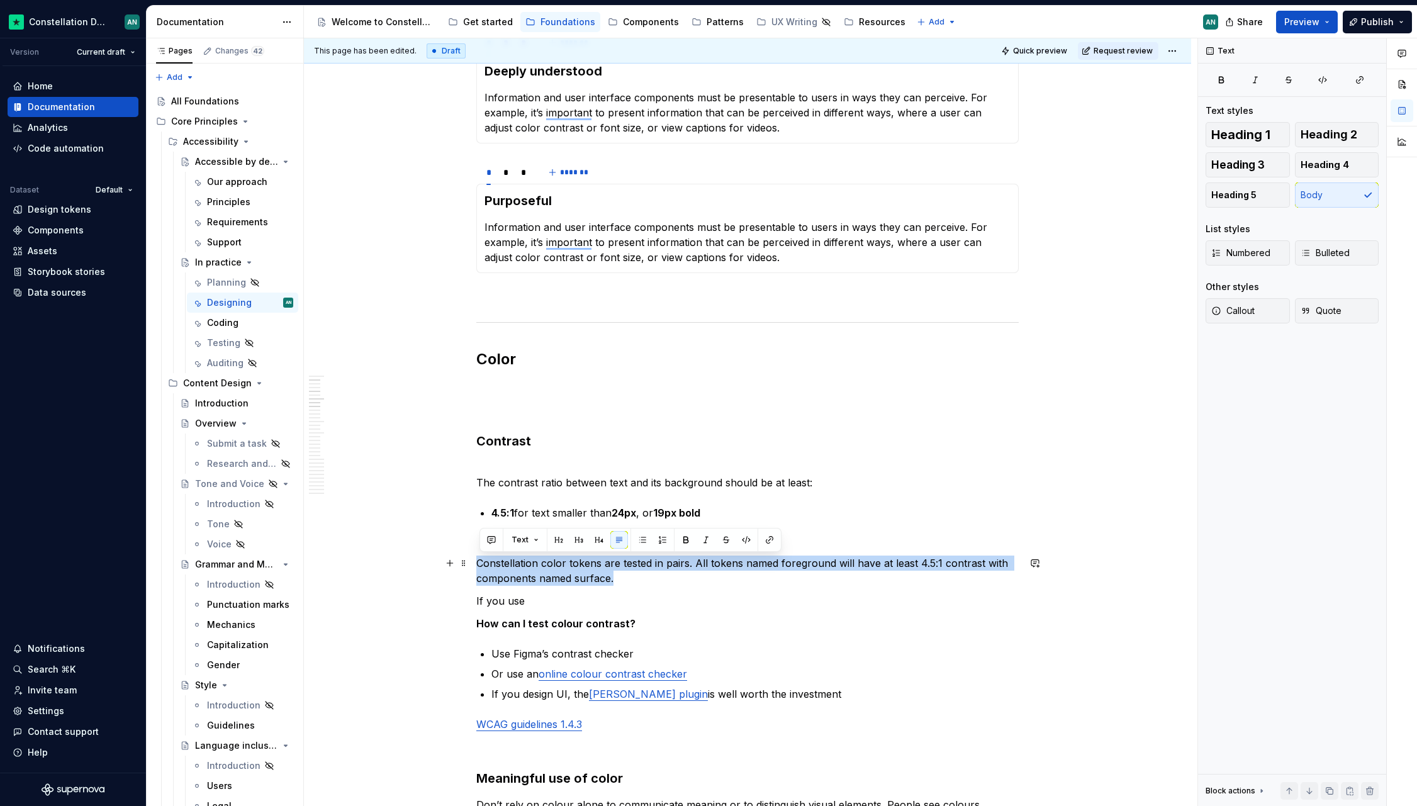
drag, startPoint x: 658, startPoint y: 583, endPoint x: 482, endPoint y: 557, distance: 177.5
click at [482, 557] on p "Constellation color tokens are tested in pairs. All tokens named foreground wil…" at bounding box center [747, 571] width 543 height 30
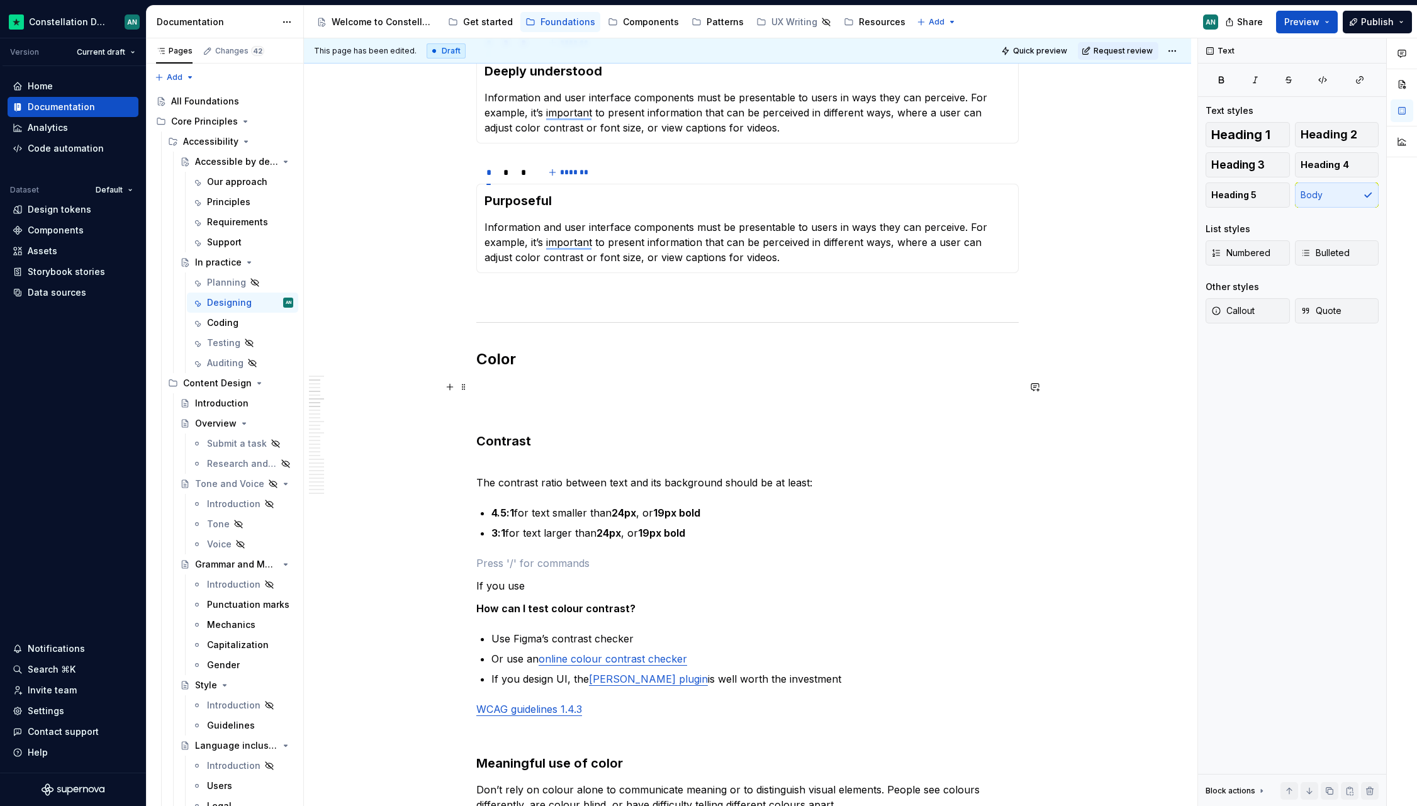
click at [536, 390] on p "To enrich screen reader interactions, please activate Accessibility in Grammarl…" at bounding box center [747, 387] width 543 height 15
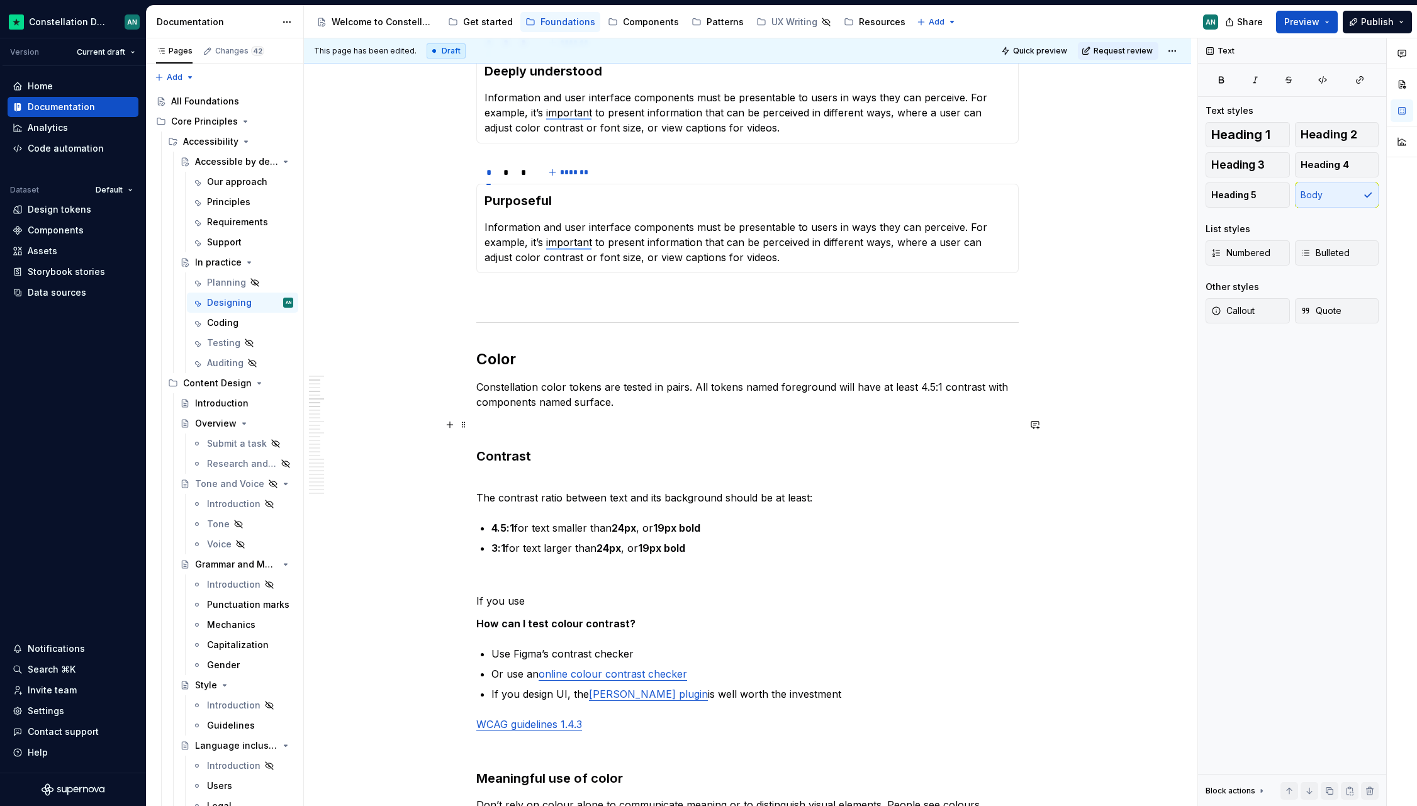
click at [706, 427] on p "To enrich screen reader interactions, please activate Accessibility in Grammarl…" at bounding box center [747, 424] width 543 height 15
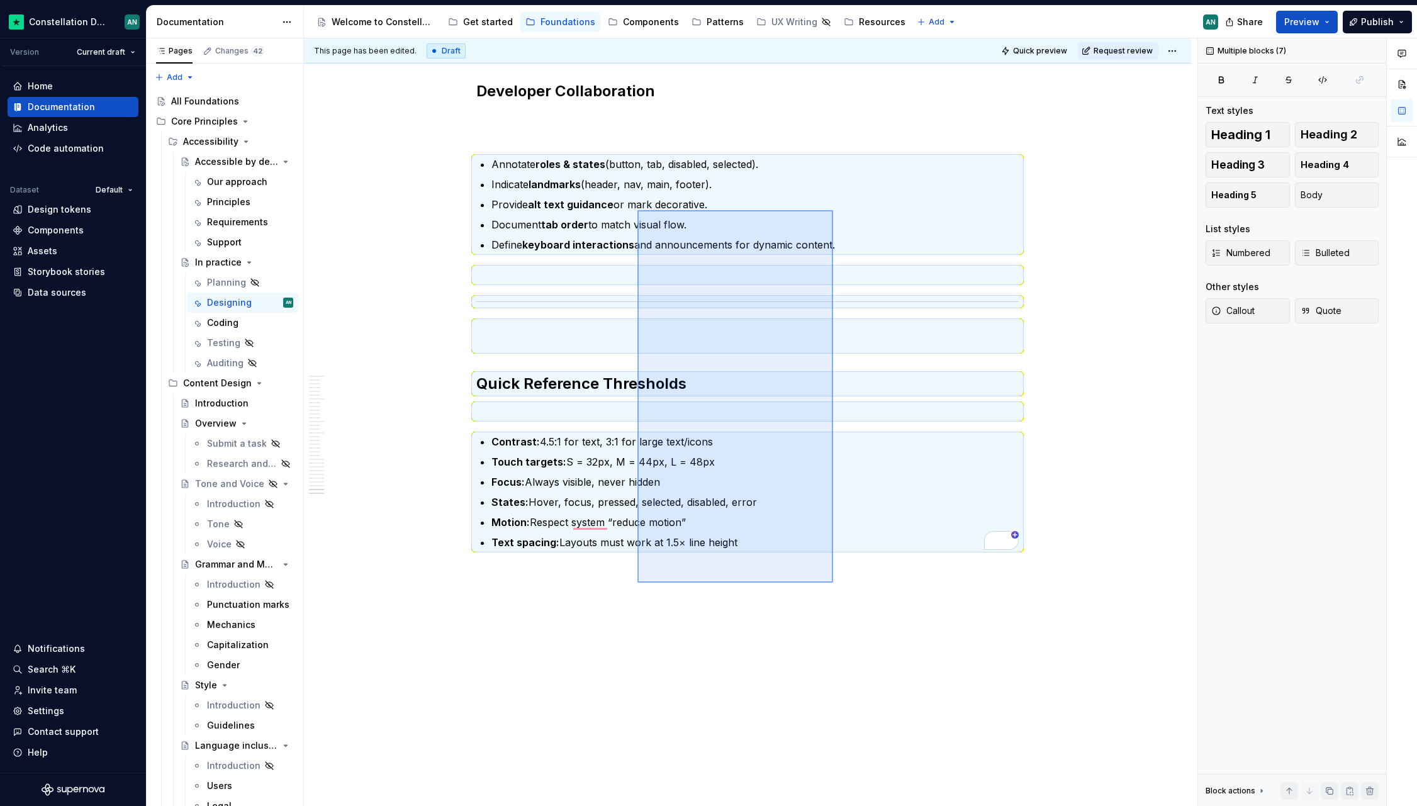
scroll to position [6413, 0]
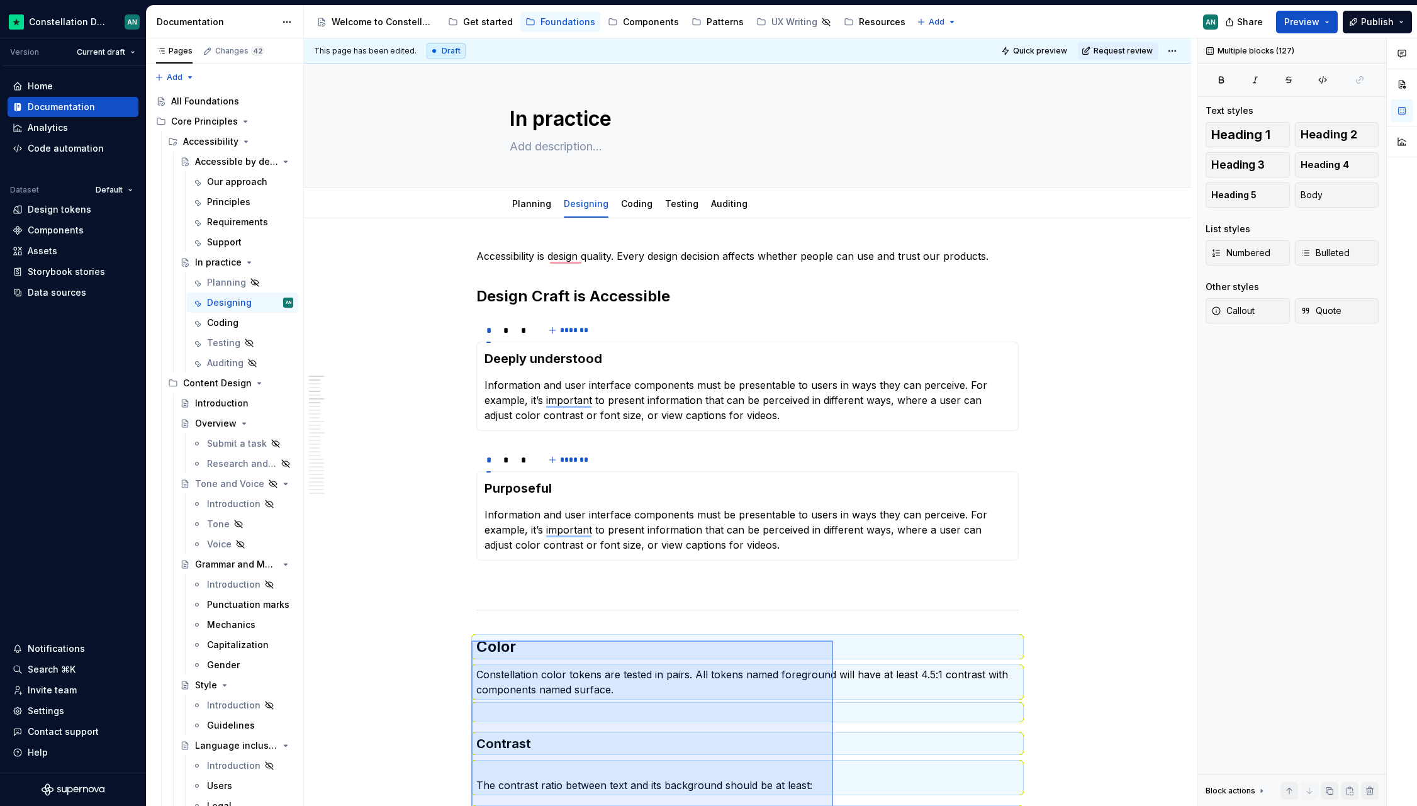
drag, startPoint x: 833, startPoint y: 583, endPoint x: 471, endPoint y: 641, distance: 366.5
click at [471, 641] on div "This page has been edited. Draft Quick preview Request review In practice Edit …" at bounding box center [751, 422] width 894 height 768
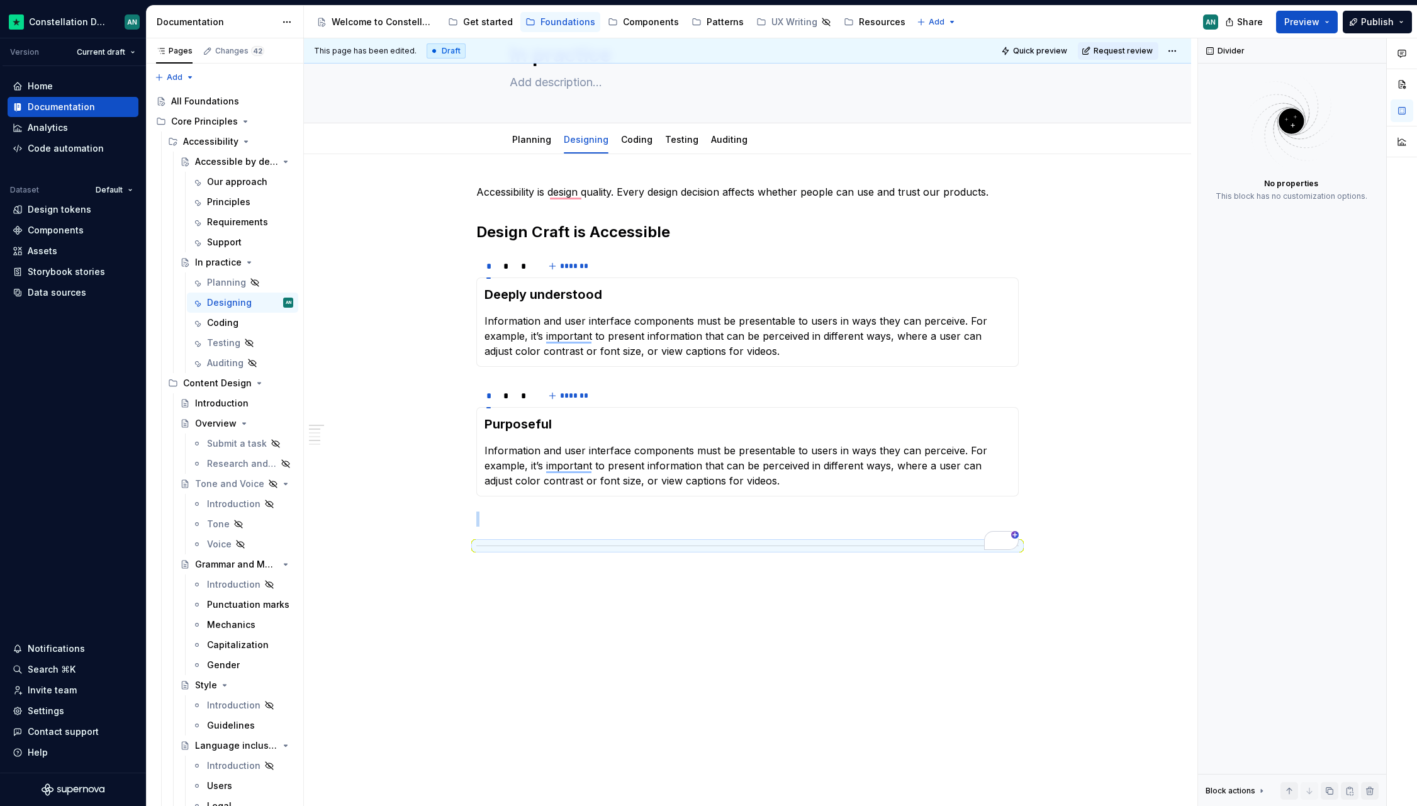
click at [531, 617] on div "Accessibility is design quality. Every design decision affects whether people c…" at bounding box center [747, 480] width 887 height 653
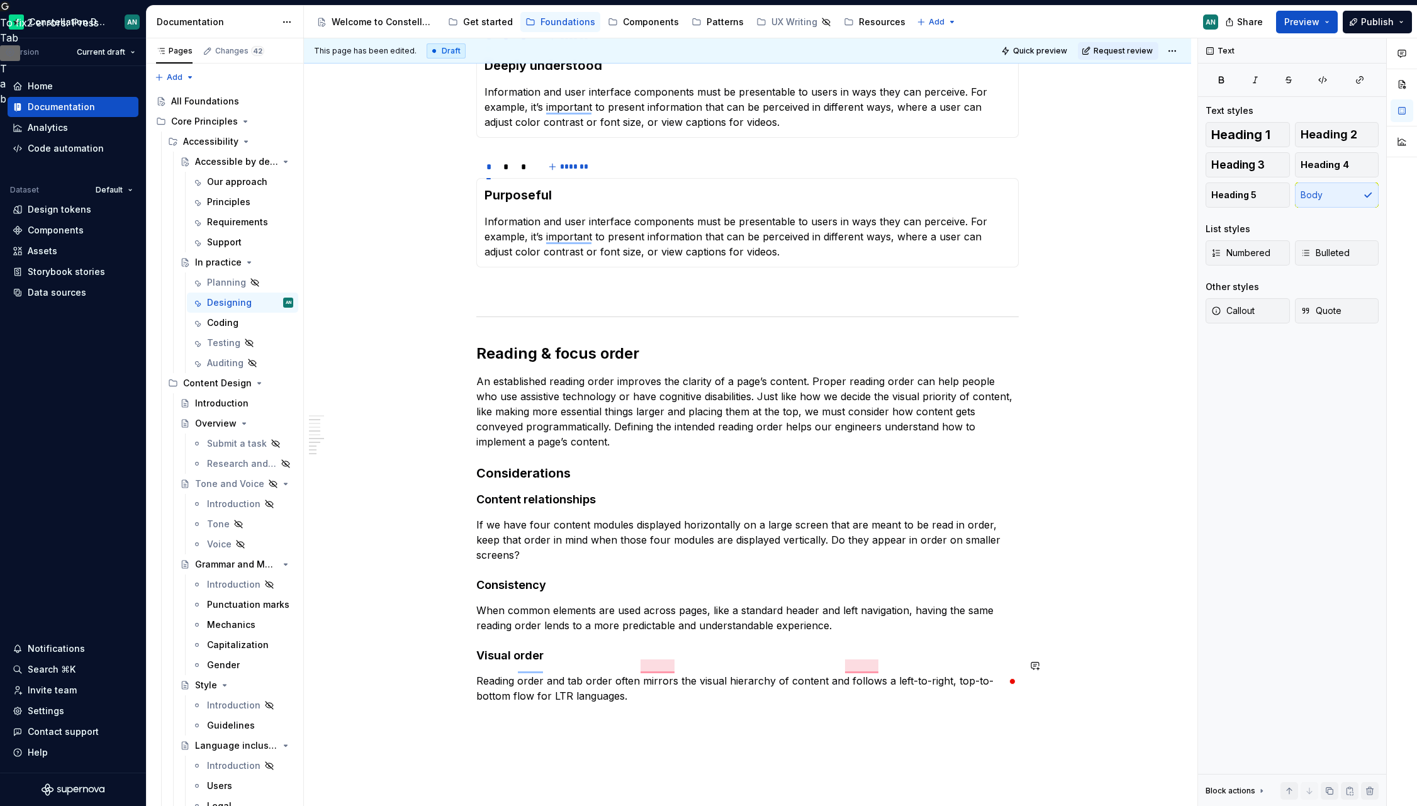
click at [517, 646] on div "Accessibility is design quality. Every design decision affects whether people c…" at bounding box center [747, 442] width 887 height 1035
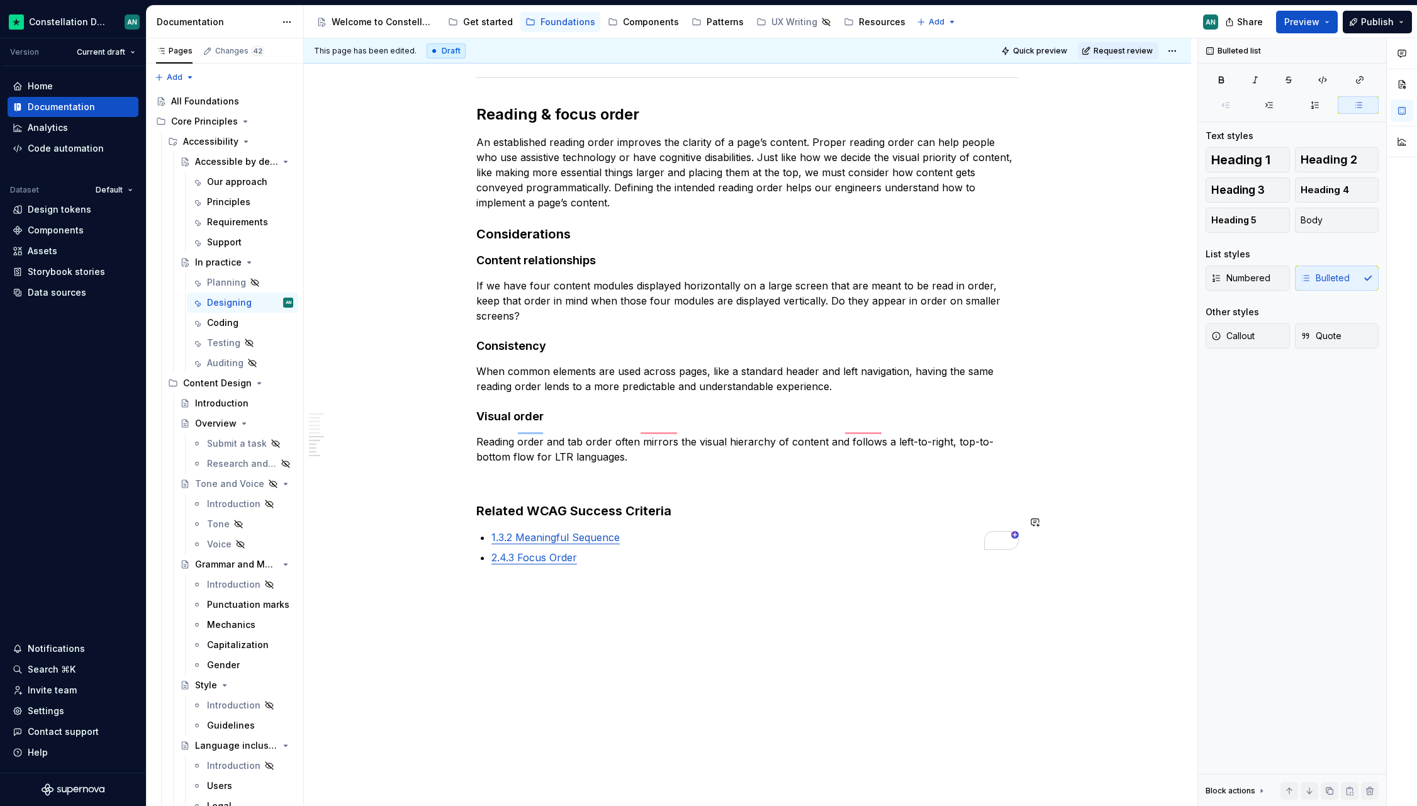
click at [534, 587] on div "Accessibility is design quality. Every design decision affects whether people c…" at bounding box center [747, 254] width 887 height 1136
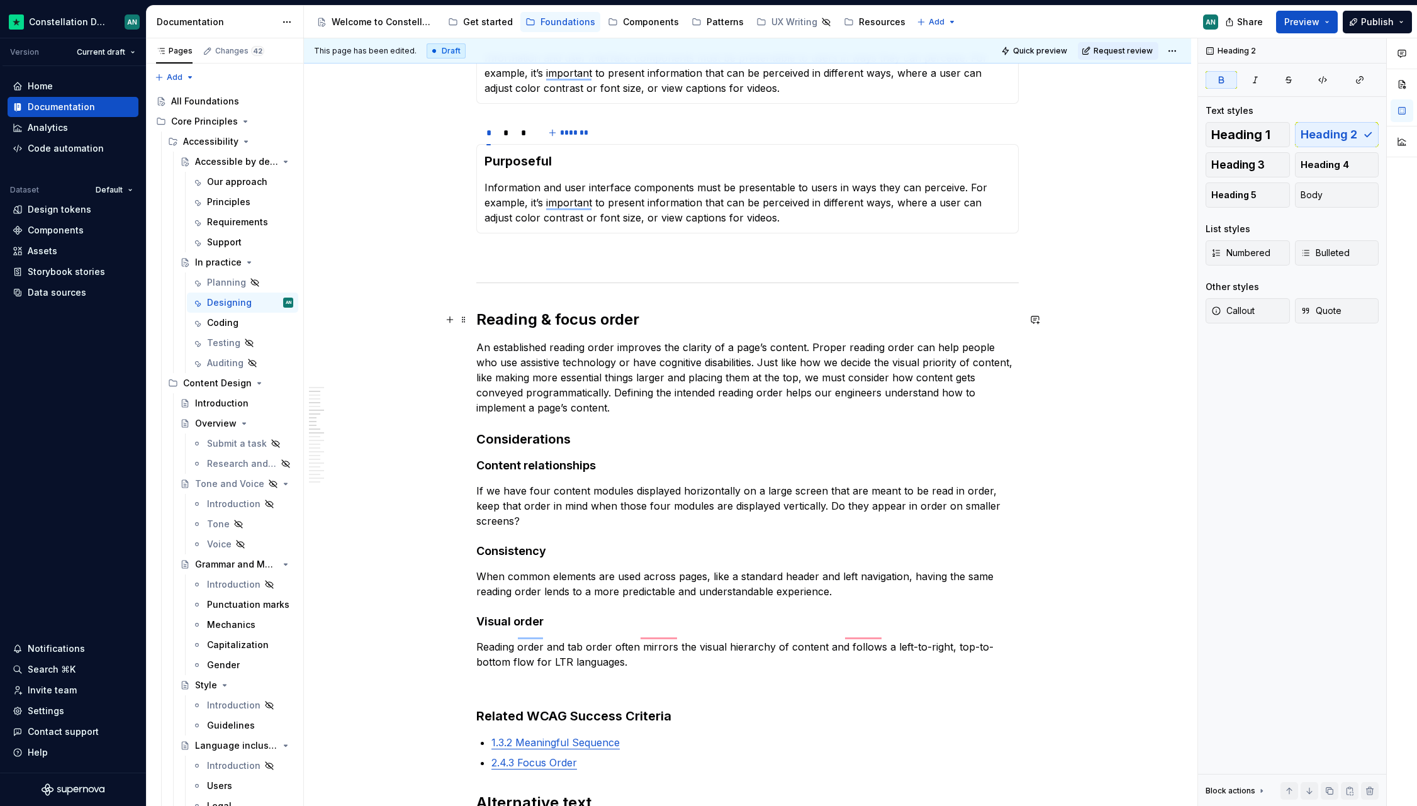
click at [480, 322] on strong "Reading & focus order" at bounding box center [557, 319] width 163 height 18
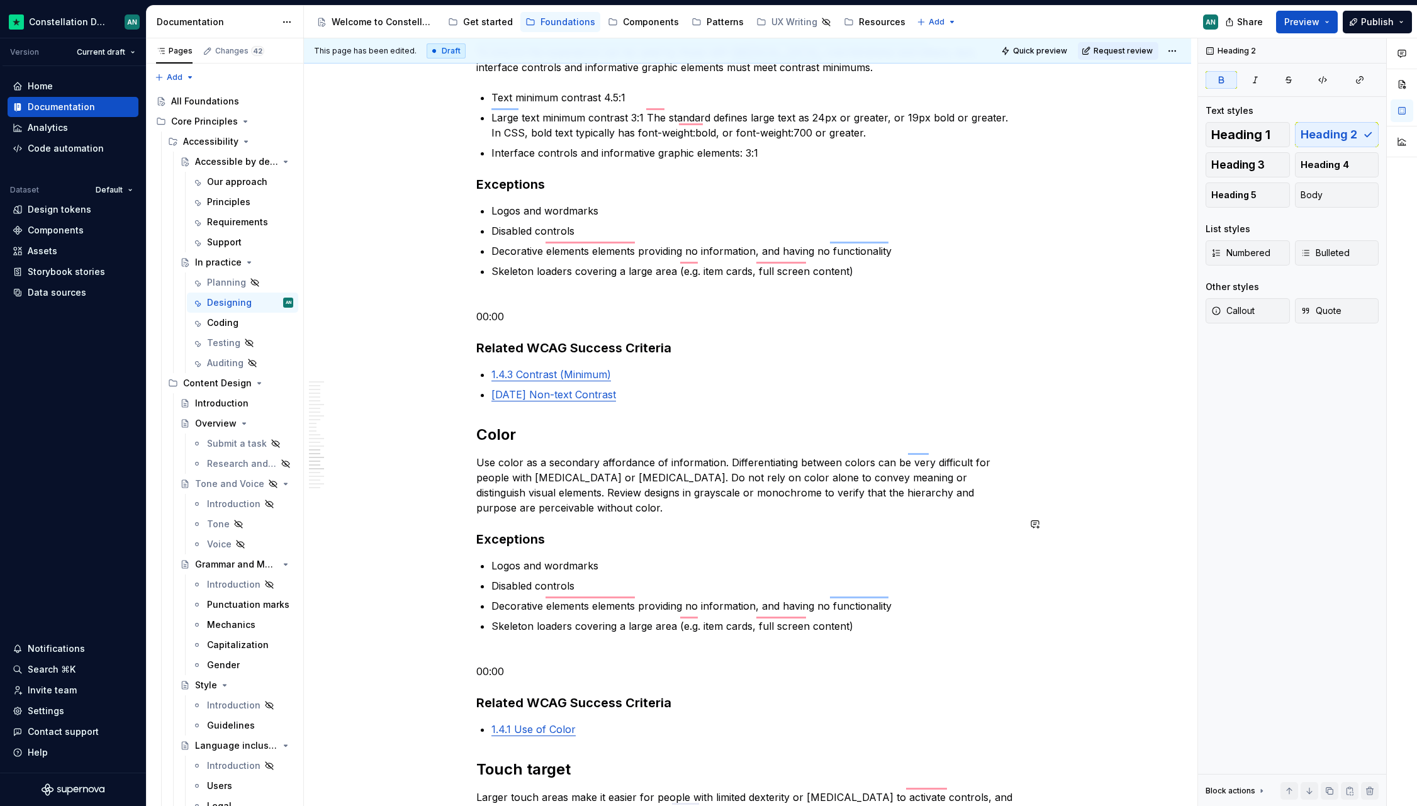
scroll to position [2426, 0]
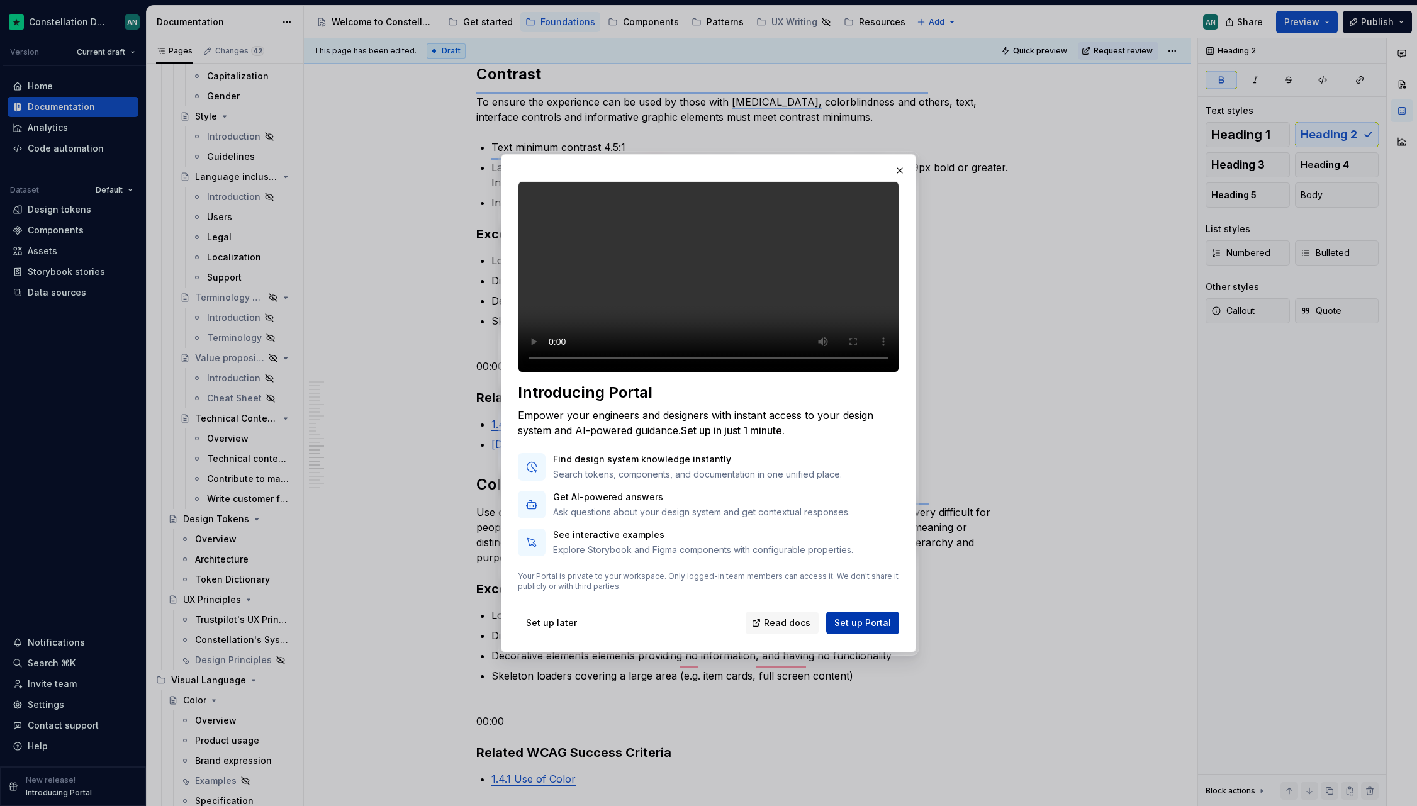
click at [845, 629] on span "Set up Portal" at bounding box center [863, 623] width 57 height 13
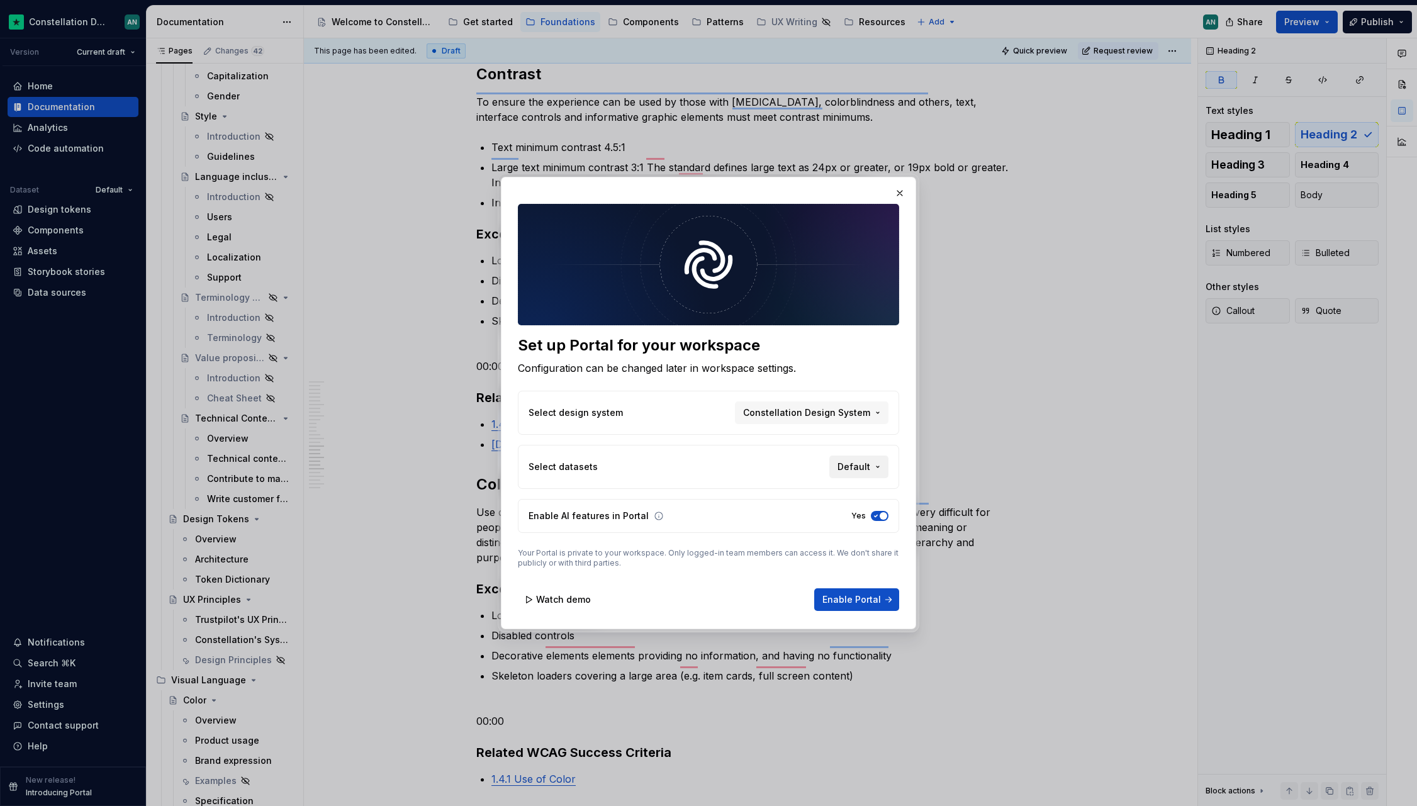
click at [869, 471] on span "Default" at bounding box center [854, 467] width 33 height 13
click at [742, 441] on div "Set up Portal for your workspace Configuration can be changed later in workspac…" at bounding box center [708, 403] width 1417 height 806
click at [860, 594] on span "Enable Portal" at bounding box center [852, 600] width 59 height 13
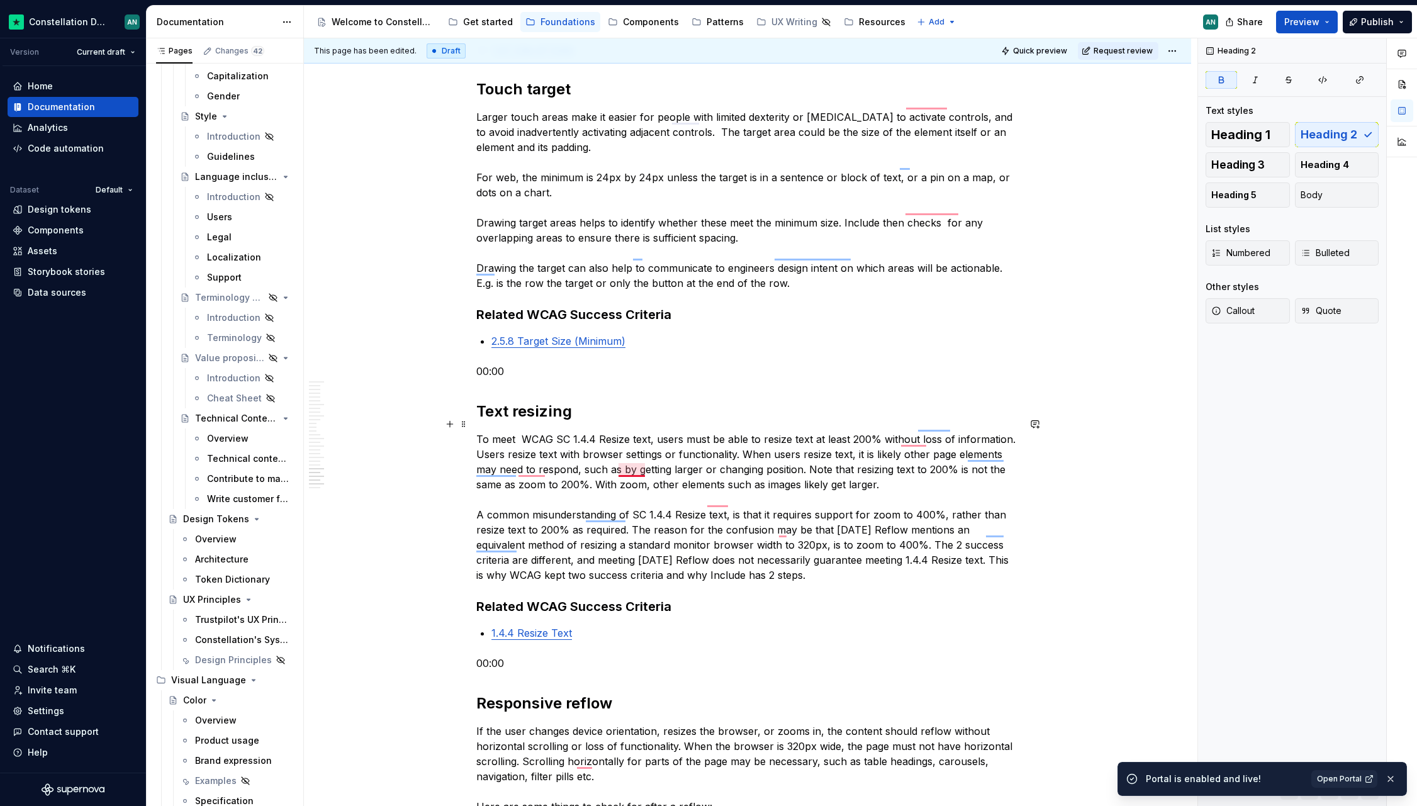
scroll to position [2129, 0]
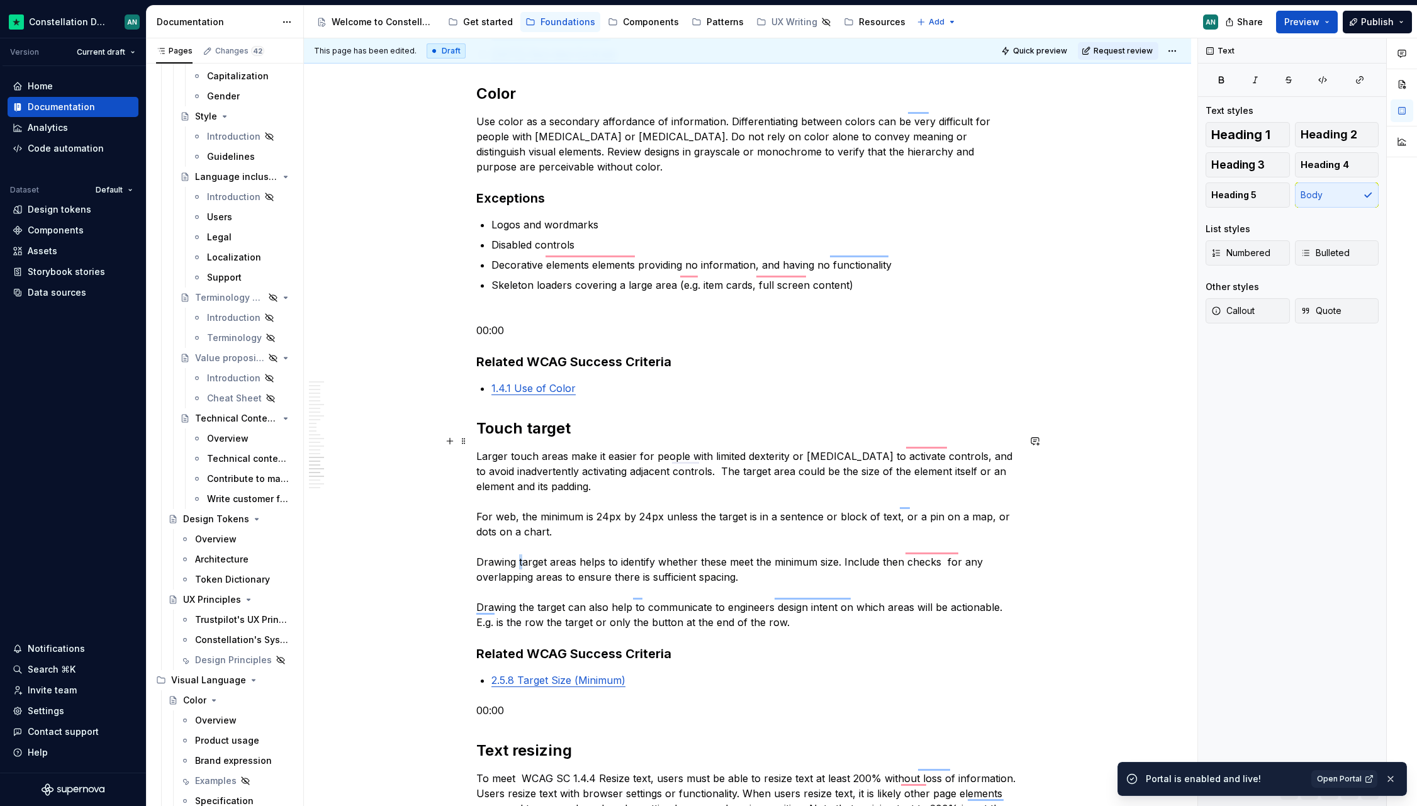
click at [524, 551] on p "Larger touch areas make it easier for people with limited dexterity or [MEDICAL…" at bounding box center [747, 539] width 543 height 181
click at [850, 577] on p "Larger touch areas make it easier for people with limited dexterity or [MEDICAL…" at bounding box center [747, 539] width 543 height 181
click at [587, 520] on p "Larger touch areas make it easier for people with limited dexterity or [MEDICAL…" at bounding box center [747, 539] width 543 height 181
click at [794, 607] on p "Larger touch areas make it easier for people with limited dexterity or [MEDICAL…" at bounding box center [747, 539] width 543 height 181
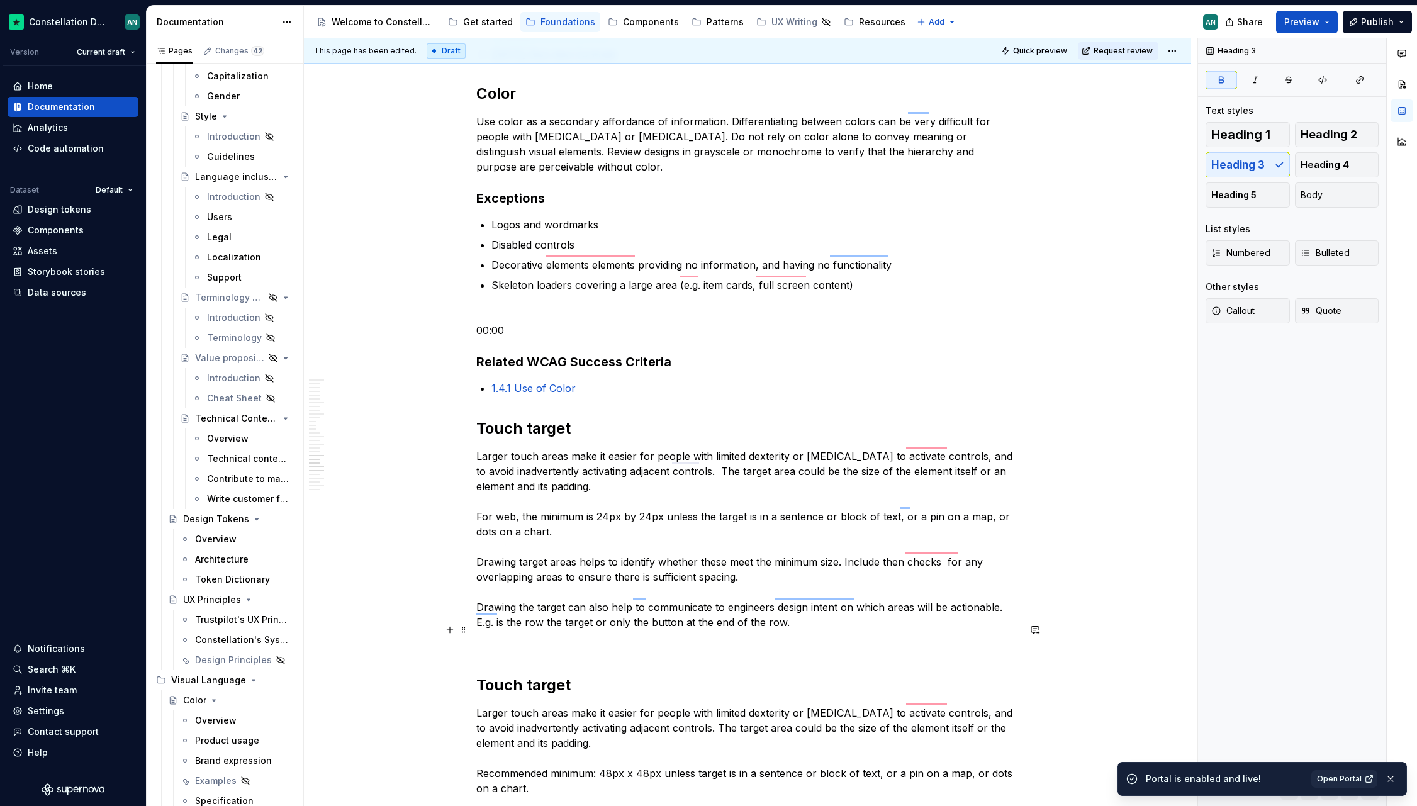
scroll to position [2376, 0]
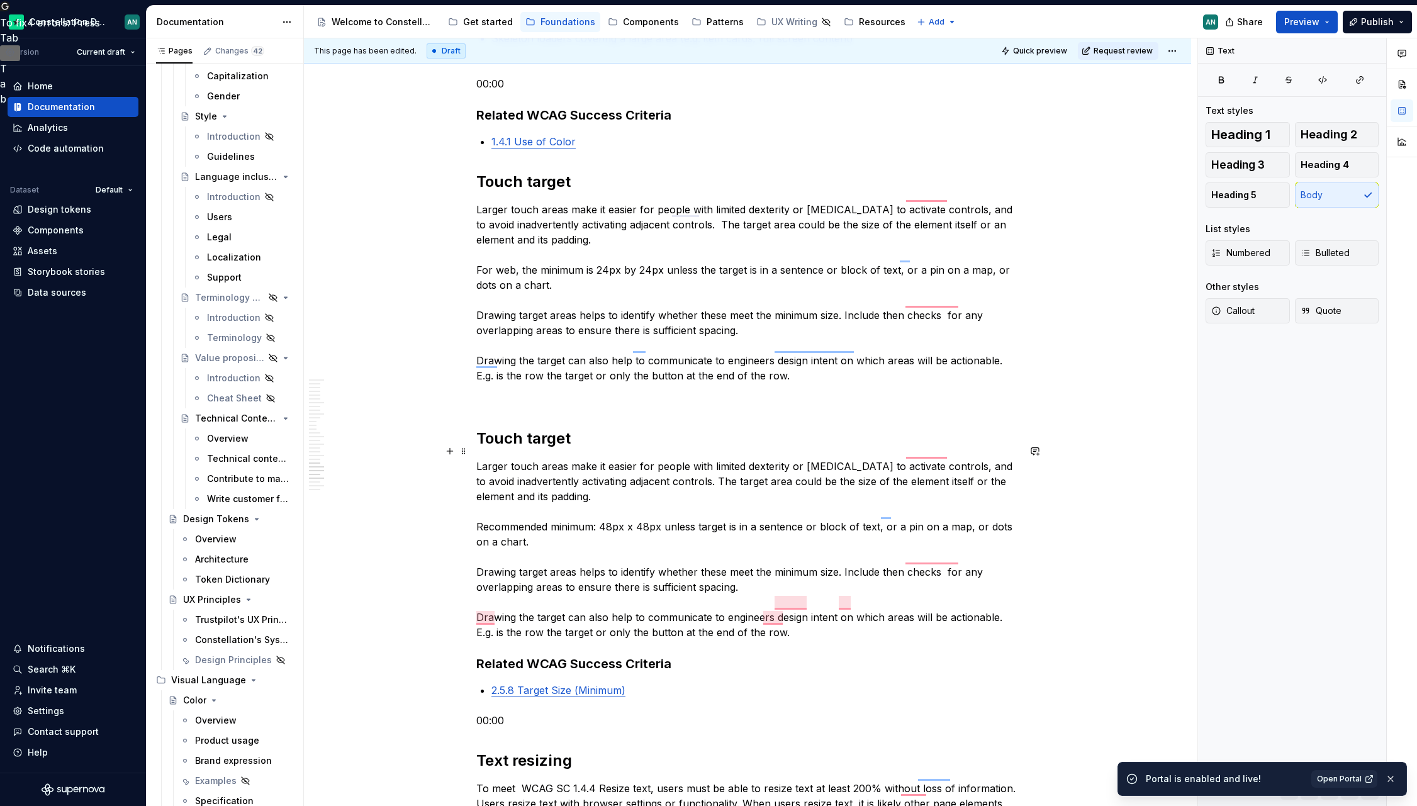
click at [835, 614] on p "Larger touch areas make it easier for people with limited dexterity or [MEDICAL…" at bounding box center [747, 549] width 543 height 181
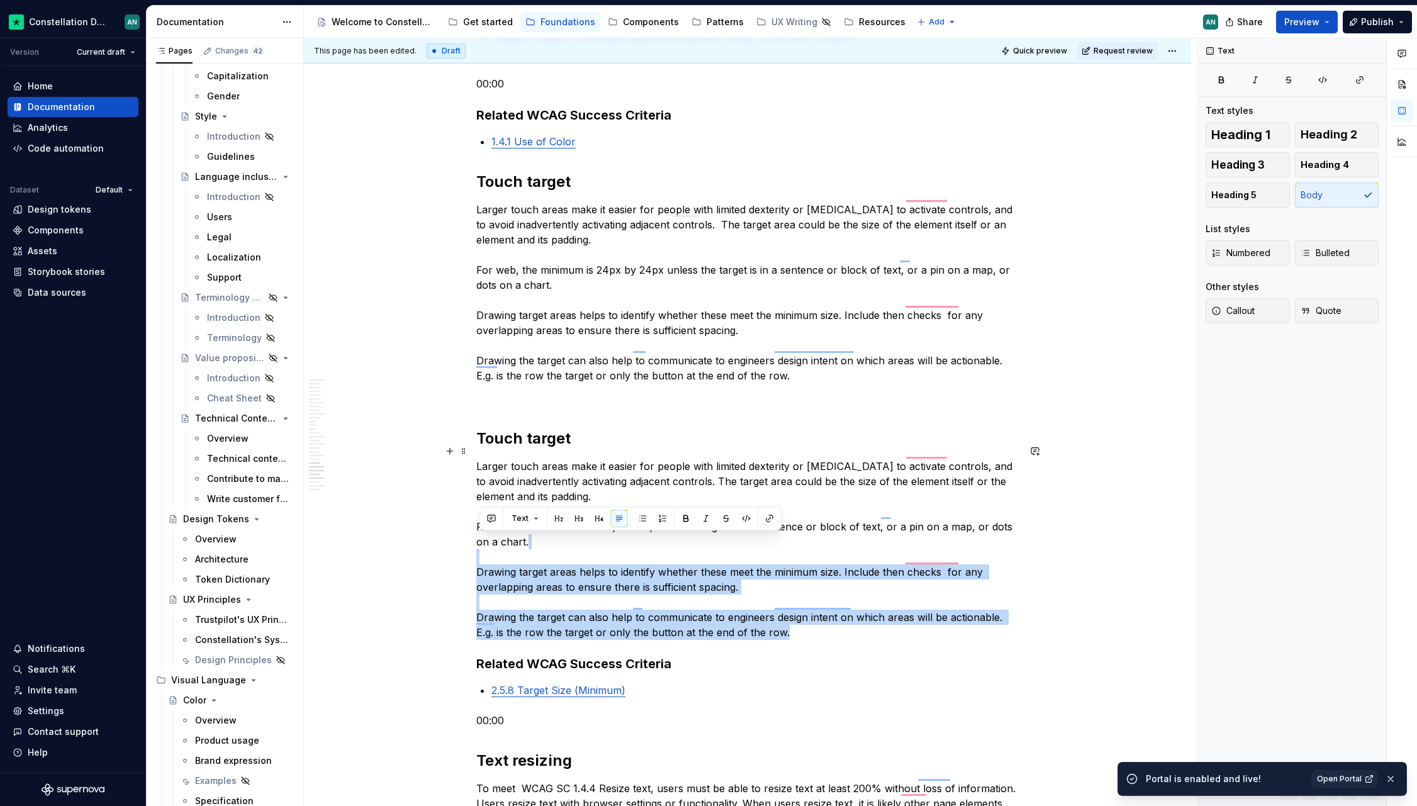
drag, startPoint x: 832, startPoint y: 616, endPoint x: 414, endPoint y: 539, distance: 424.8
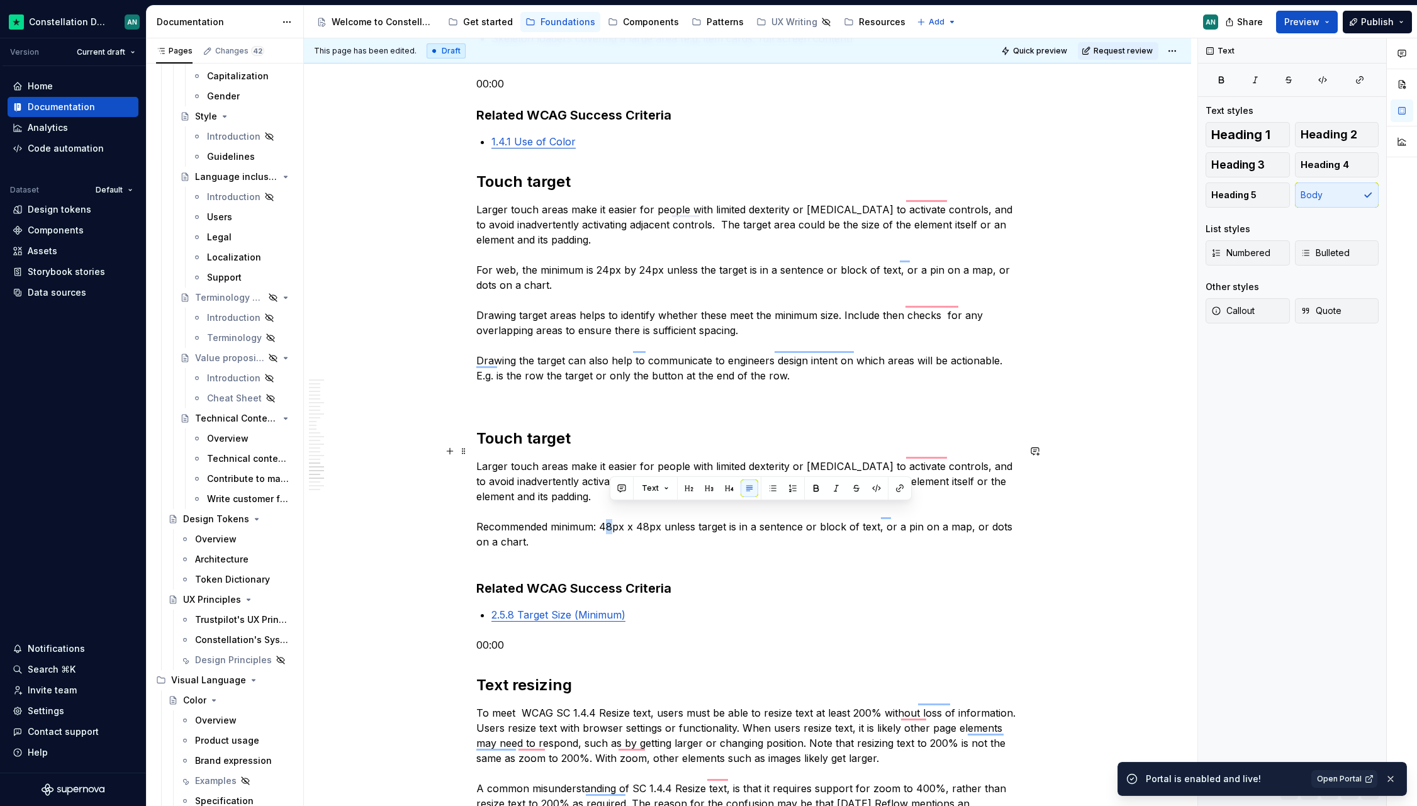
click at [614, 513] on p "Larger touch areas make it easier for people with limited dexterity or [MEDICAL…" at bounding box center [747, 512] width 543 height 106
drag, startPoint x: 644, startPoint y: 509, endPoint x: 651, endPoint y: 510, distance: 6.4
click at [651, 510] on p "Larger touch areas make it easier for people with limited dexterity or [MEDICAL…" at bounding box center [747, 512] width 543 height 106
click at [481, 512] on p "Larger touch areas make it easier for people with limited dexterity or [MEDICAL…" at bounding box center [747, 512] width 543 height 106
click at [684, 512] on p "Larger touch areas make it easier for people with limited dexterity or [MEDICAL…" at bounding box center [747, 512] width 543 height 106
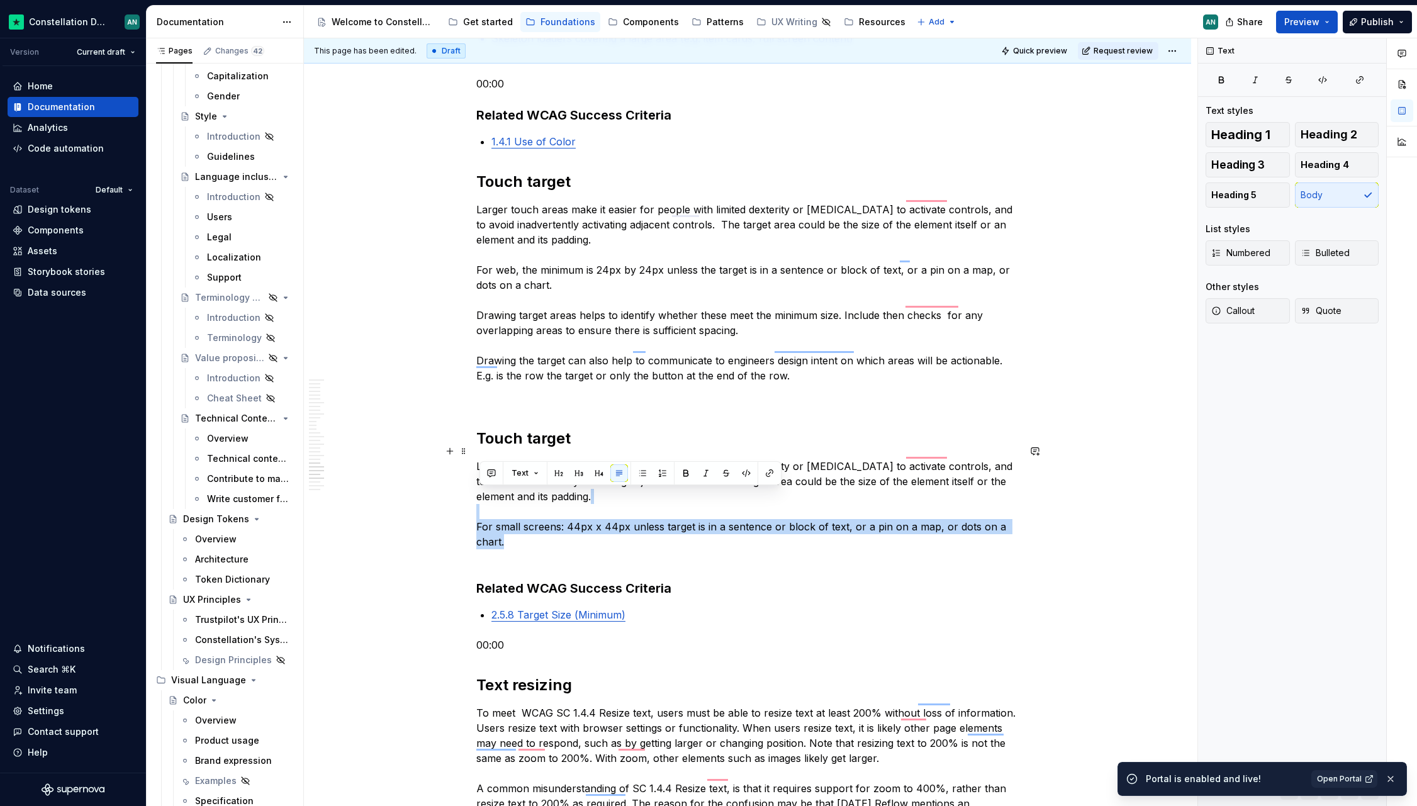
drag, startPoint x: 683, startPoint y: 522, endPoint x: 461, endPoint y: 498, distance: 222.8
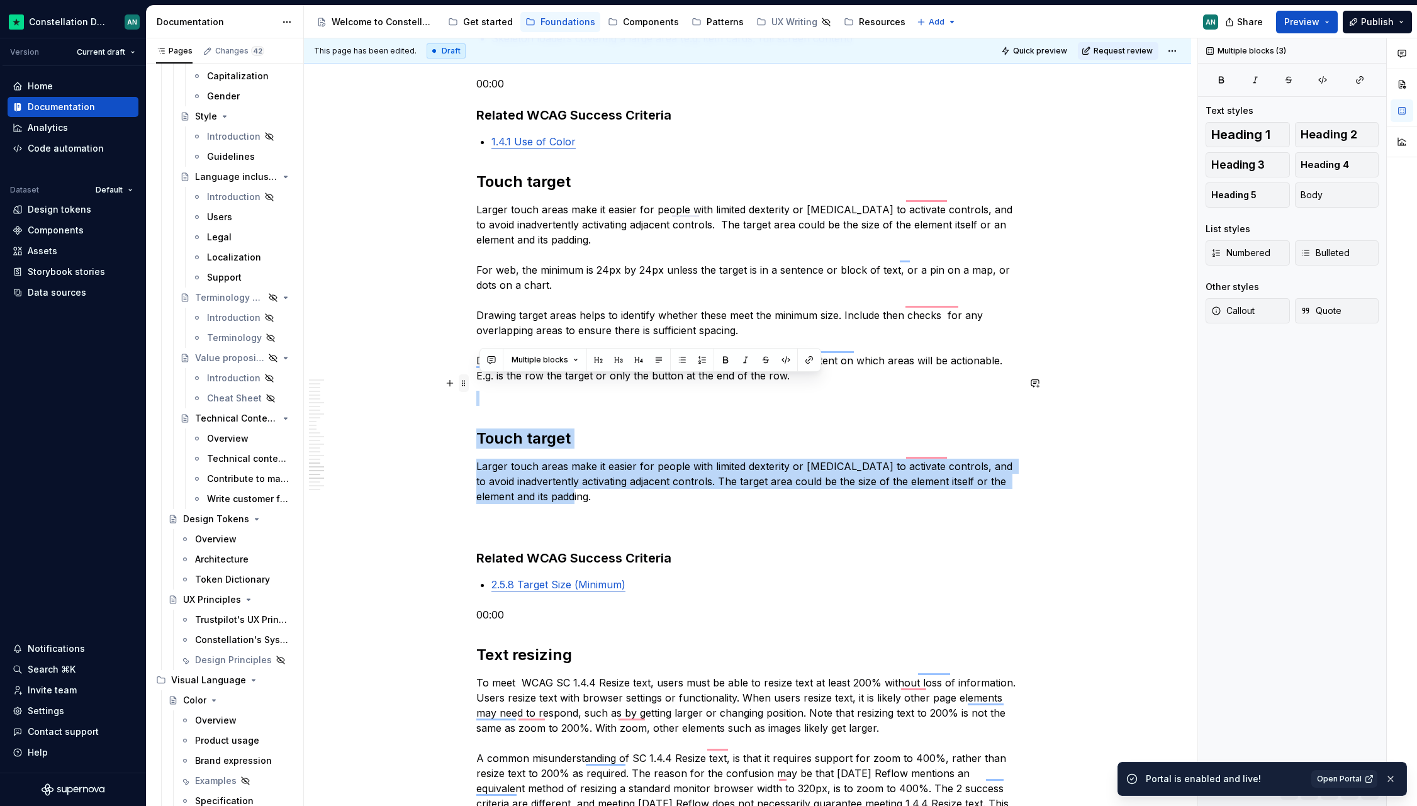
drag, startPoint x: 622, startPoint y: 487, endPoint x: 467, endPoint y: 388, distance: 183.9
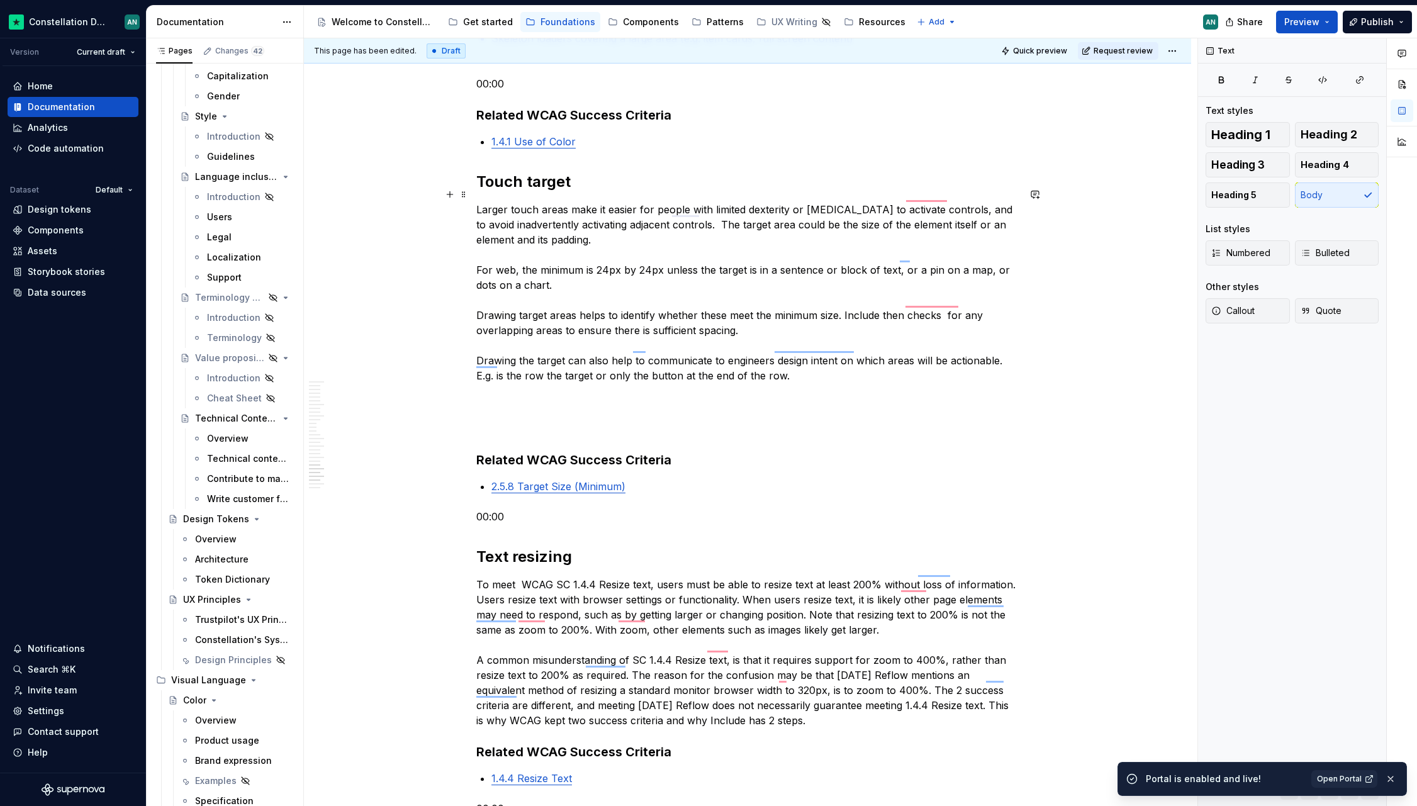
click at [601, 272] on p "Larger touch areas make it easier for people with limited dexterity or [MEDICAL…" at bounding box center [747, 292] width 543 height 181
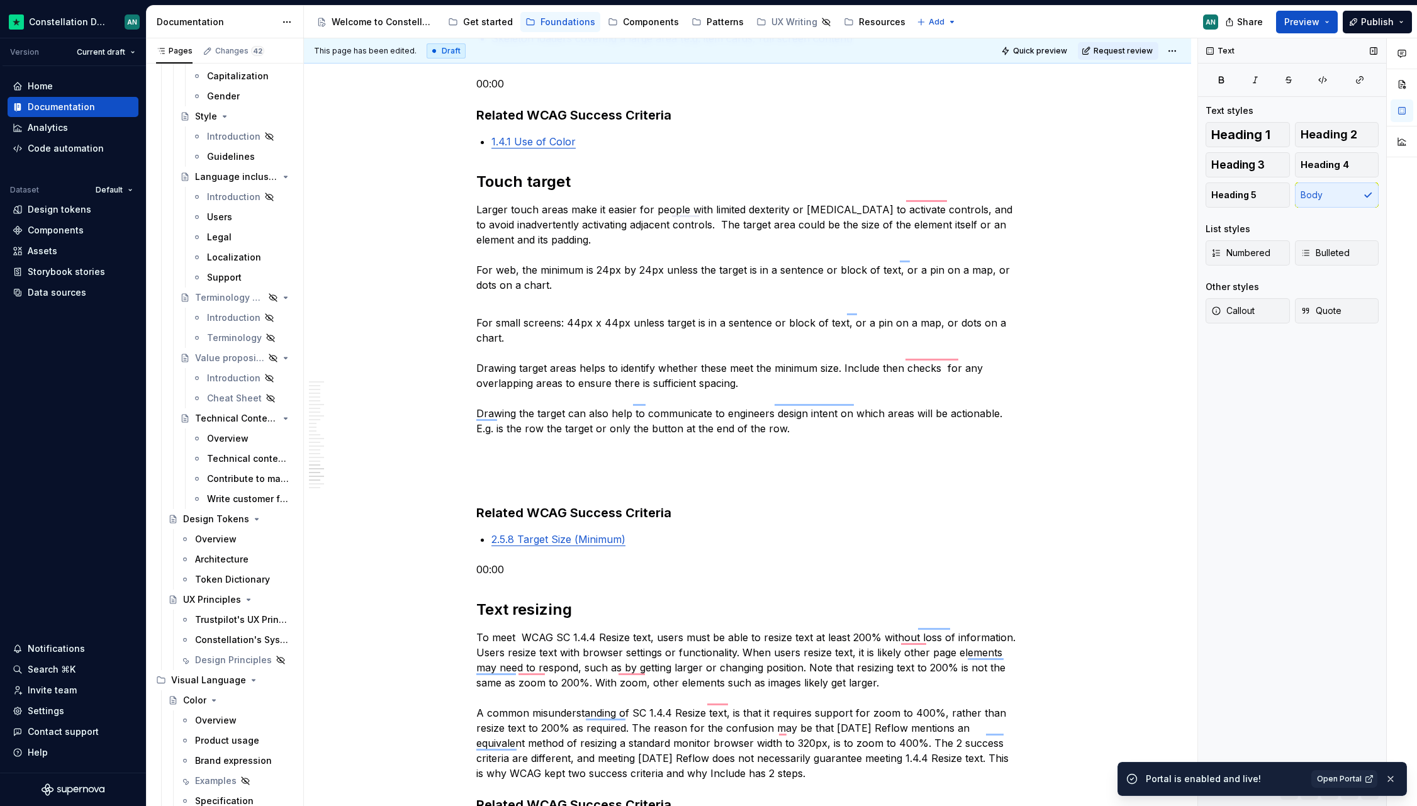
type textarea "*"
